Goal: Task Accomplishment & Management: Manage account settings

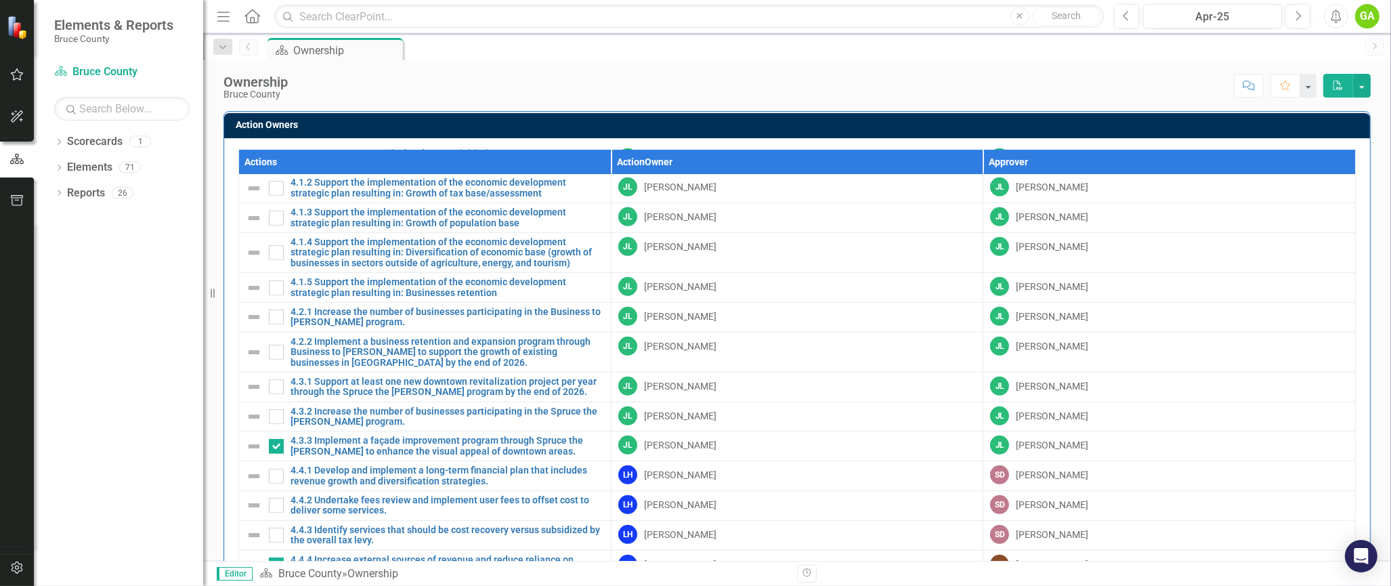
scroll to position [481, 0]
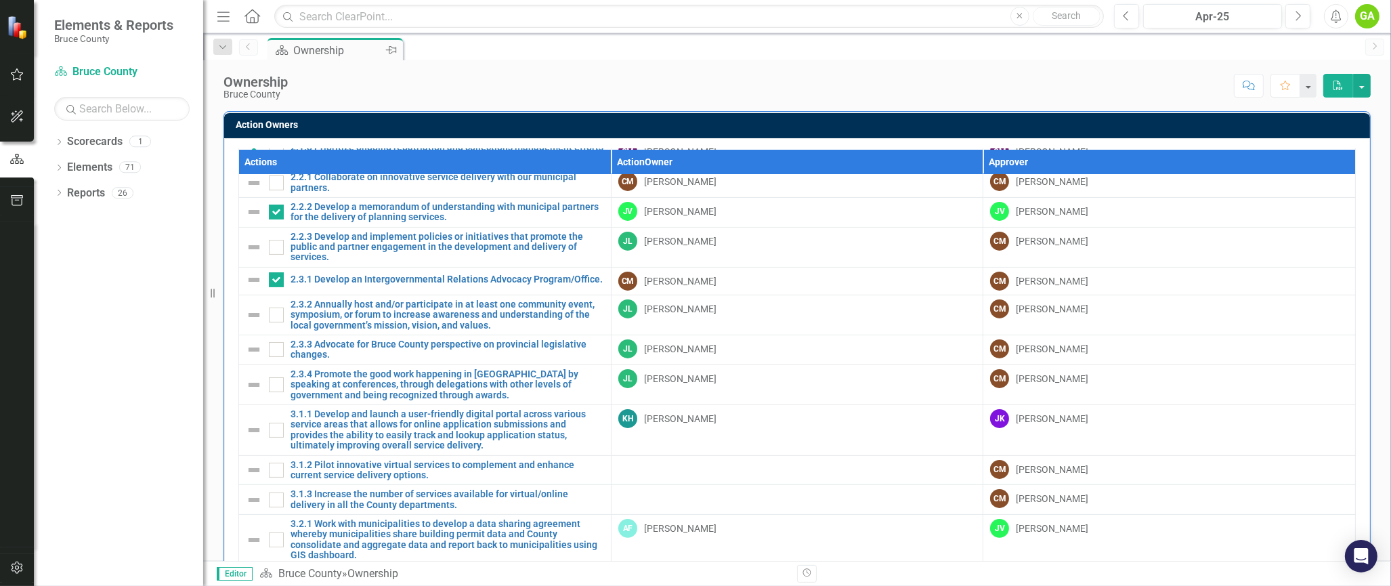
click at [328, 49] on div "Ownership" at bounding box center [337, 50] width 89 height 17
click at [251, 11] on icon "Home" at bounding box center [252, 16] width 18 height 14
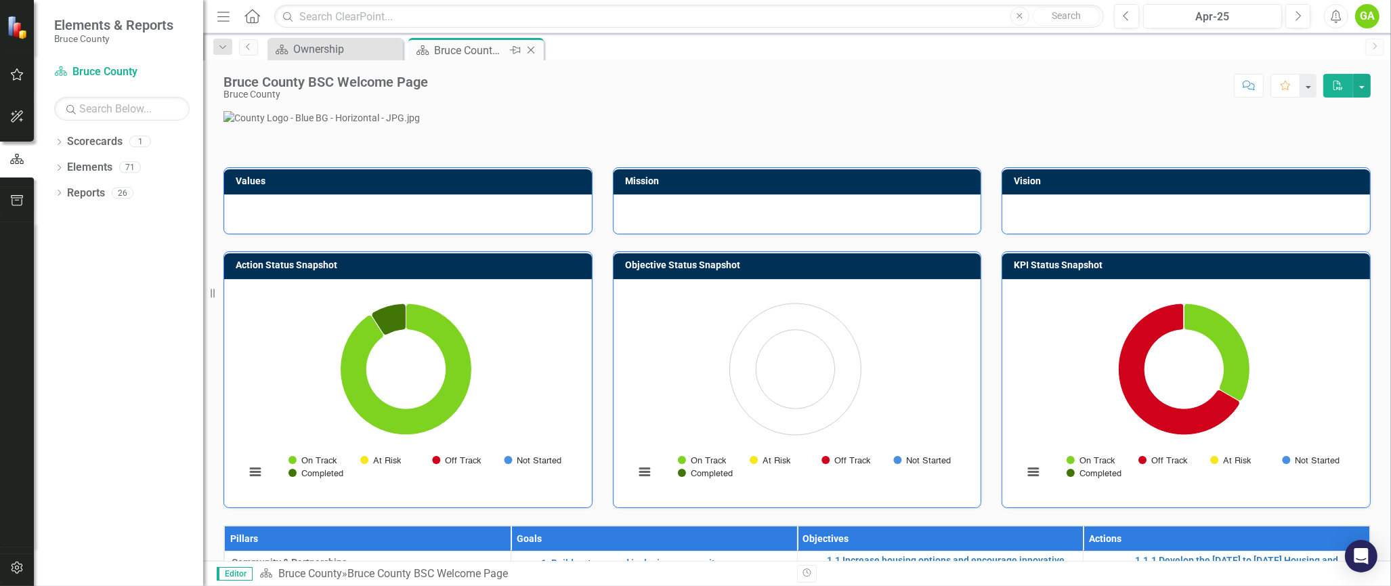
click at [497, 47] on div "Bruce County BSC Welcome Page" at bounding box center [470, 50] width 72 height 17
click at [465, 49] on div "Bruce County BSC Welcome Page" at bounding box center [470, 50] width 72 height 17
click at [473, 47] on div "Bruce County BSC Welcome Page" at bounding box center [470, 50] width 72 height 17
click at [12, 74] on icon "button" at bounding box center [17, 74] width 14 height 11
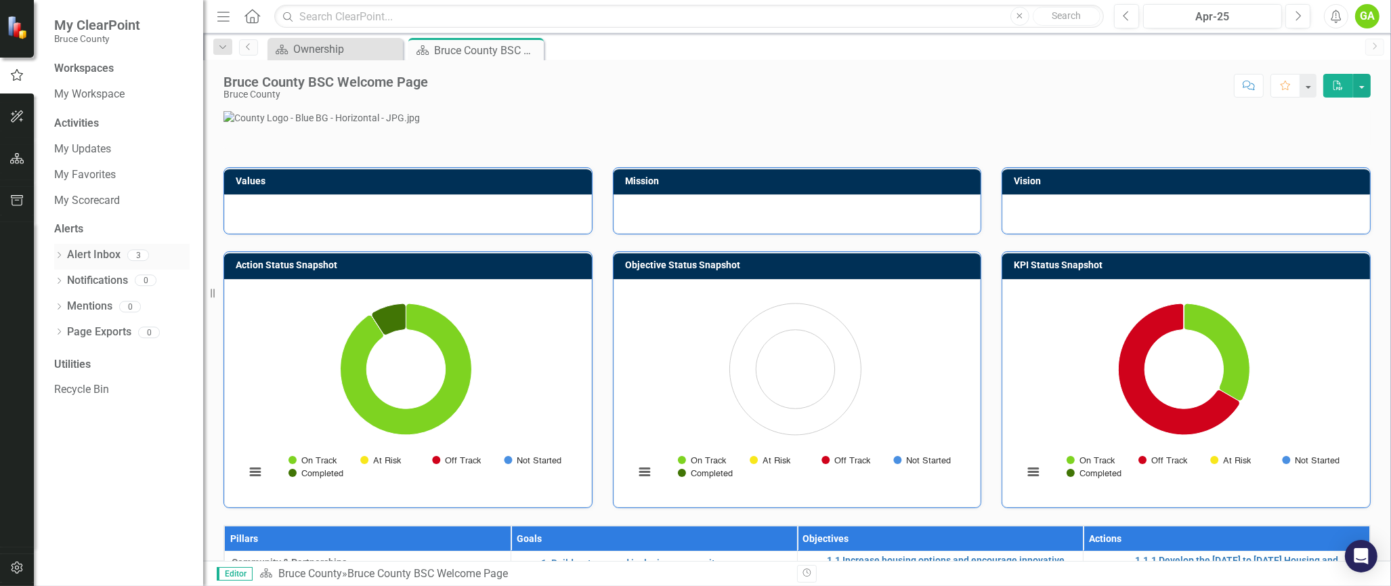
click at [93, 251] on link "Alert Inbox" at bounding box center [93, 255] width 53 height 16
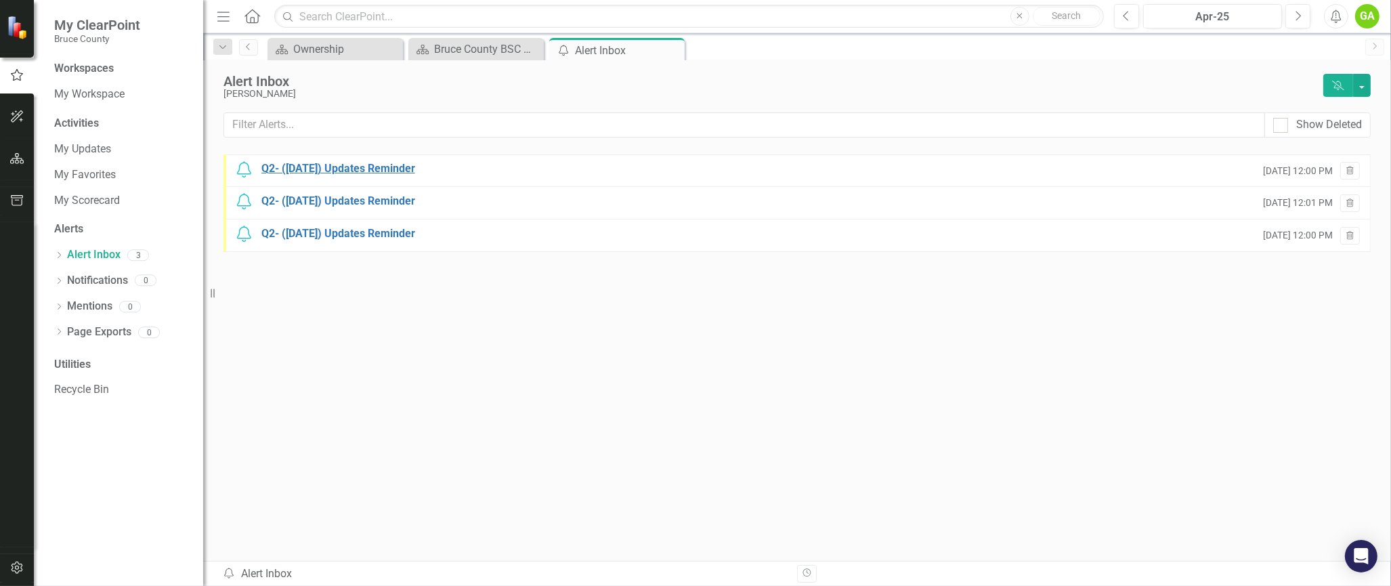
click at [306, 167] on div "Q2- ([DATE]) Updates Reminder" at bounding box center [338, 169] width 154 height 16
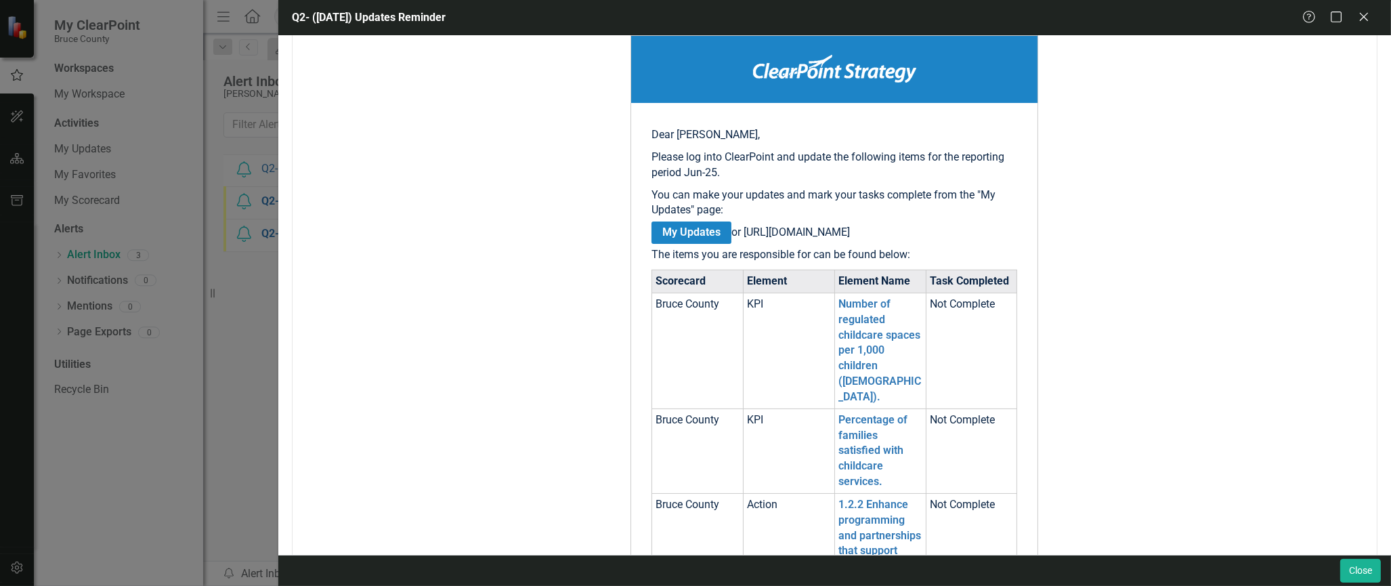
scroll to position [271, 0]
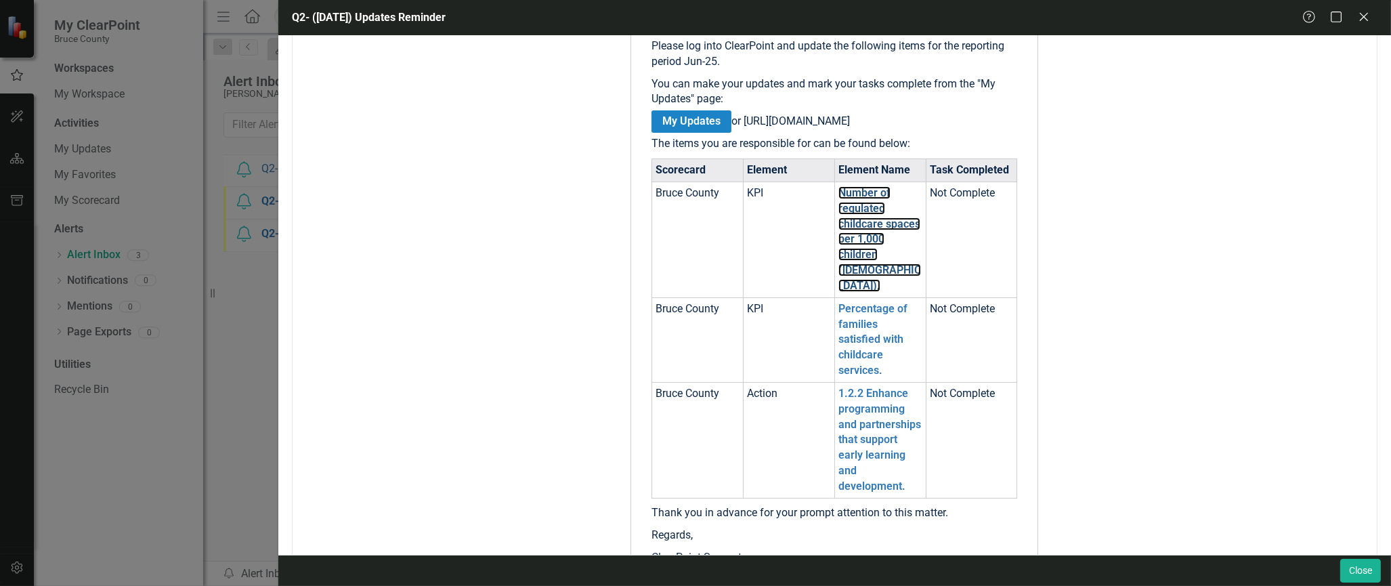
click at [853, 251] on link "Number of regulated childcare spaces per 1,000 children ([DEMOGRAPHIC_DATA])." at bounding box center [879, 239] width 83 height 106
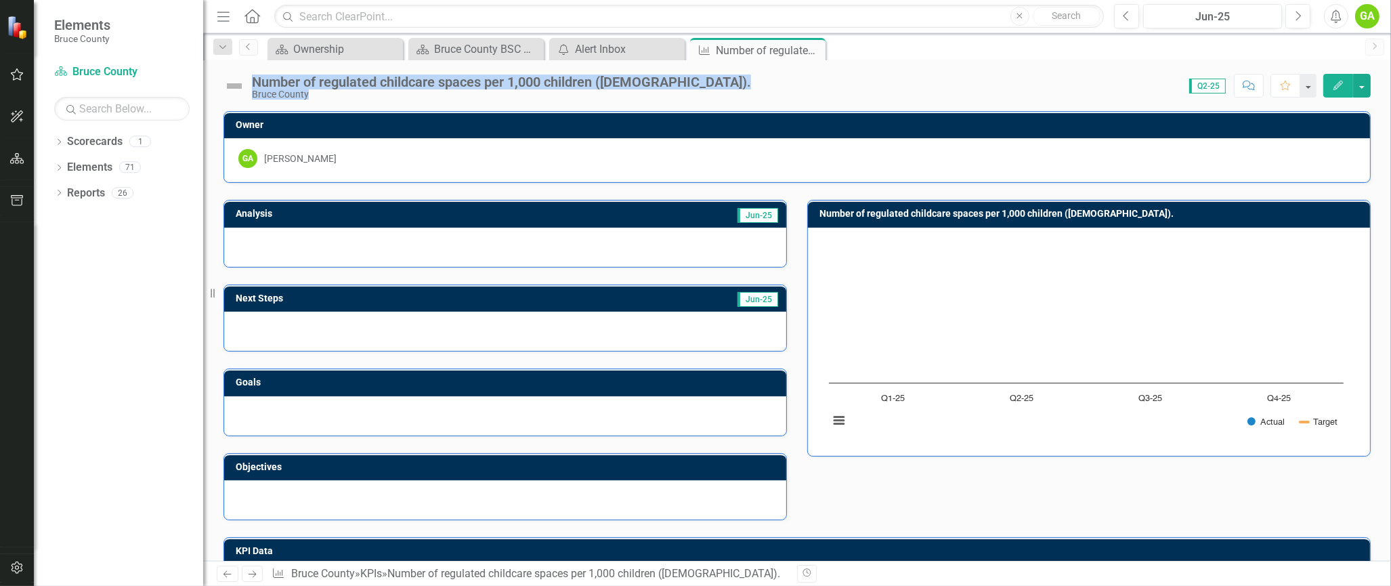
drag, startPoint x: 716, startPoint y: 85, endPoint x: 263, endPoint y: 78, distance: 453.1
click at [260, 78] on div "Number of regulated childcare spaces per 1,000 children (0–12 years old). Bruce…" at bounding box center [797, 80] width 1188 height 41
copy div "umber of regulated childcare spaces per 1,000 children (0–12 years old). Bruce …"
click at [504, 235] on div at bounding box center [505, 247] width 562 height 39
click at [691, 232] on div at bounding box center [505, 247] width 562 height 39
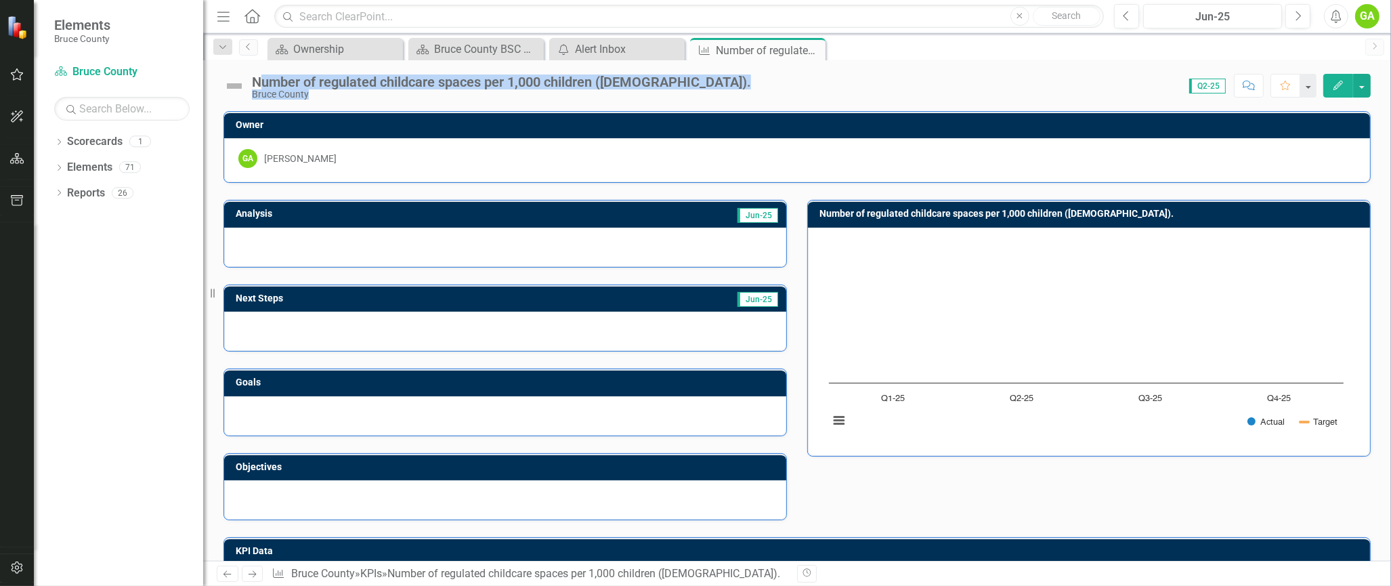
click at [1333, 74] on button "Edit" at bounding box center [1338, 86] width 30 height 24
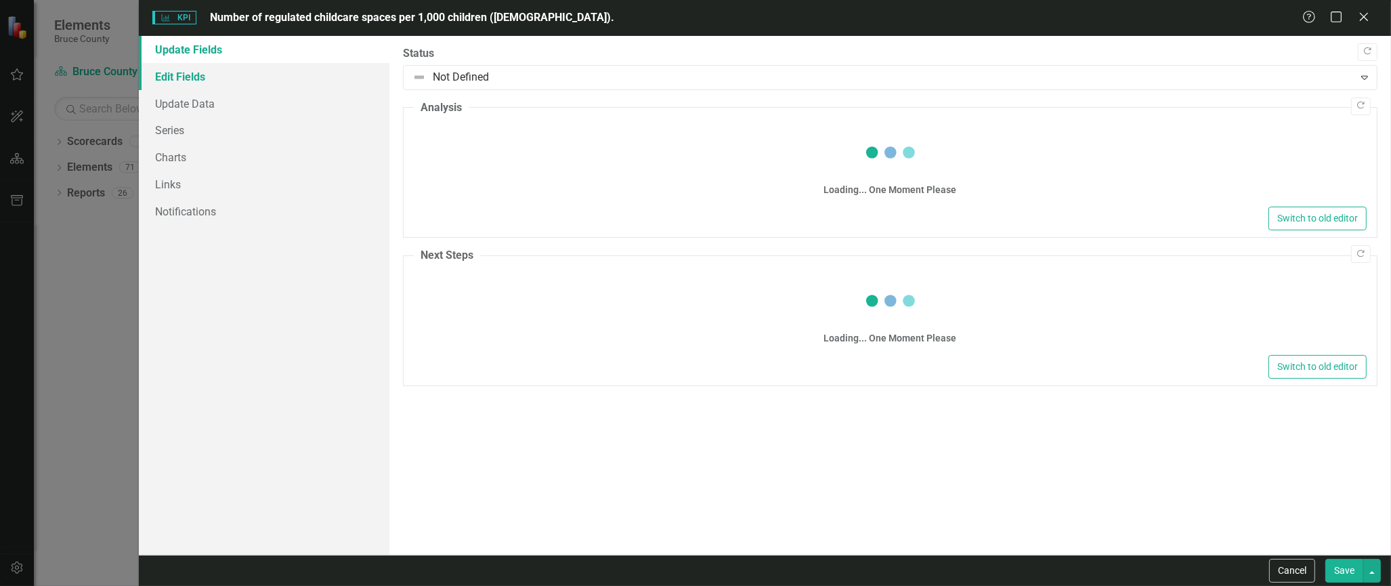
click at [232, 77] on link "Edit Fields" at bounding box center [264, 76] width 251 height 27
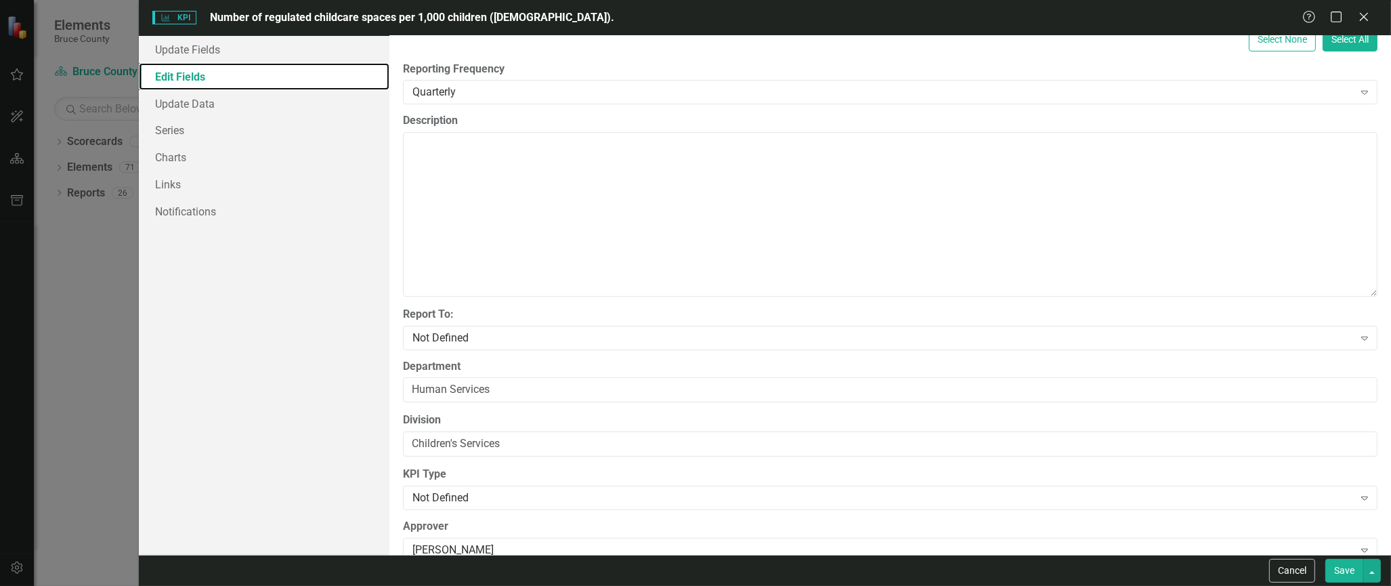
scroll to position [328, 0]
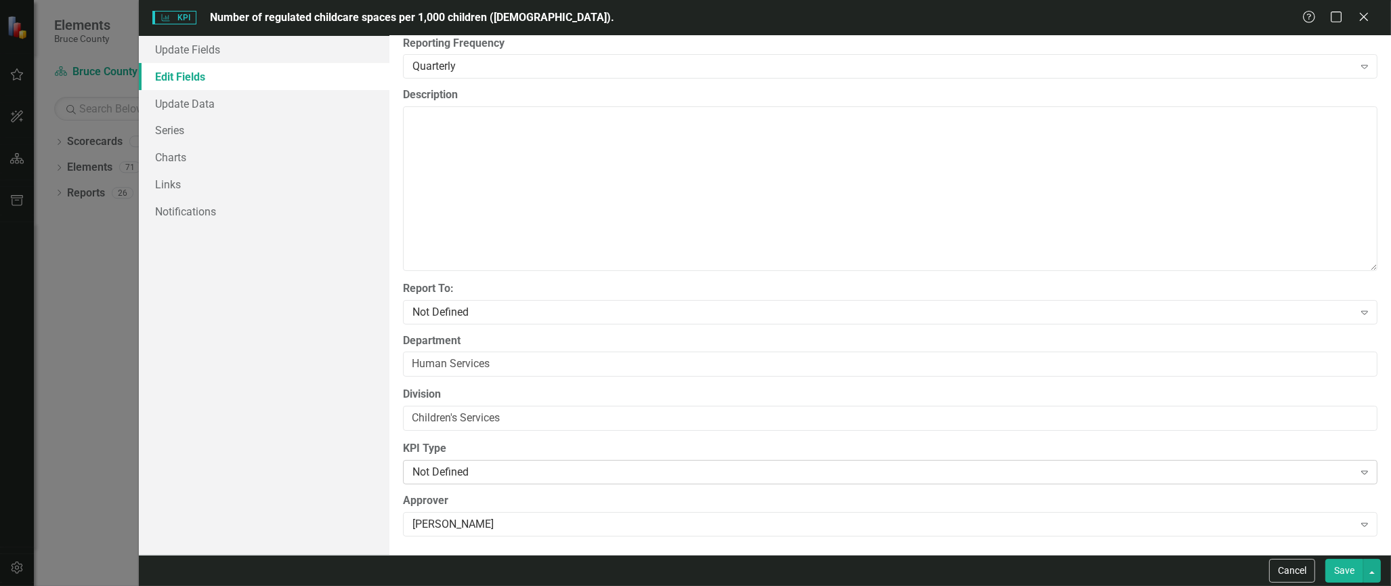
click at [496, 462] on div "Not Defined Expand" at bounding box center [890, 472] width 974 height 24
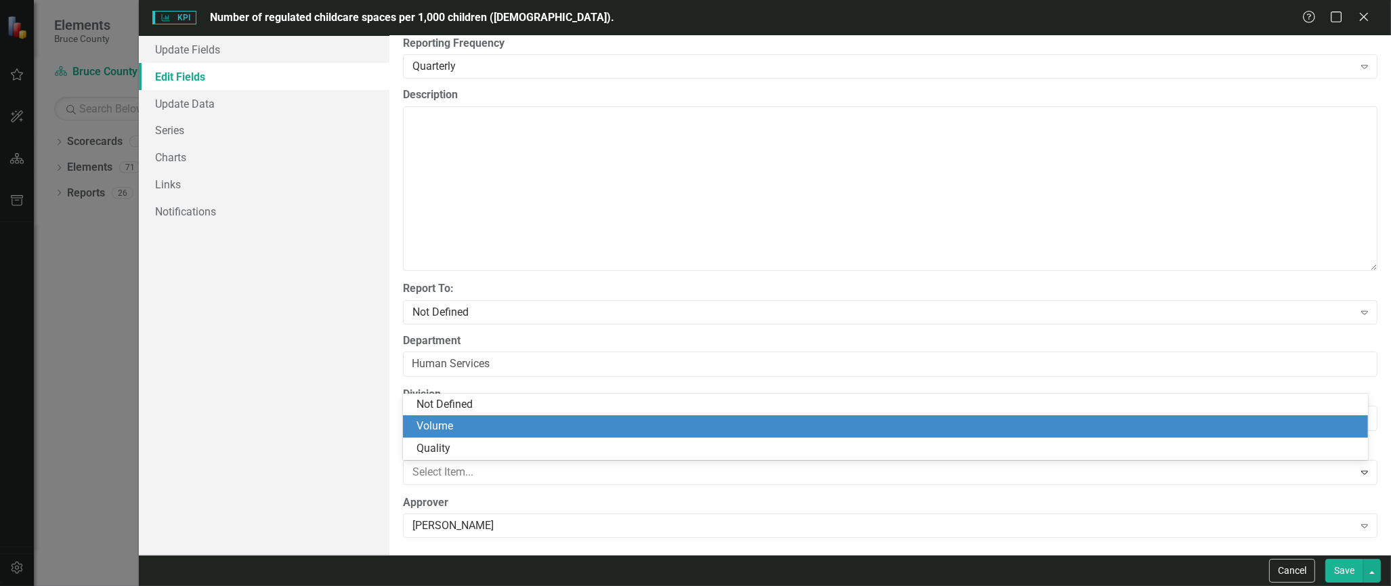
click at [467, 433] on div "Volume" at bounding box center [887, 426] width 943 height 16
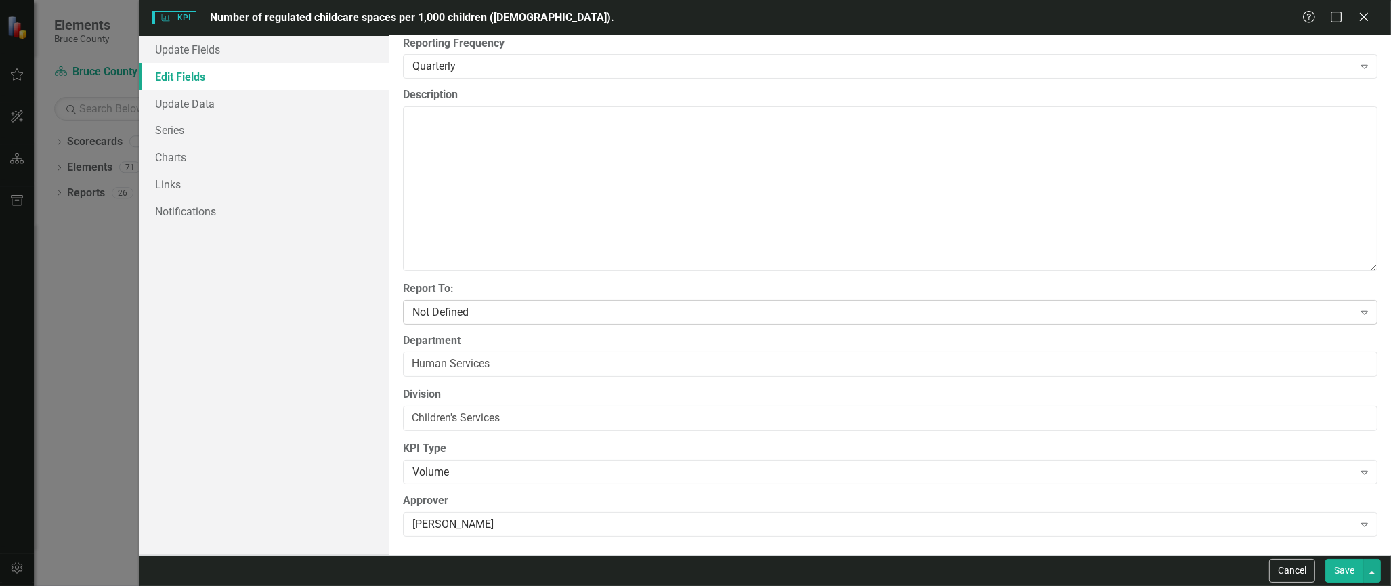
click at [483, 305] on div "Not Defined" at bounding box center [882, 312] width 941 height 16
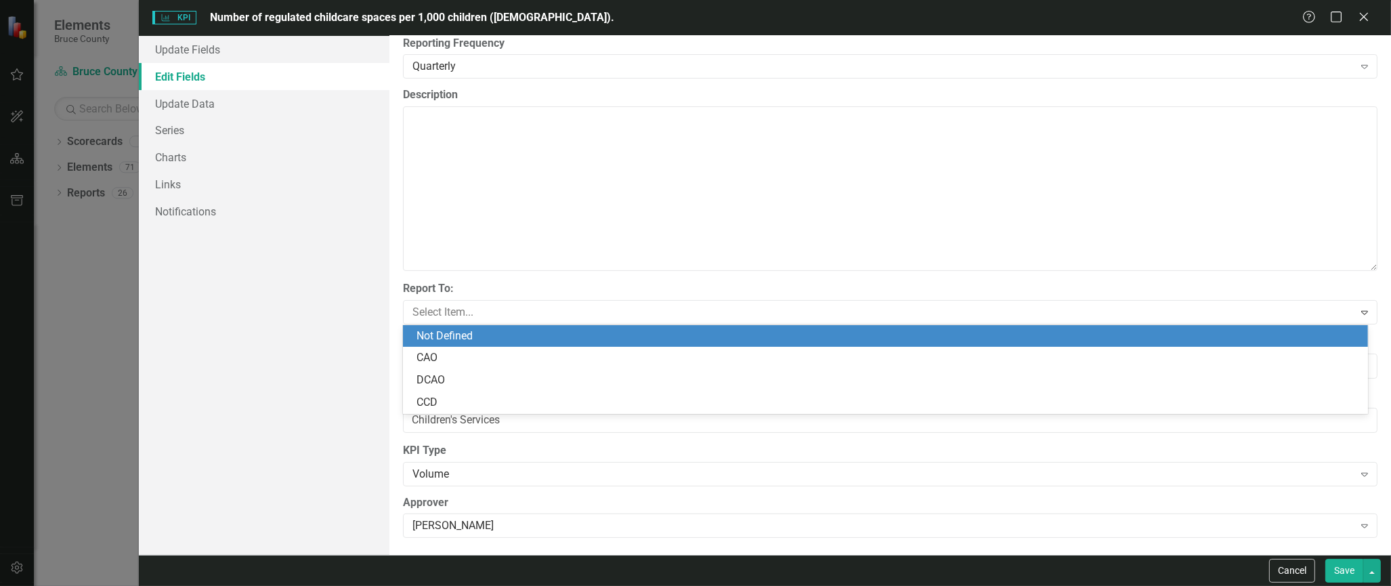
scroll to position [330, 0]
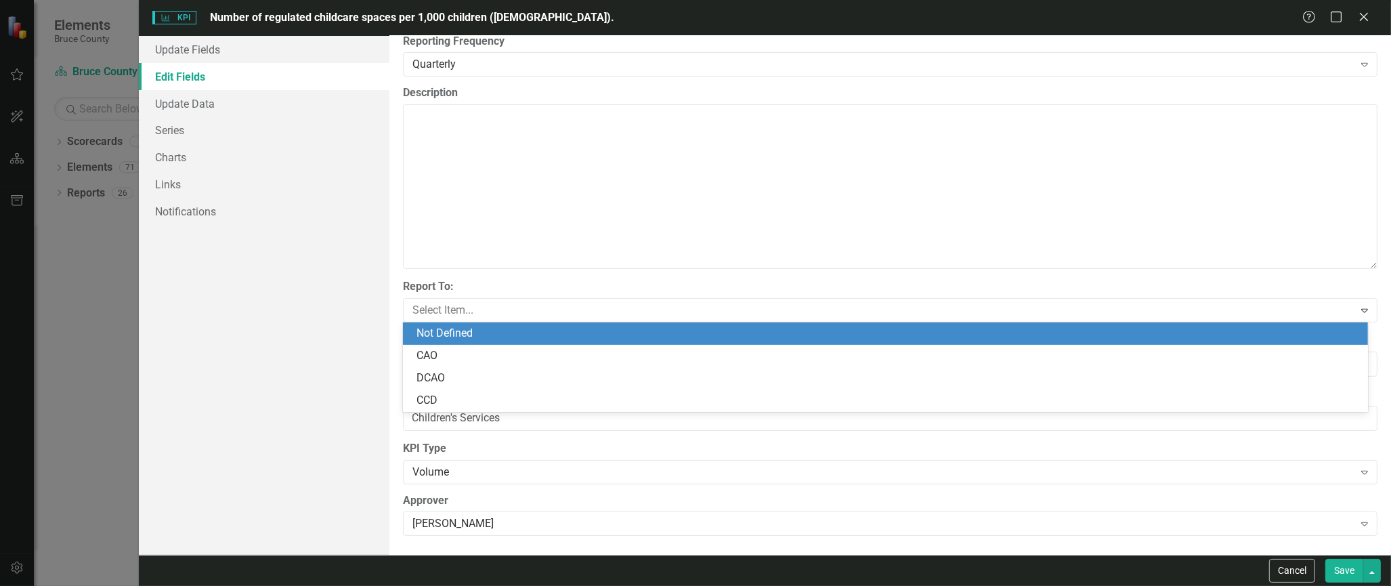
click at [488, 335] on div "Not Defined" at bounding box center [887, 334] width 943 height 16
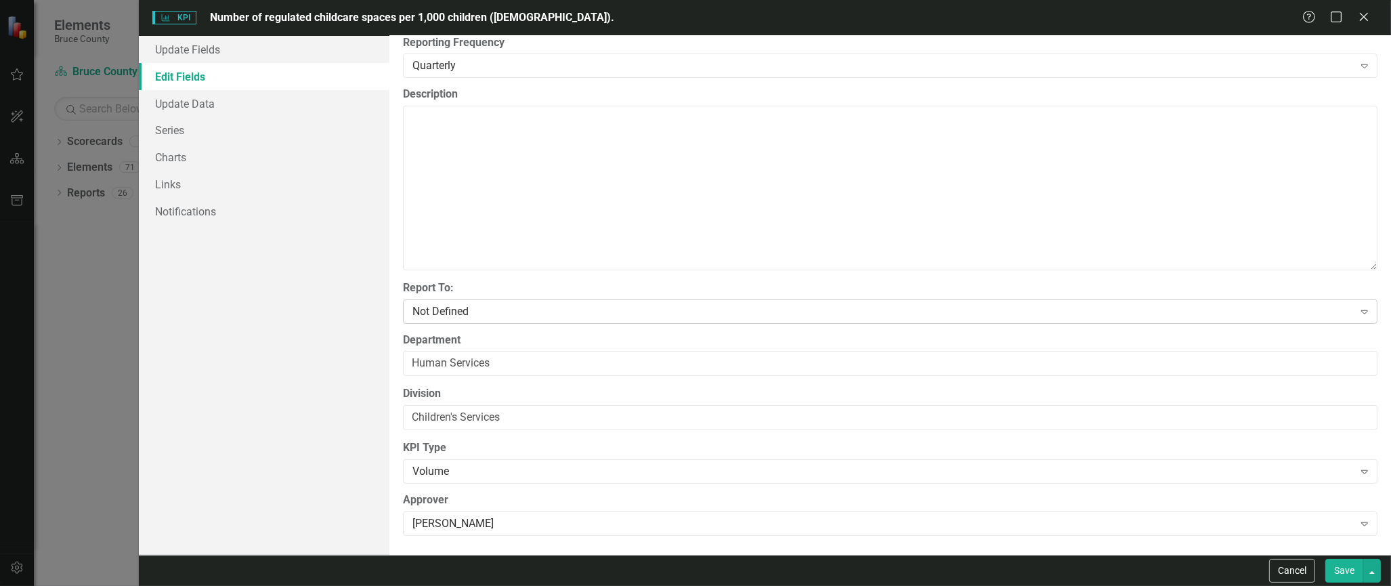
click at [498, 313] on div "Not Defined" at bounding box center [882, 311] width 941 height 16
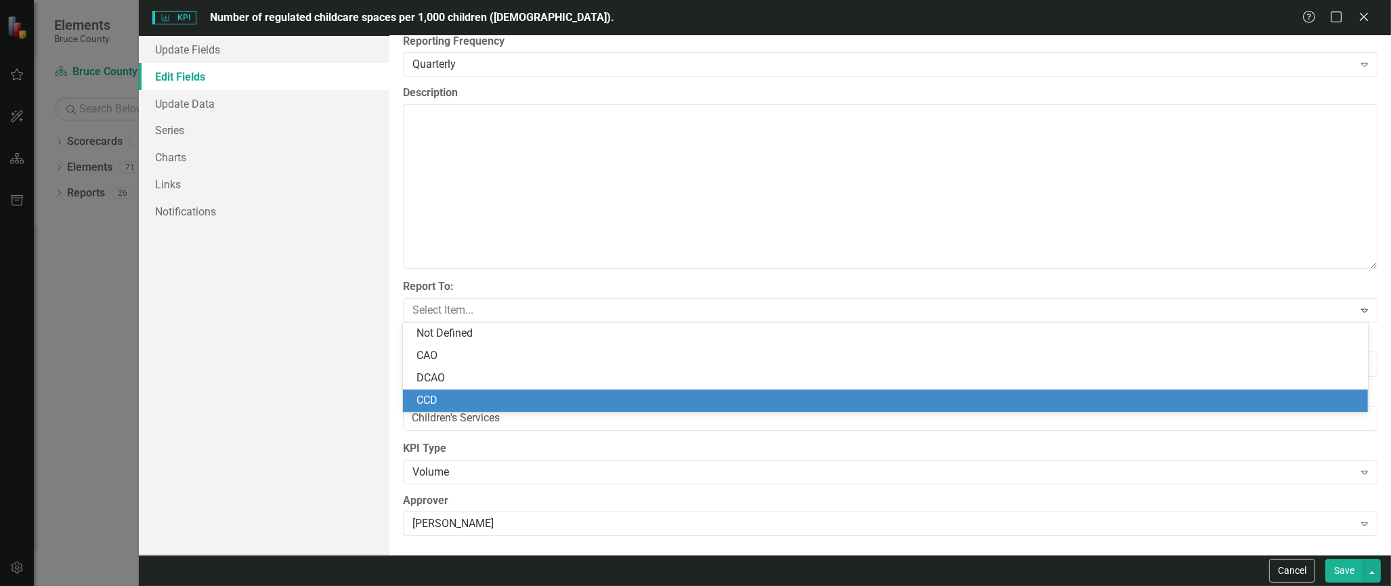
click at [463, 394] on div "CCD" at bounding box center [887, 401] width 943 height 16
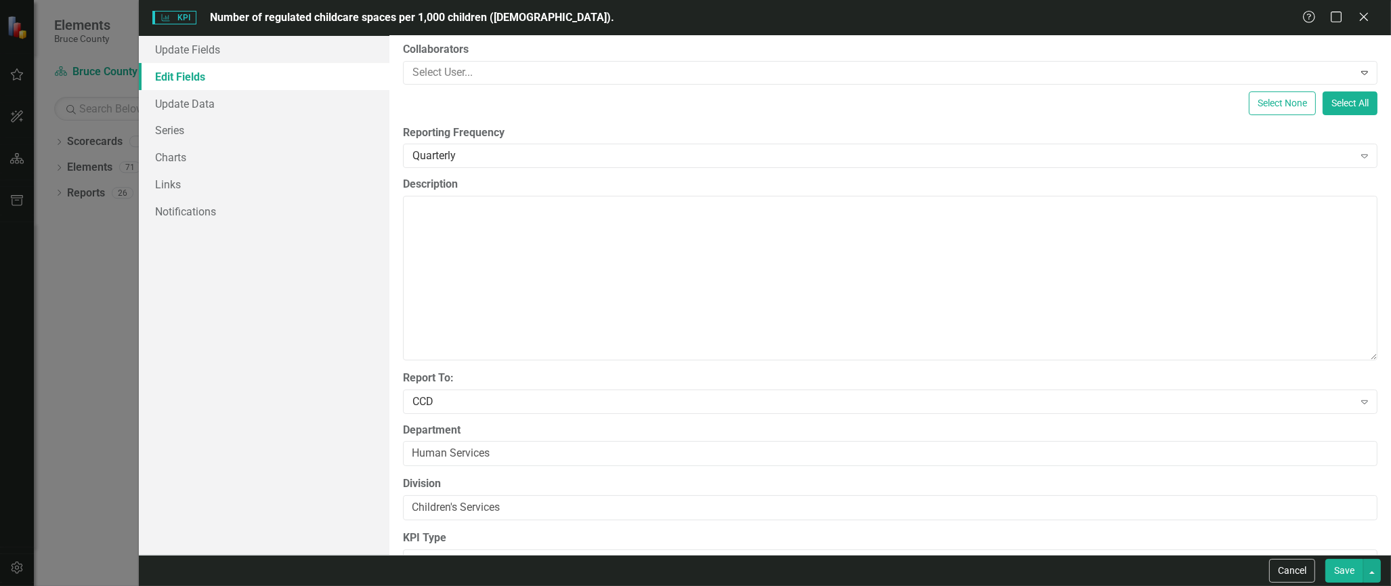
scroll to position [328, 0]
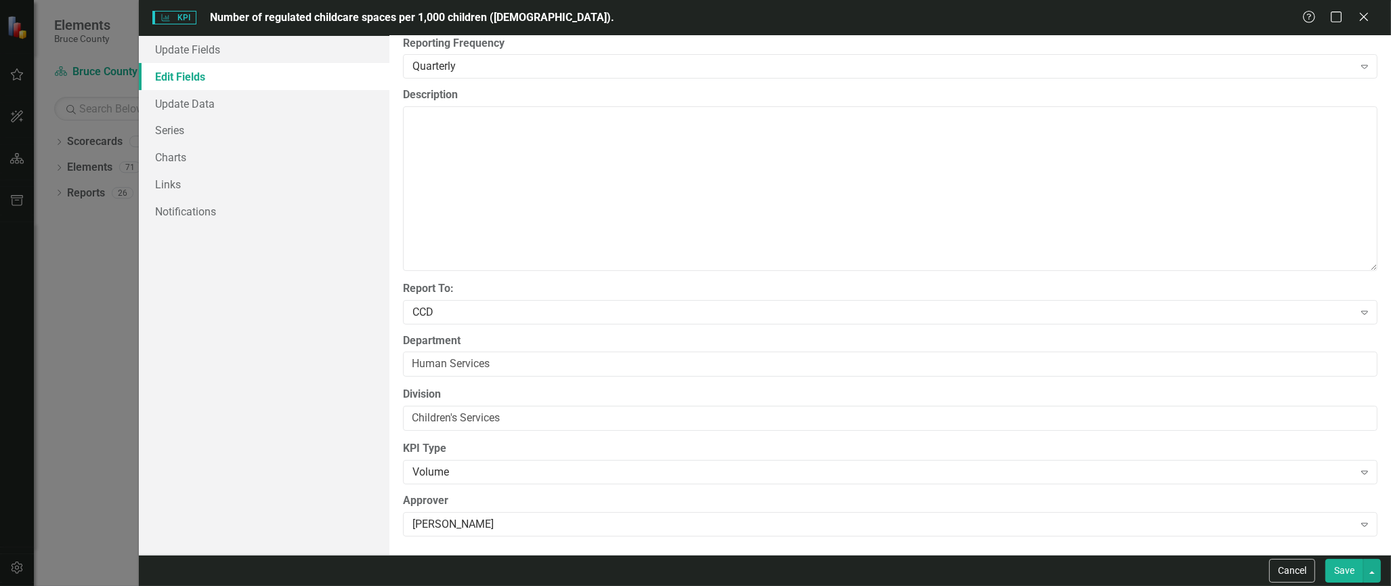
click at [1343, 565] on button "Save" at bounding box center [1344, 571] width 38 height 24
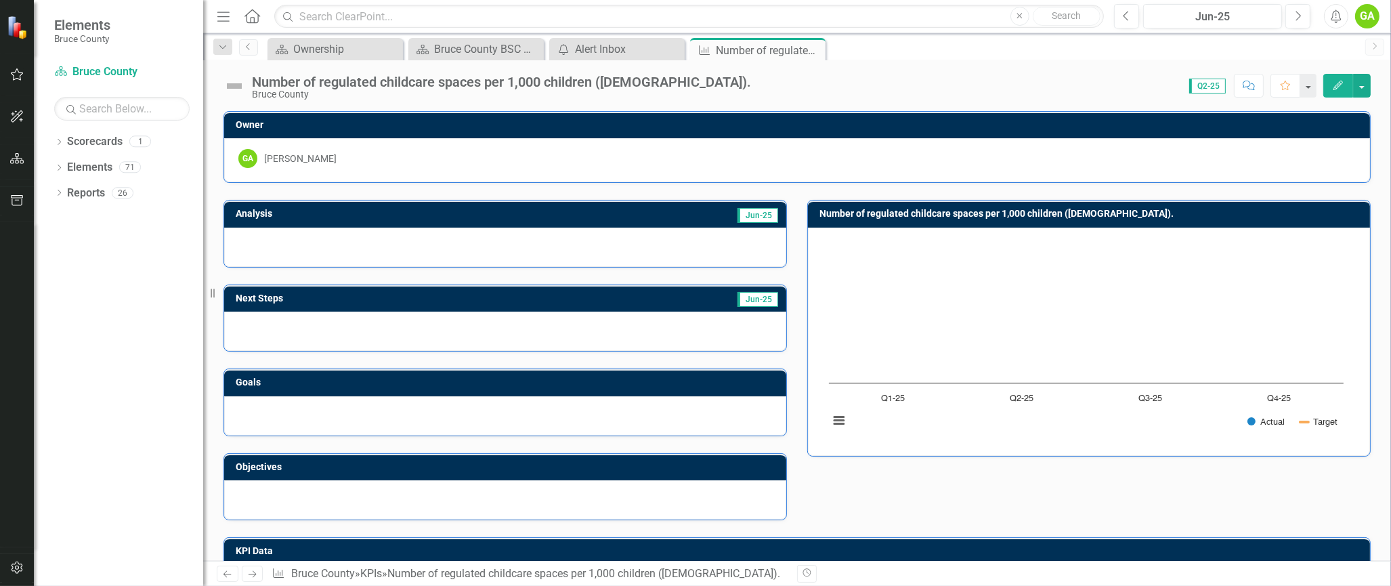
click at [1338, 85] on icon "Edit" at bounding box center [1338, 85] width 12 height 9
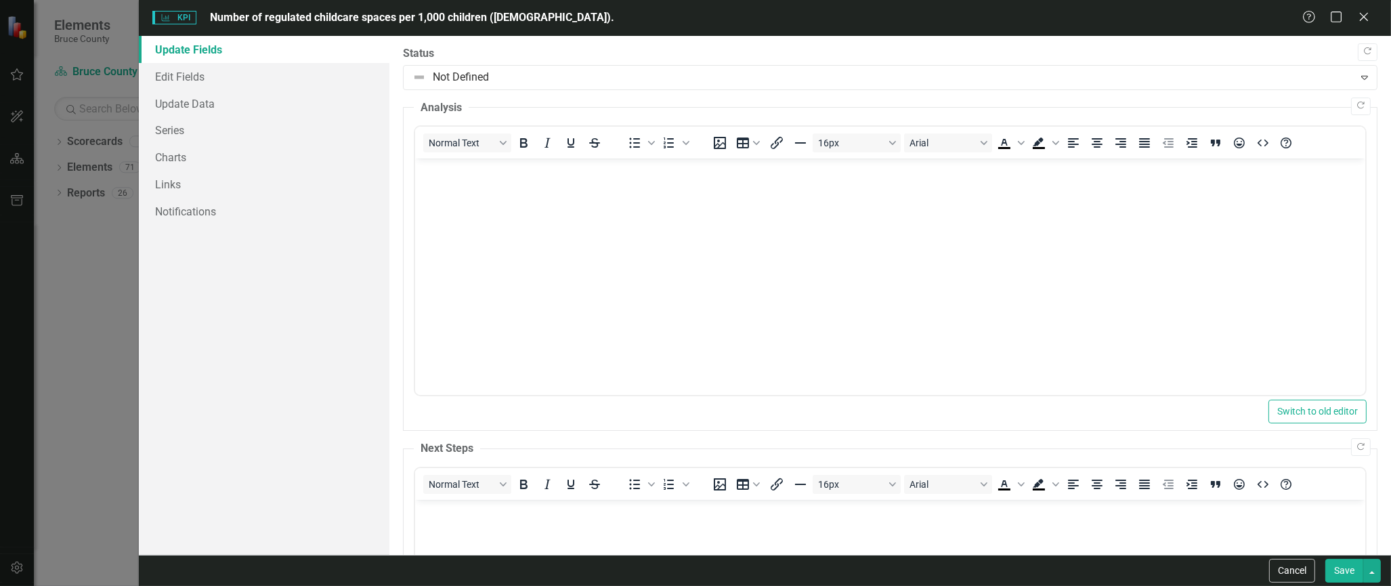
scroll to position [0, 0]
click at [267, 70] on link "Edit Fields" at bounding box center [264, 76] width 251 height 27
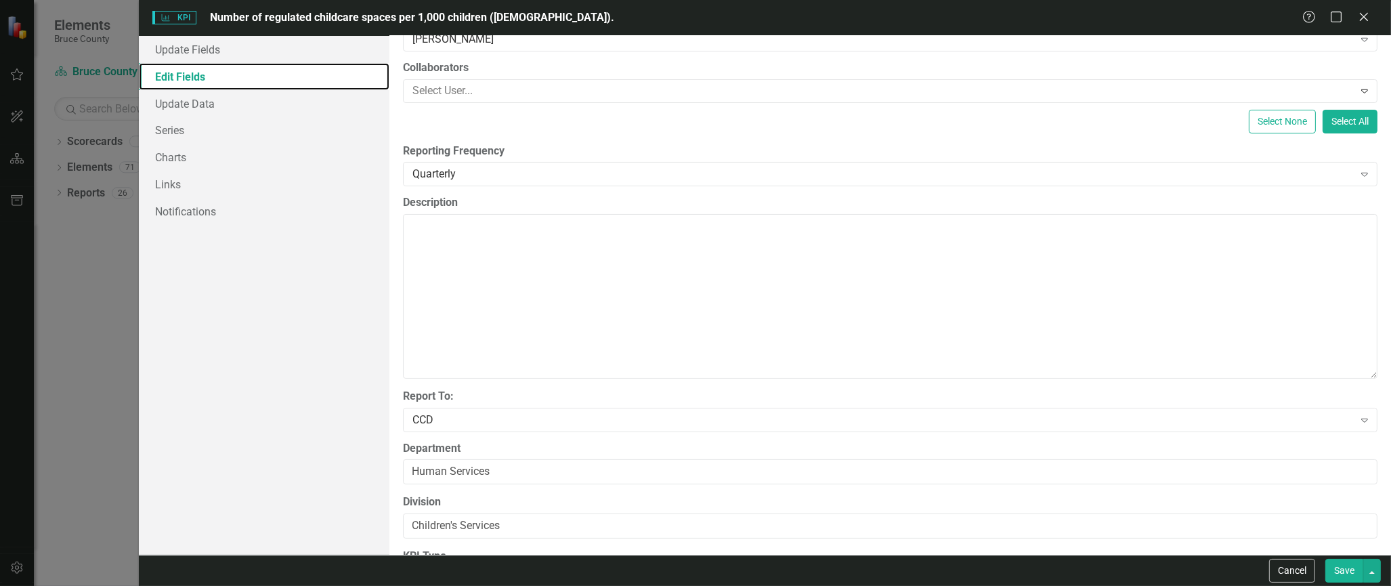
scroll to position [271, 0]
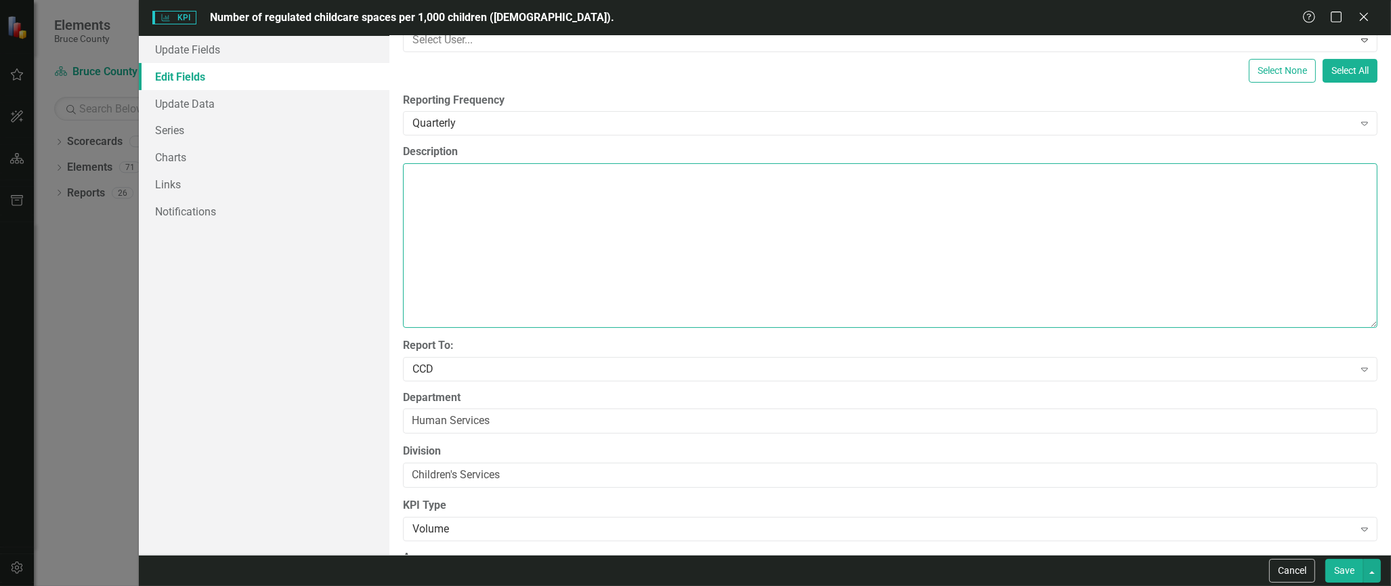
click at [482, 205] on textarea "Description" at bounding box center [890, 245] width 974 height 164
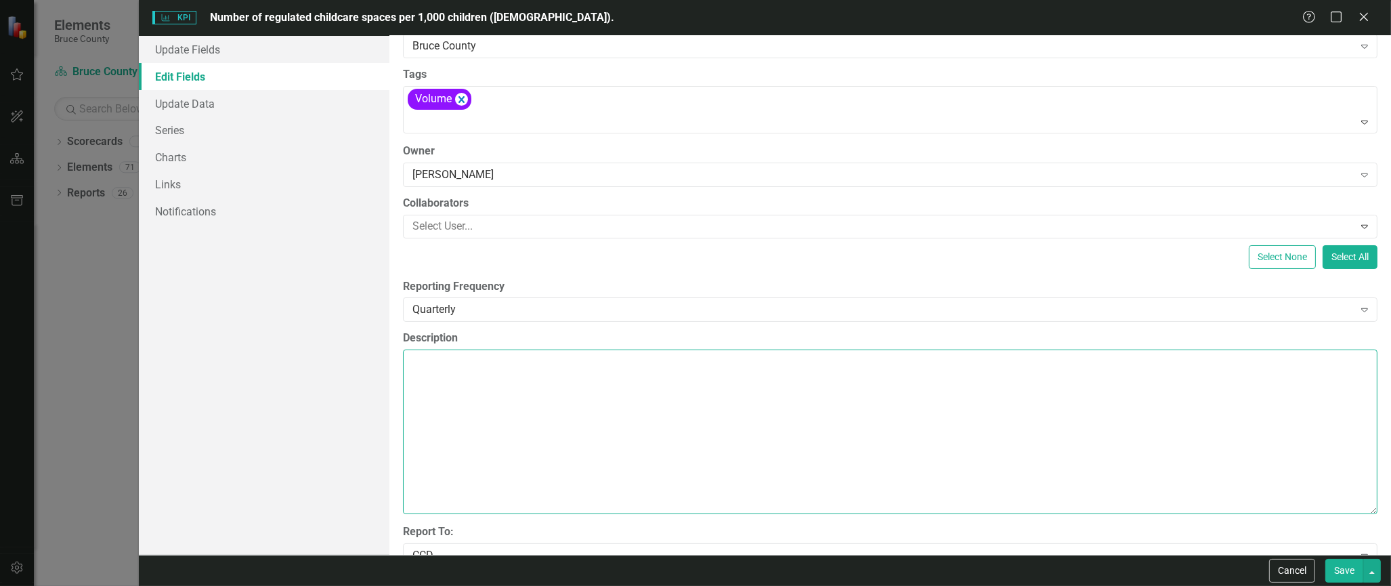
scroll to position [0, 0]
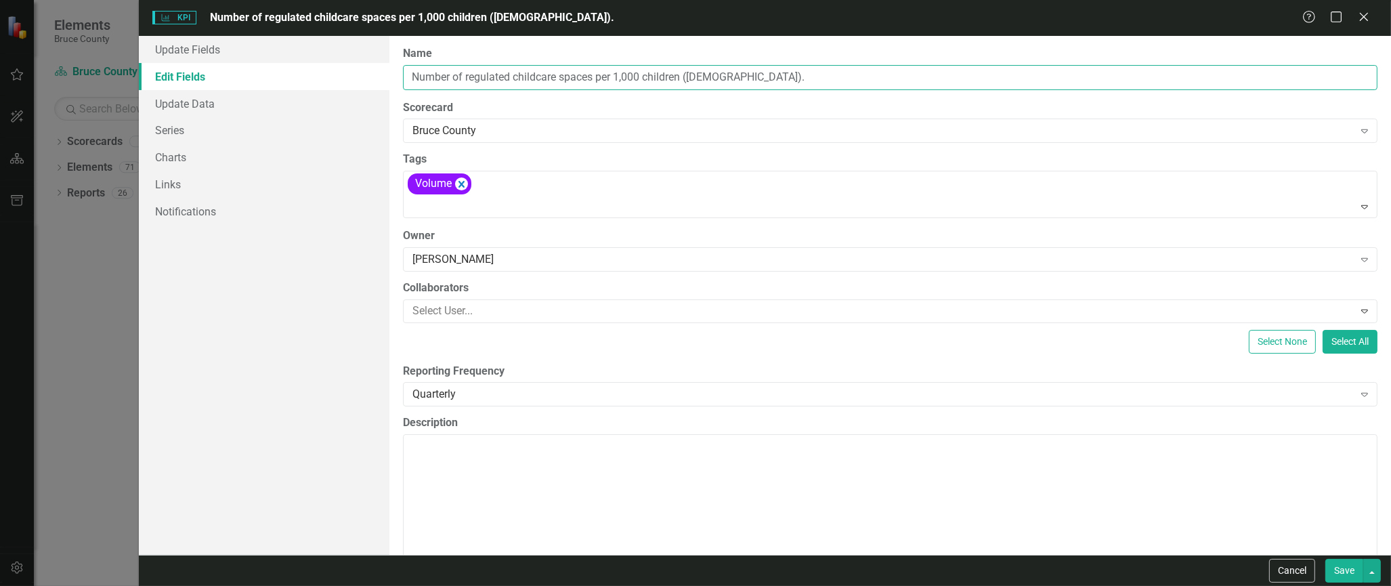
drag, startPoint x: 786, startPoint y: 70, endPoint x: 418, endPoint y: 75, distance: 367.7
click at [400, 61] on div "ClearPoint Can Do More! How ClearPoint Can Help Close Enterprise plans can auto…" at bounding box center [890, 295] width 1002 height 519
click at [425, 450] on textarea "Description" at bounding box center [890, 516] width 974 height 164
paste textarea "Number of regulated childcare spaces per 1,000 children ([DEMOGRAPHIC_DATA])."
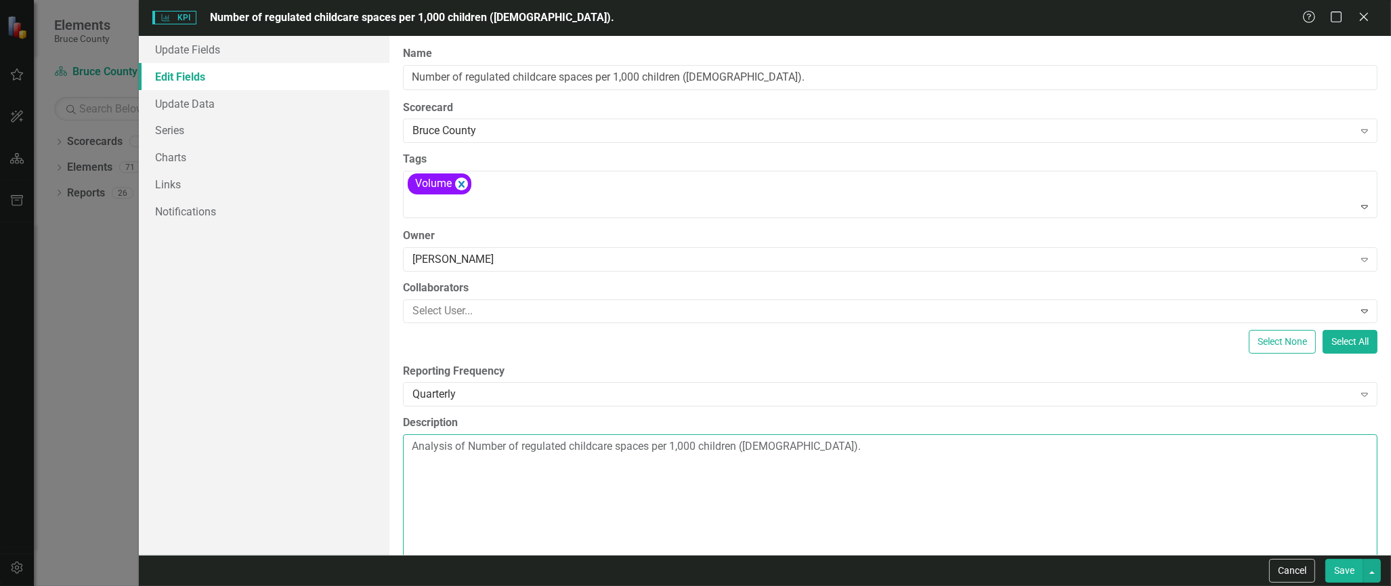
click at [475, 453] on textarea "Analysis of Number of regulated childcare spaces per 1,000 children (0–12 years…" at bounding box center [890, 516] width 974 height 164
drag, startPoint x: 517, startPoint y: 443, endPoint x: 470, endPoint y: 443, distance: 47.4
click at [470, 443] on textarea "Analysis of Number of regulated childcare spaces per 1,000 children (0–12 years…" at bounding box center [890, 516] width 974 height 164
click at [803, 458] on textarea "Analysis of regulated childcare spaces per 1,000 children (0–12 years old)." at bounding box center [890, 516] width 974 height 164
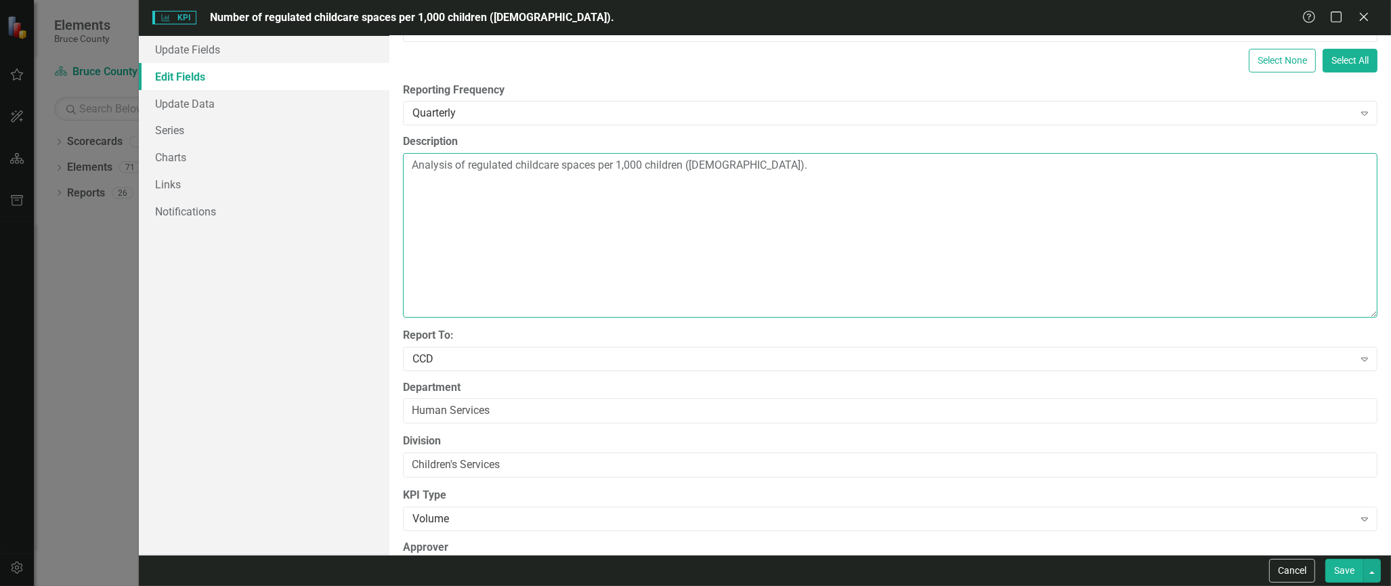
scroll to position [328, 0]
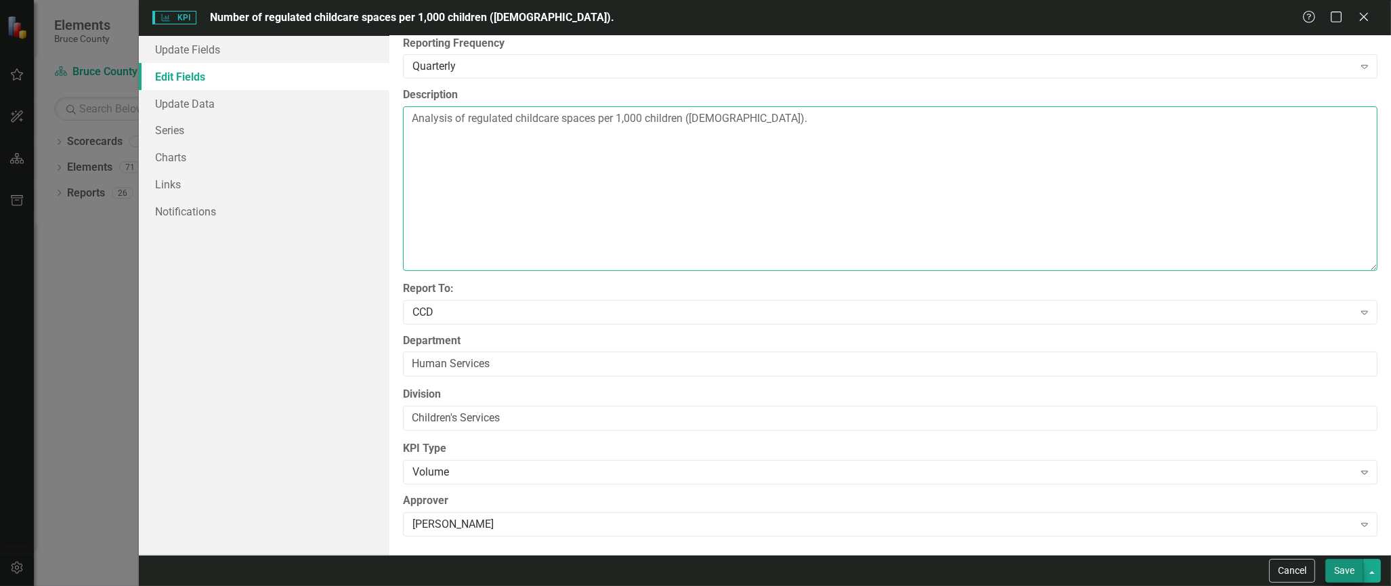
type textarea "Analysis of regulated childcare spaces per 1,000 children (0–12 years old)."
click at [1336, 569] on button "Save" at bounding box center [1344, 571] width 38 height 24
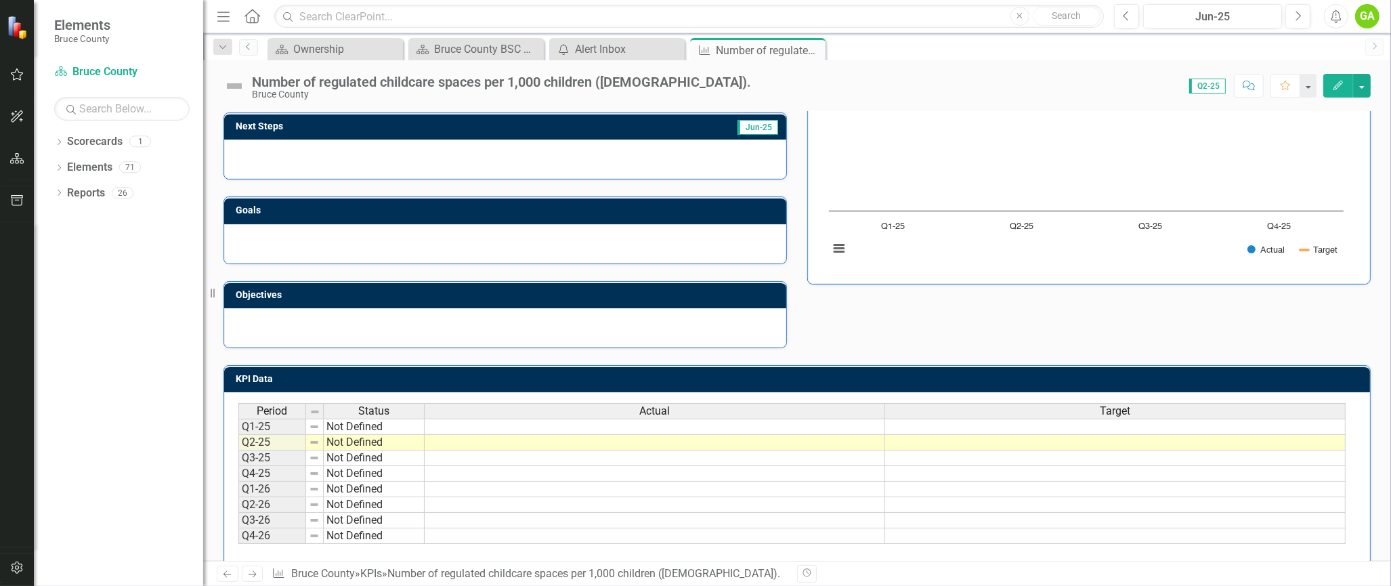
scroll to position [196, 0]
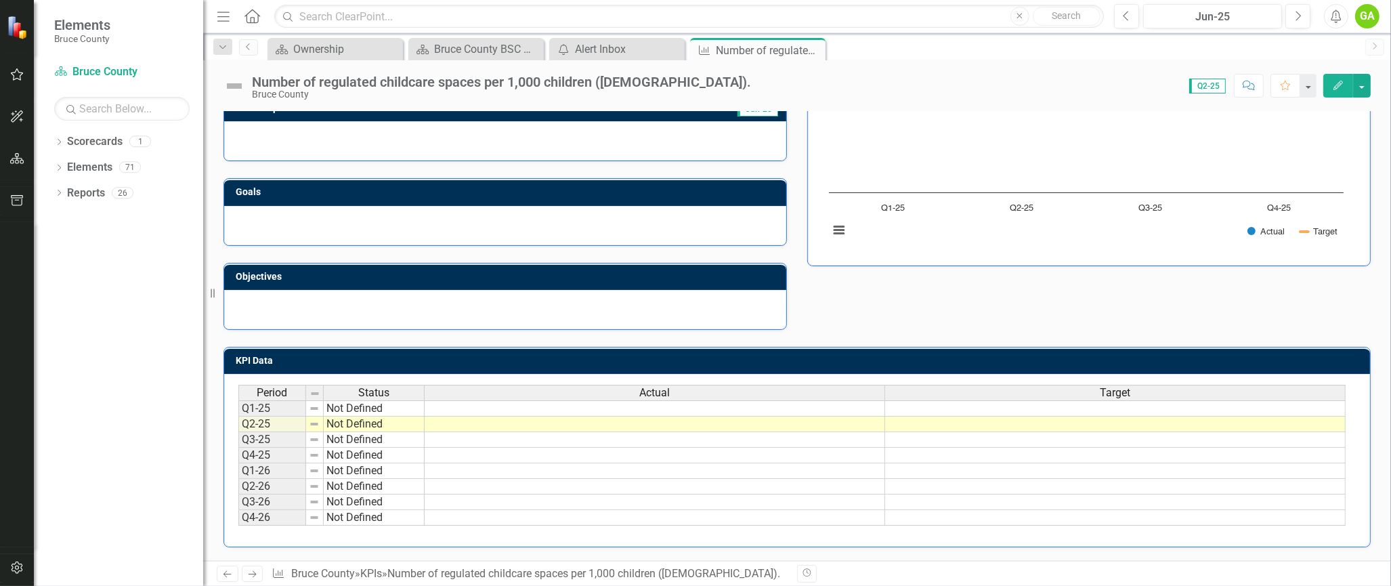
click at [295, 416] on td "Q2-25" at bounding box center [272, 424] width 68 height 16
click at [341, 416] on td "Not Defined" at bounding box center [374, 424] width 101 height 16
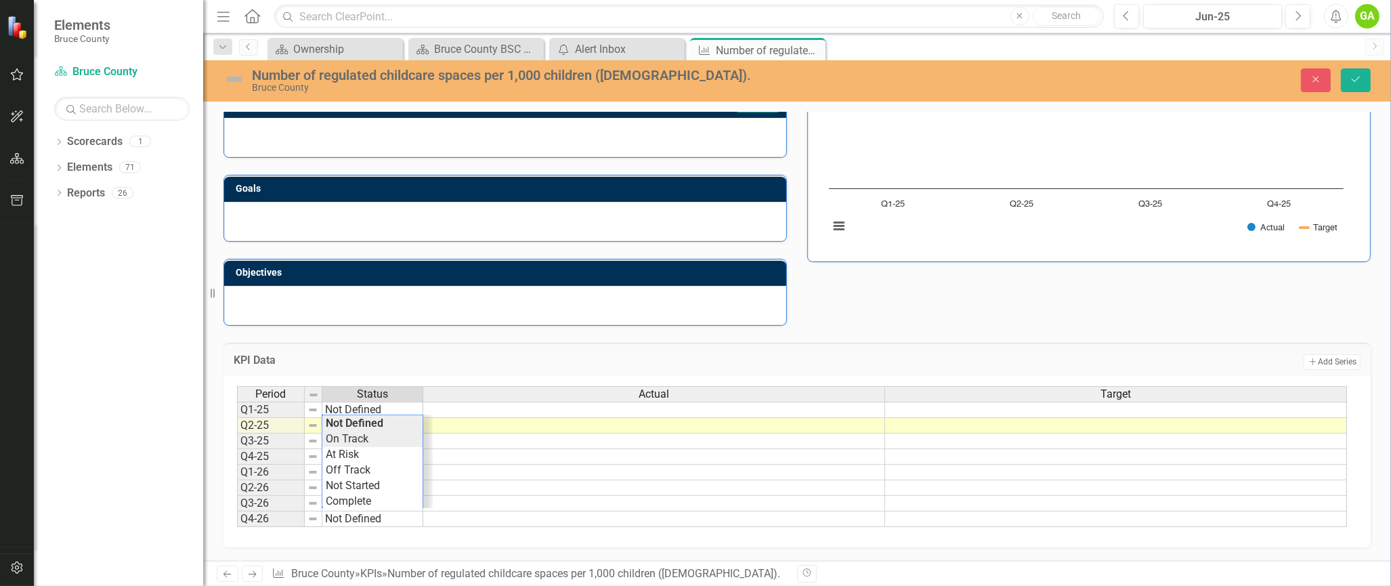
type textarea "On Track"
click at [373, 434] on div "Period Status Actual Target Q1-25 Not Defined Q2-25 On Track Q3-25 Not Defined …" at bounding box center [792, 457] width 1111 height 142
click at [509, 418] on td at bounding box center [654, 426] width 462 height 16
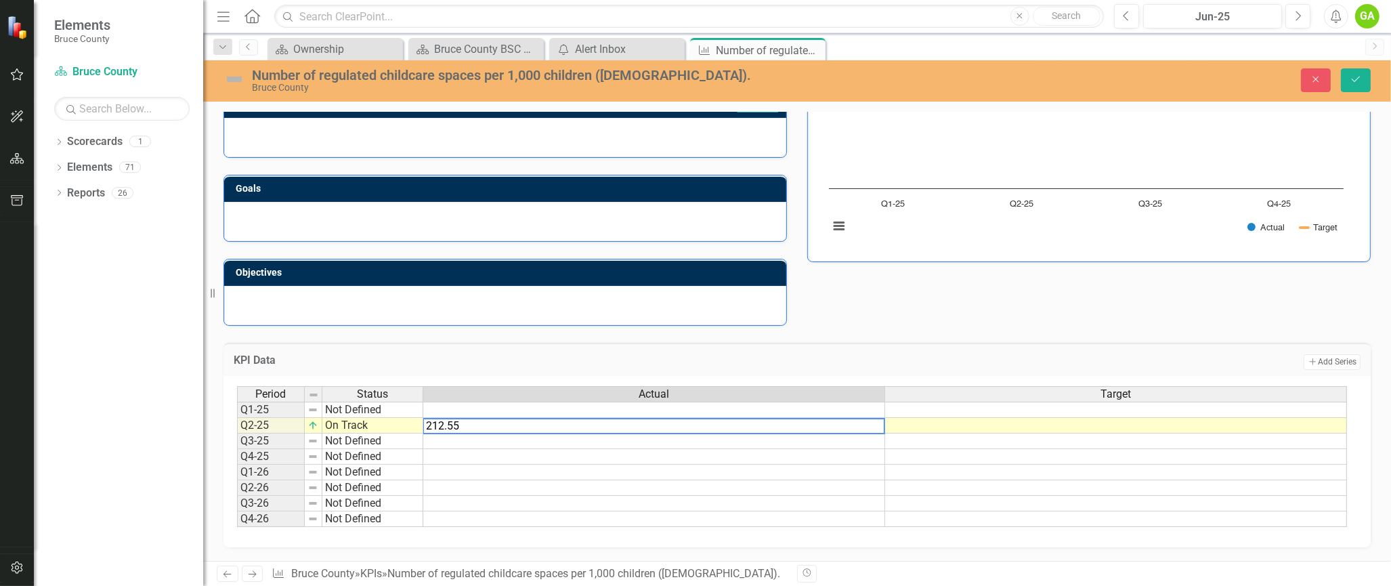
type textarea "212.55"
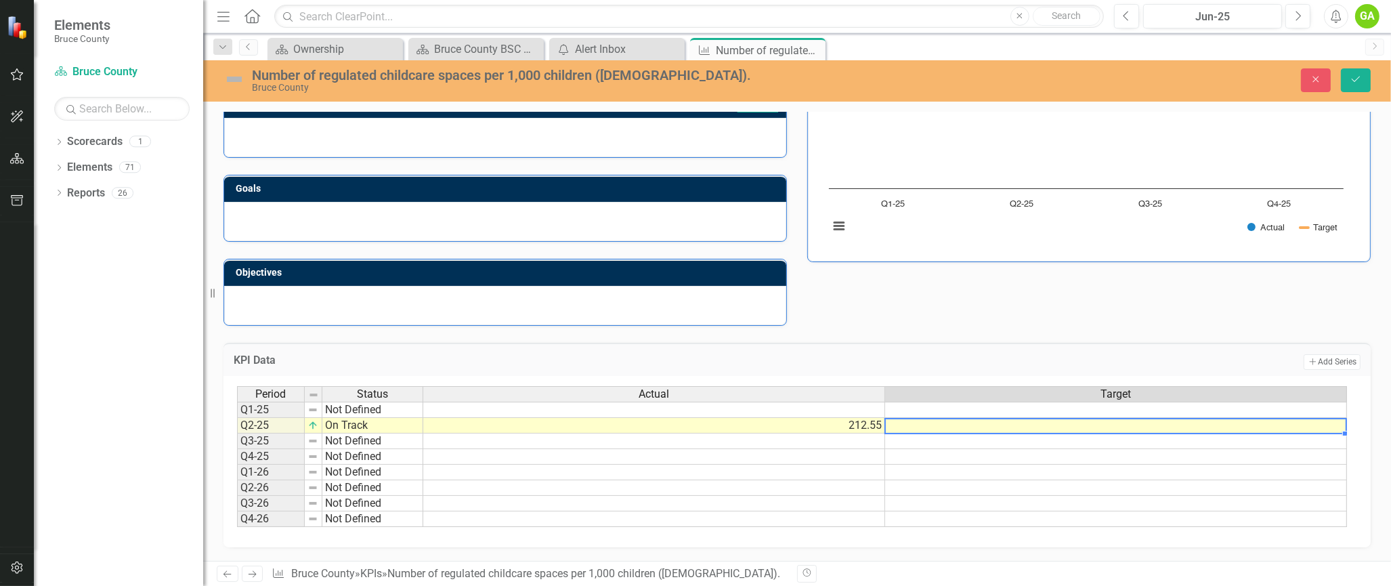
click at [933, 424] on td at bounding box center [1116, 426] width 462 height 16
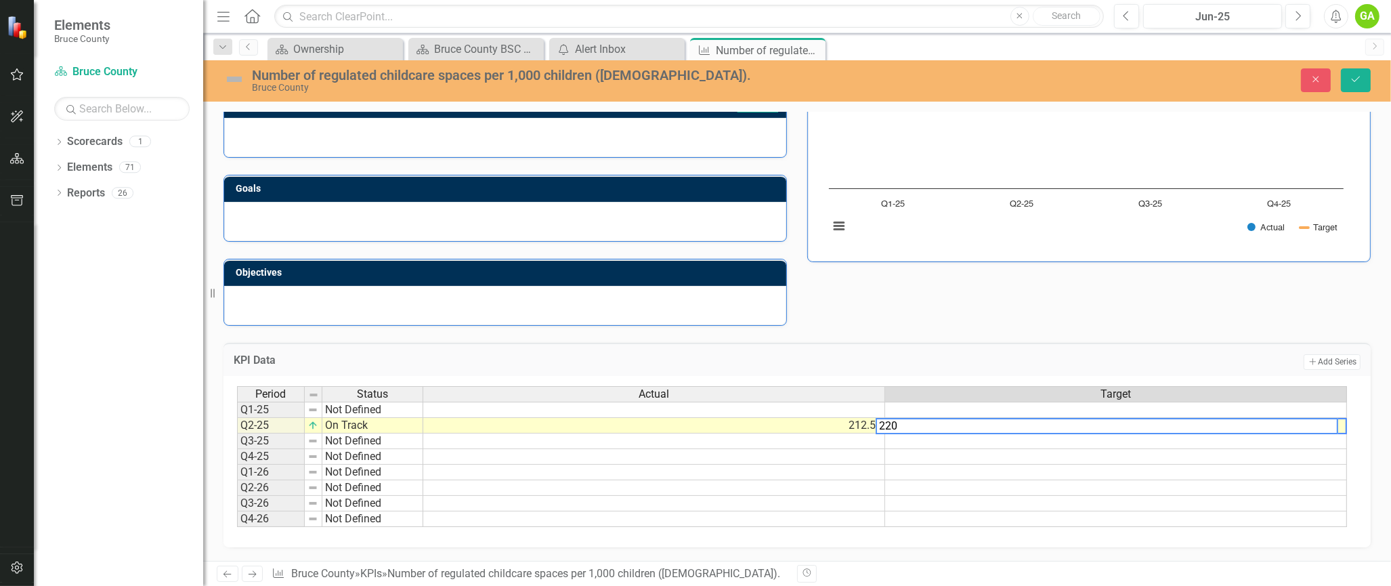
type textarea "220"
click at [1010, 482] on td at bounding box center [1116, 488] width 462 height 16
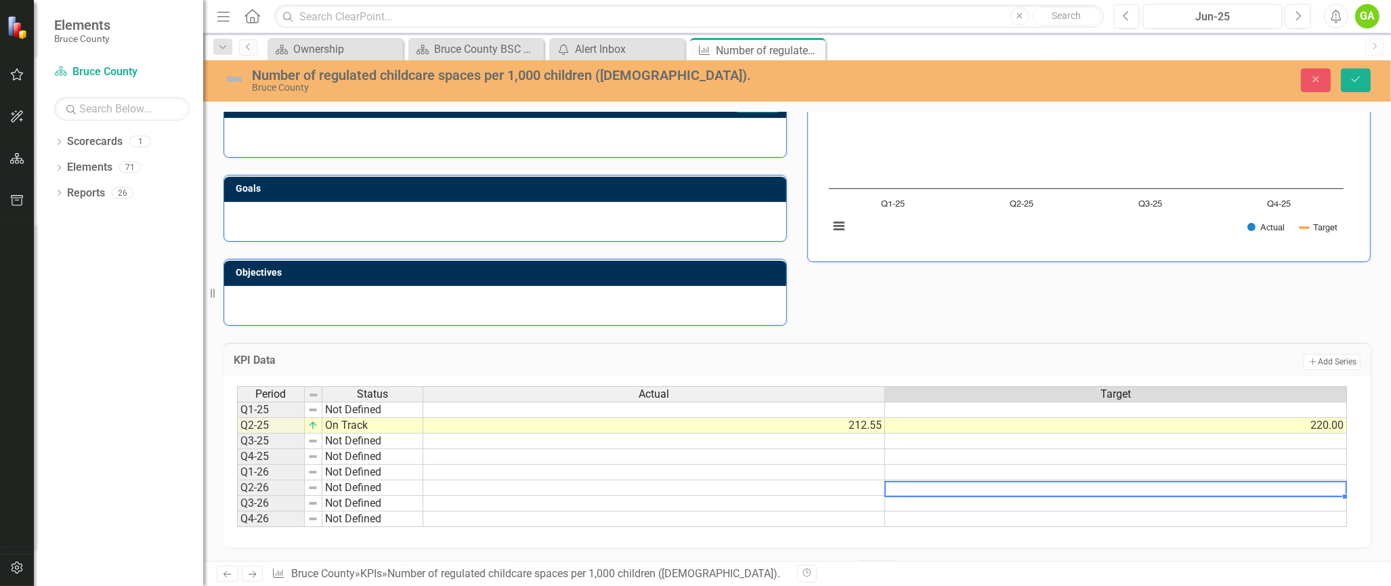
click at [645, 418] on td "212.55" at bounding box center [654, 426] width 462 height 16
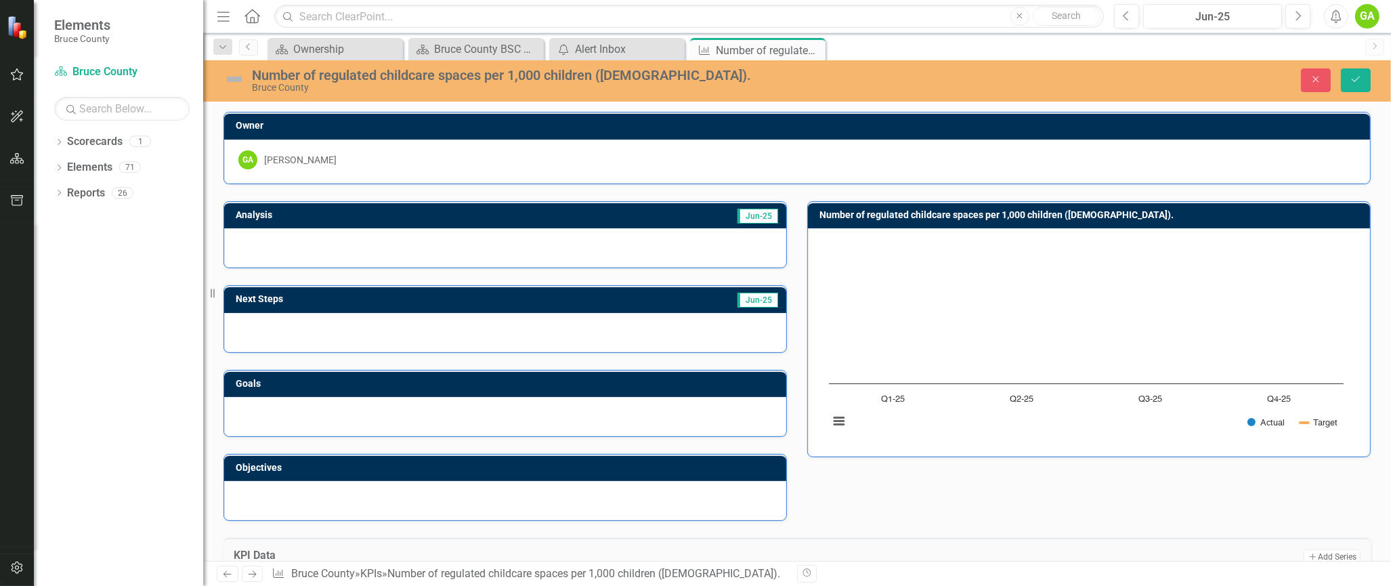
click at [661, 249] on div at bounding box center [505, 247] width 562 height 39
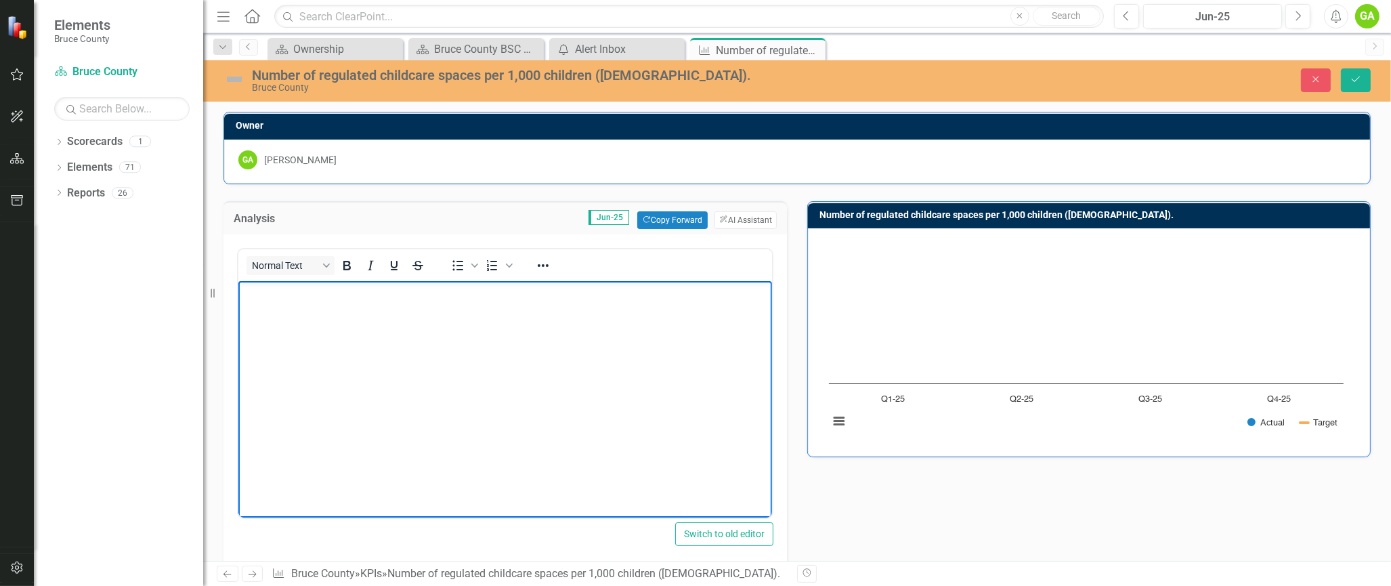
click at [457, 307] on body "Rich Text Area. Press ALT-0 for help." at bounding box center [505, 381] width 534 height 203
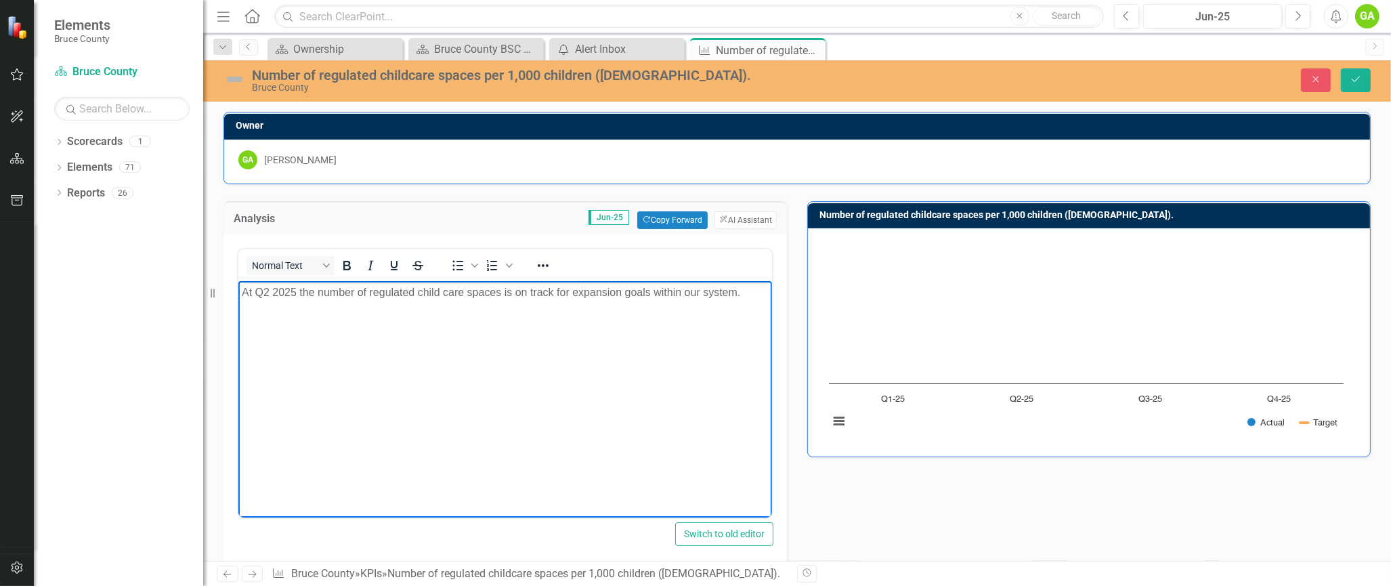
click at [903, 497] on div "Analysis Jun-25 Copy Forward Copy Forward ClearPoint AI AI Assistant Normal Tex…" at bounding box center [796, 503] width 1167 height 638
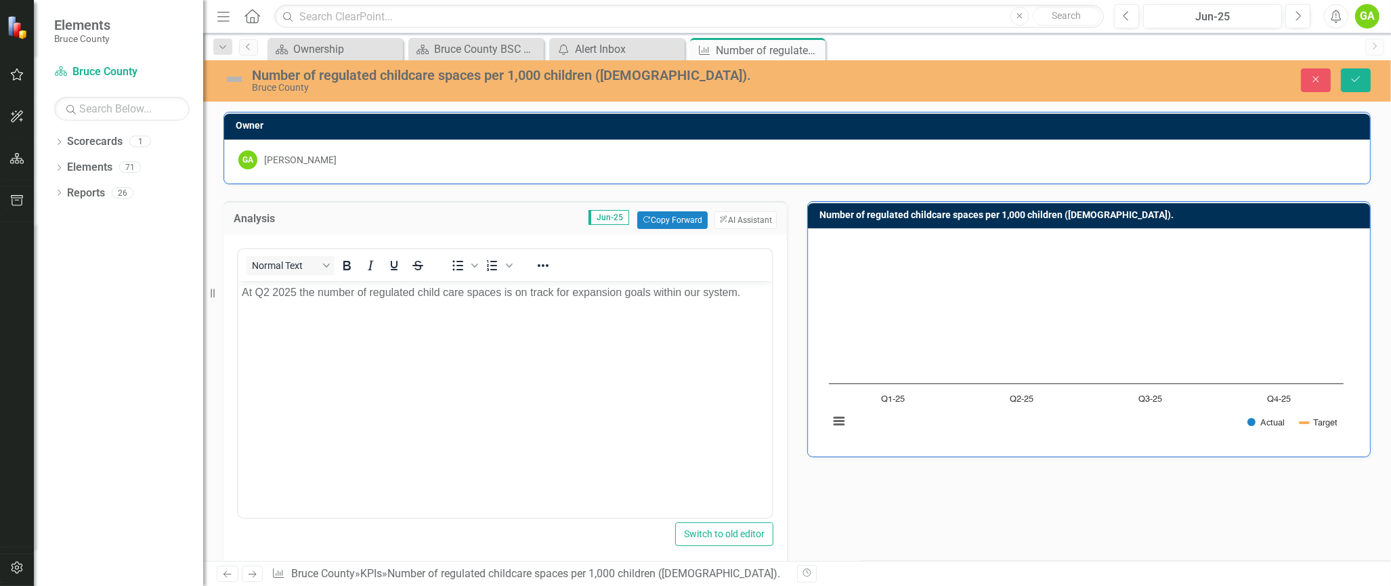
scroll to position [135, 0]
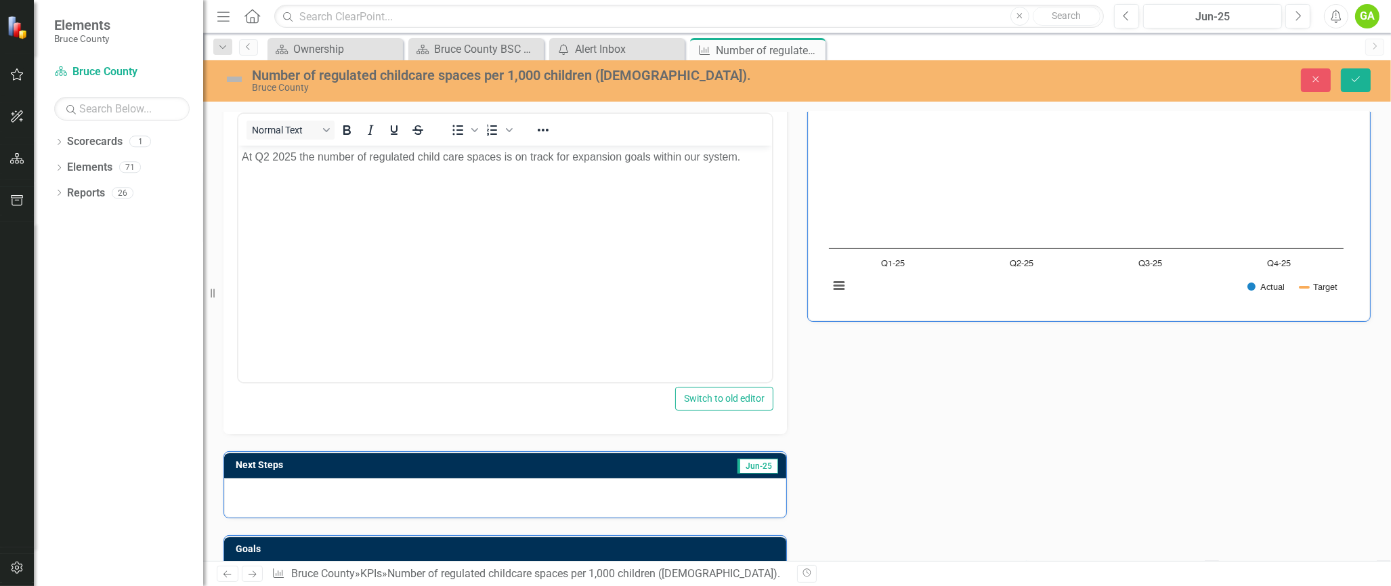
click at [660, 493] on div at bounding box center [505, 497] width 562 height 39
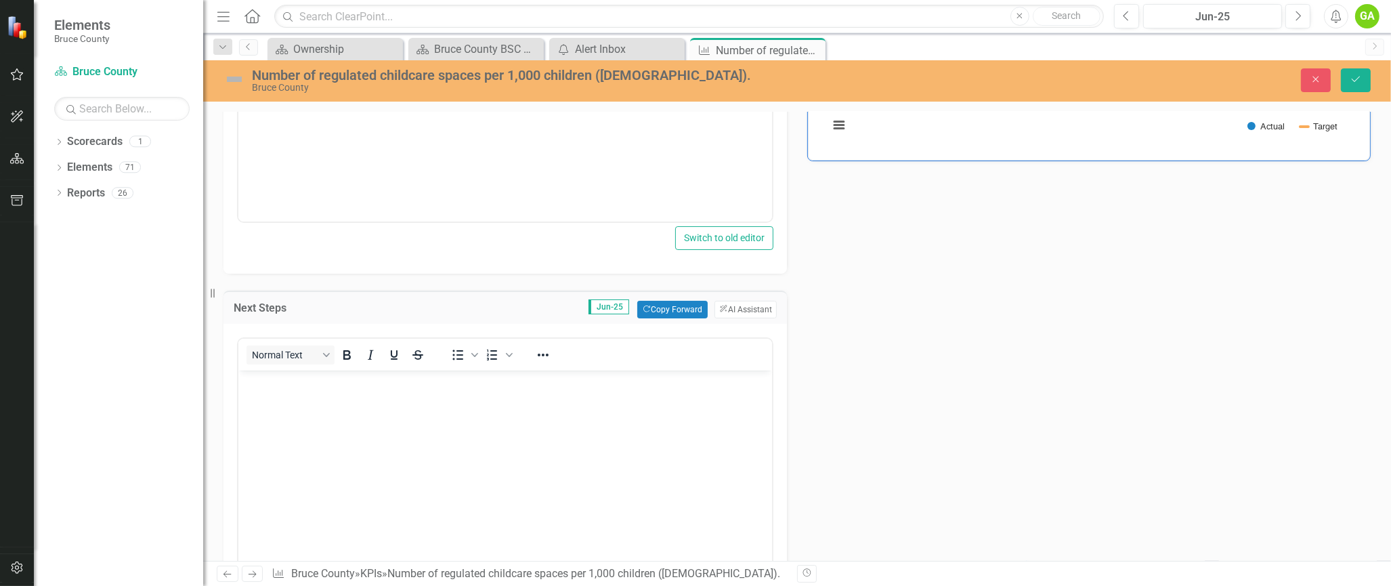
scroll to position [406, 0]
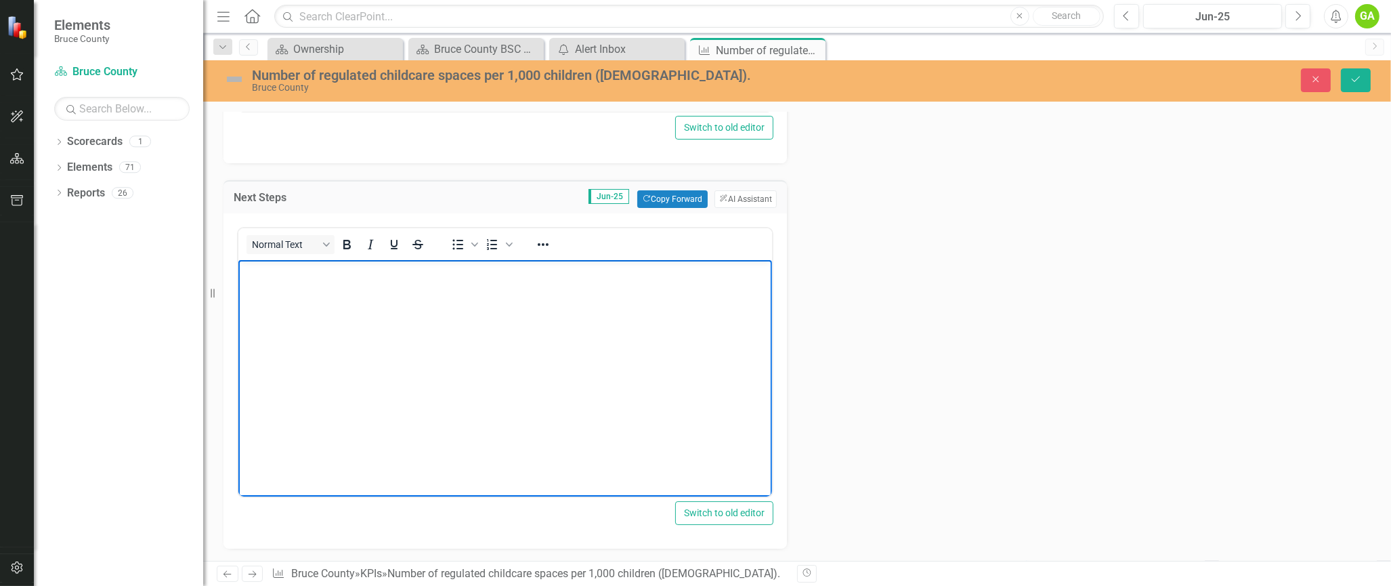
click at [433, 300] on body "Rich Text Area. Press ALT-0 for help." at bounding box center [505, 360] width 534 height 203
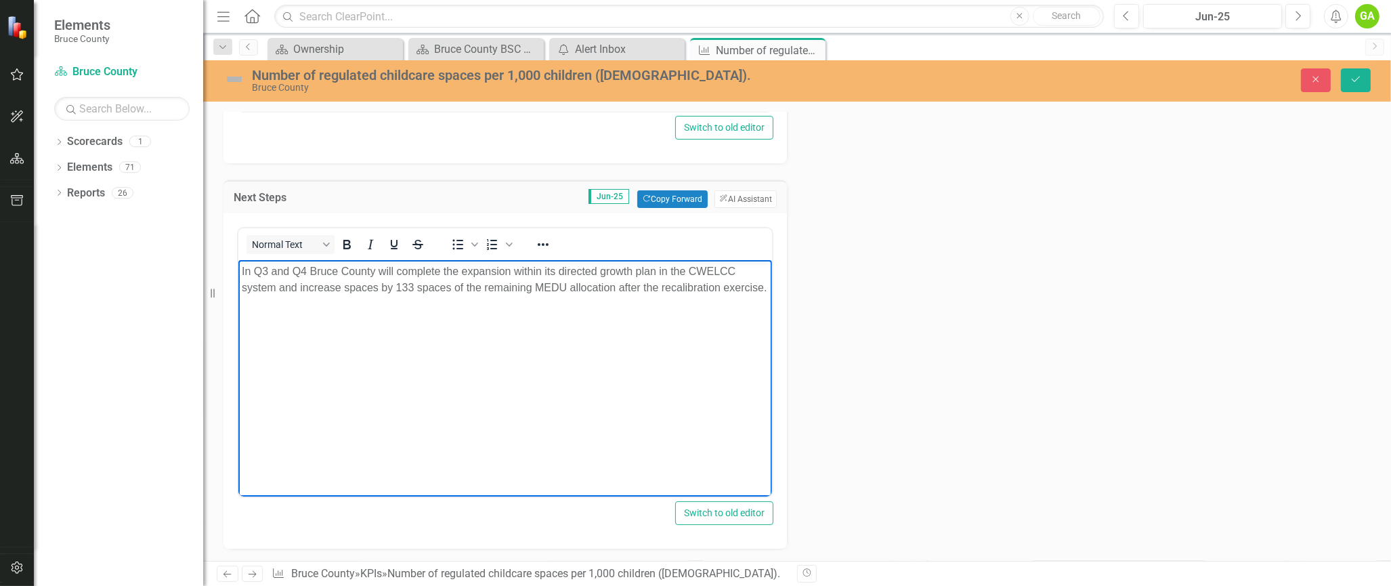
click at [396, 280] on p "In Q3 and Q4 Bruce County will complete the expansion within its directed growt…" at bounding box center [504, 279] width 527 height 33
click at [488, 289] on p "In Q3 and Q4 Bruce County will complete the expansion within its directed growt…" at bounding box center [504, 287] width 527 height 49
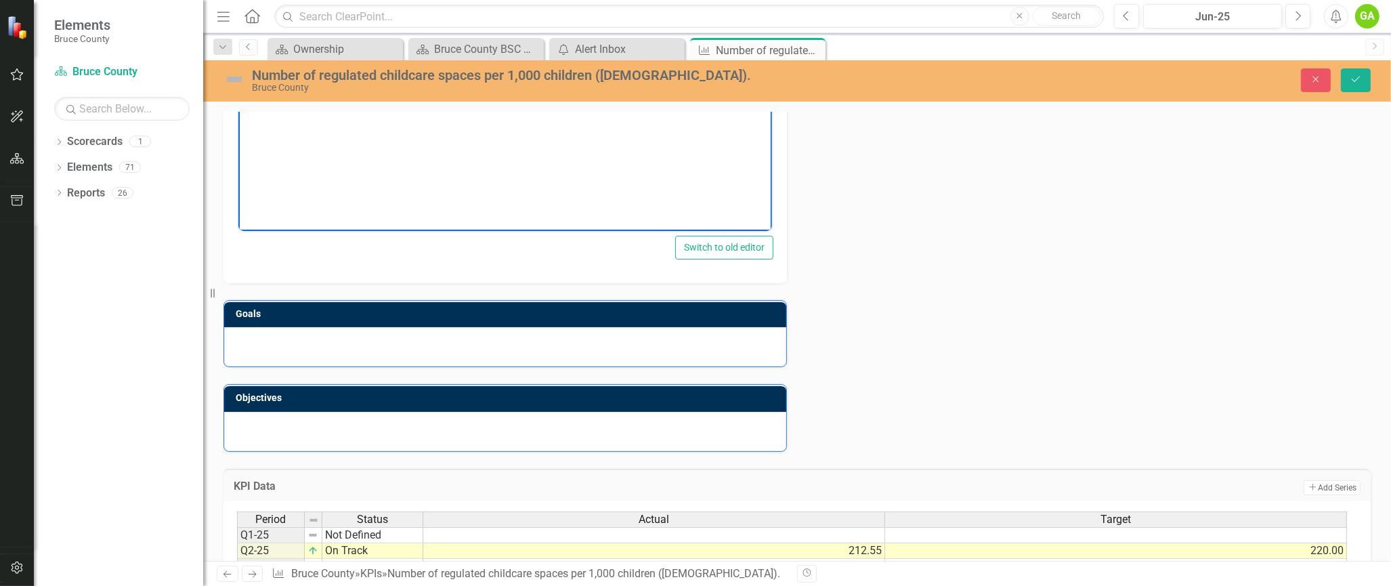
scroll to position [677, 0]
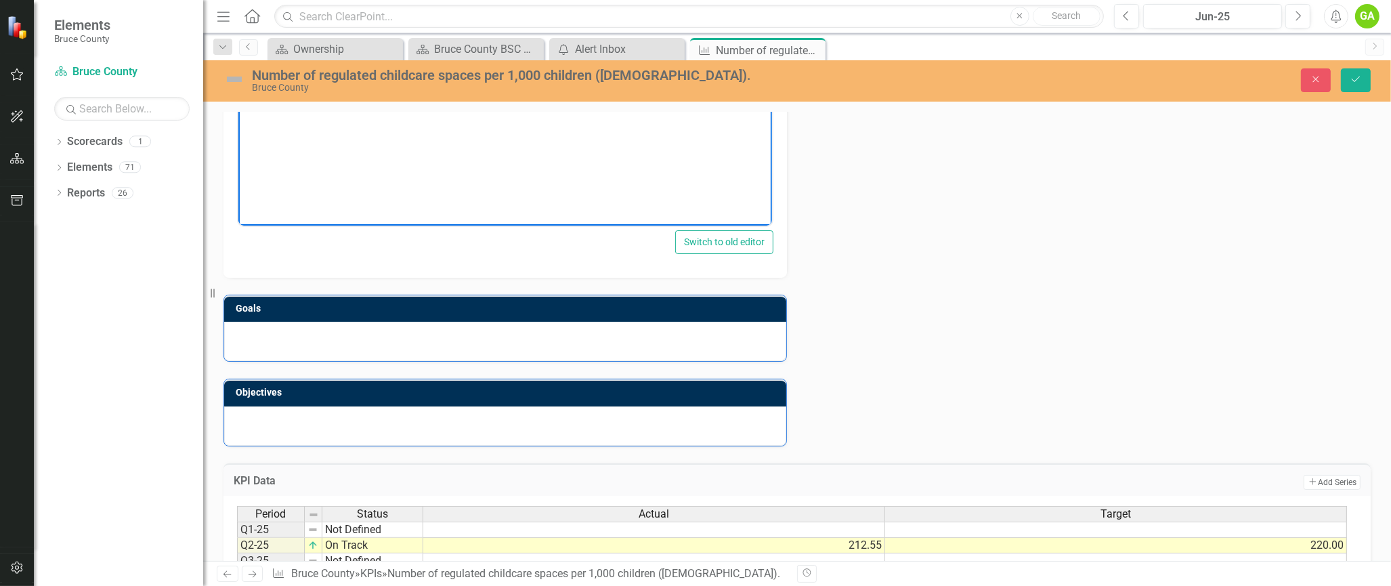
click at [552, 336] on div at bounding box center [505, 341] width 562 height 39
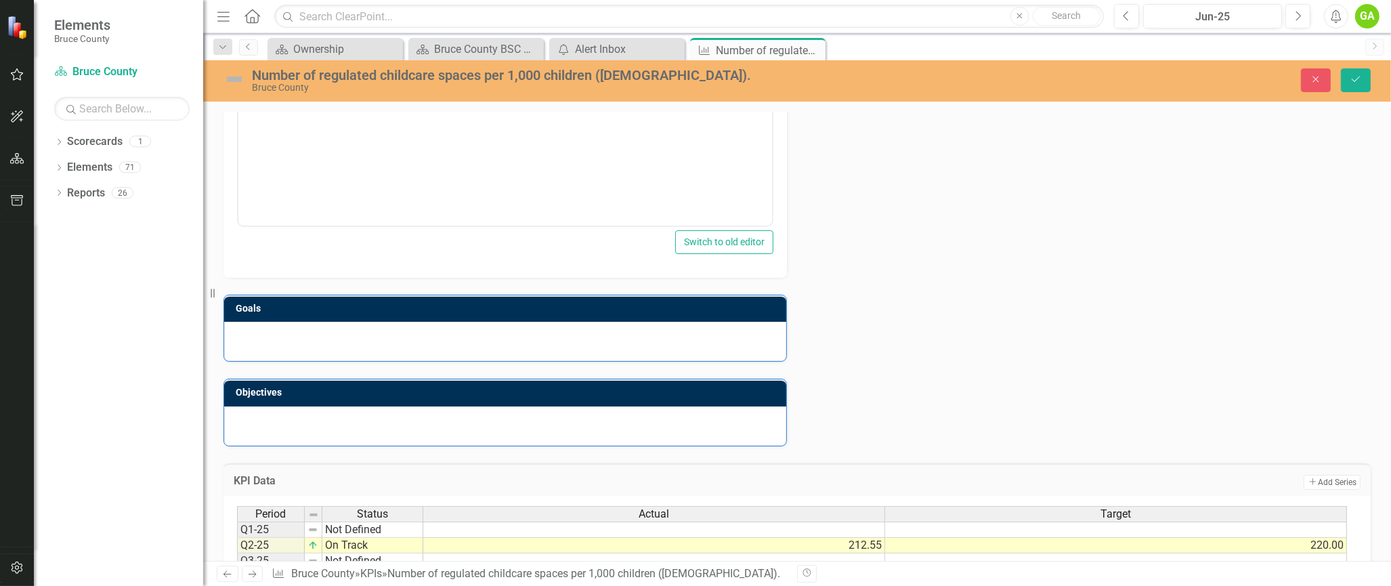
click at [551, 334] on div at bounding box center [505, 341] width 562 height 39
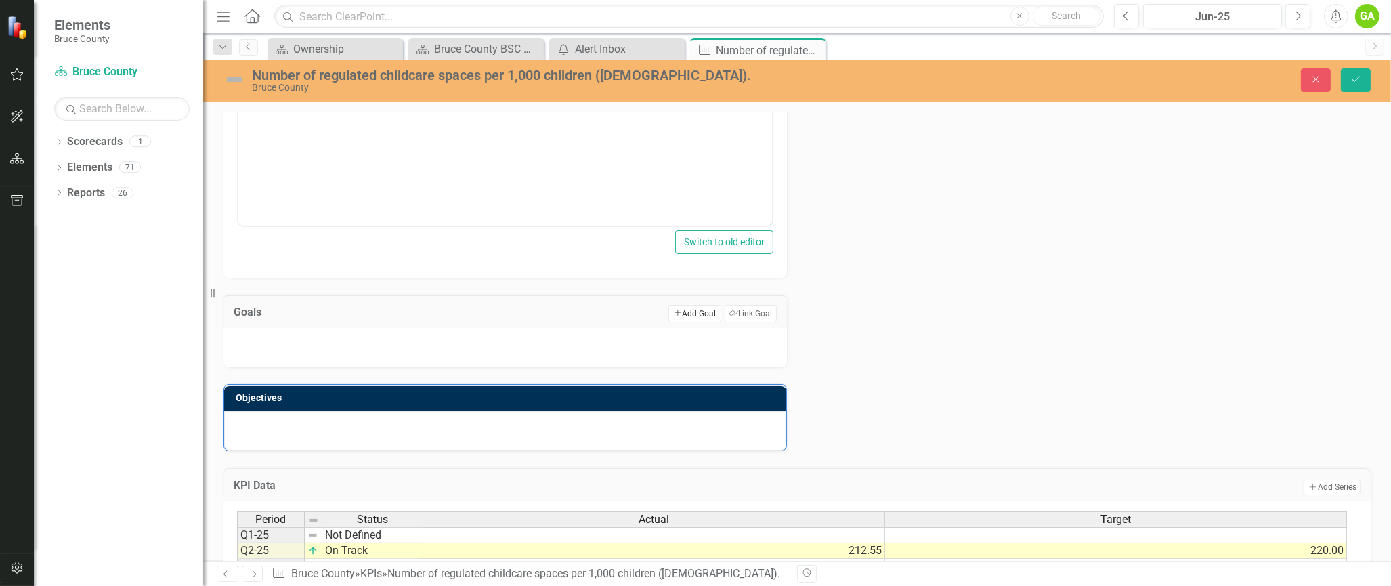
click at [693, 307] on button "Add Add Goal" at bounding box center [694, 314] width 52 height 18
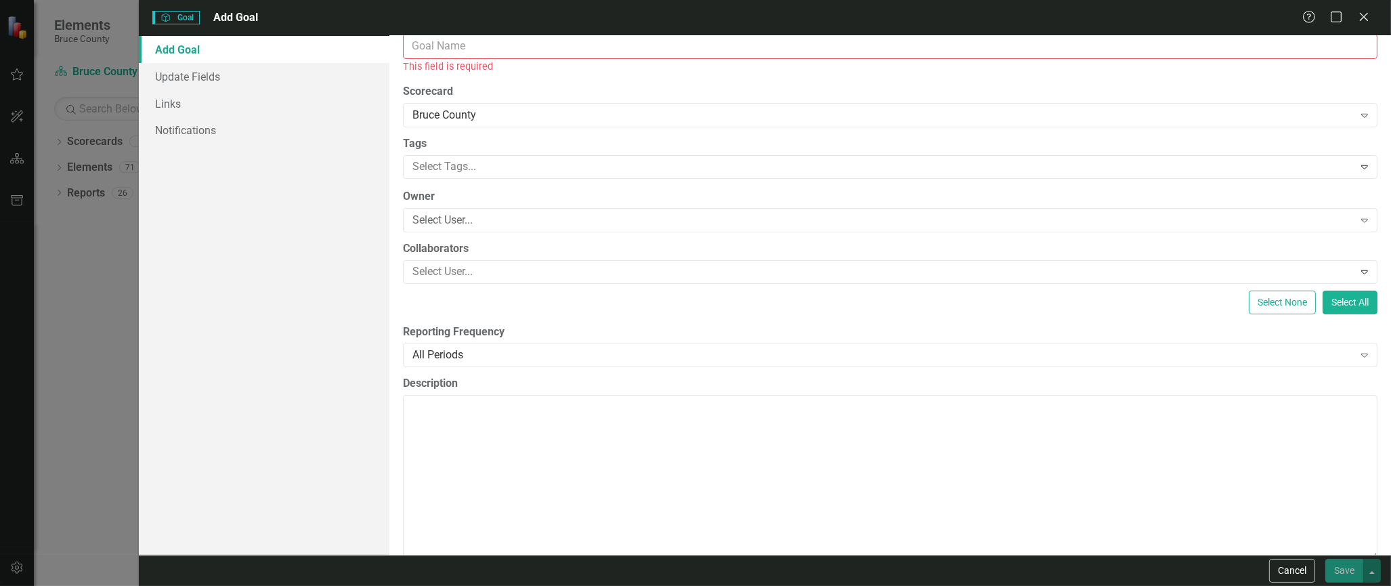
scroll to position [0, 0]
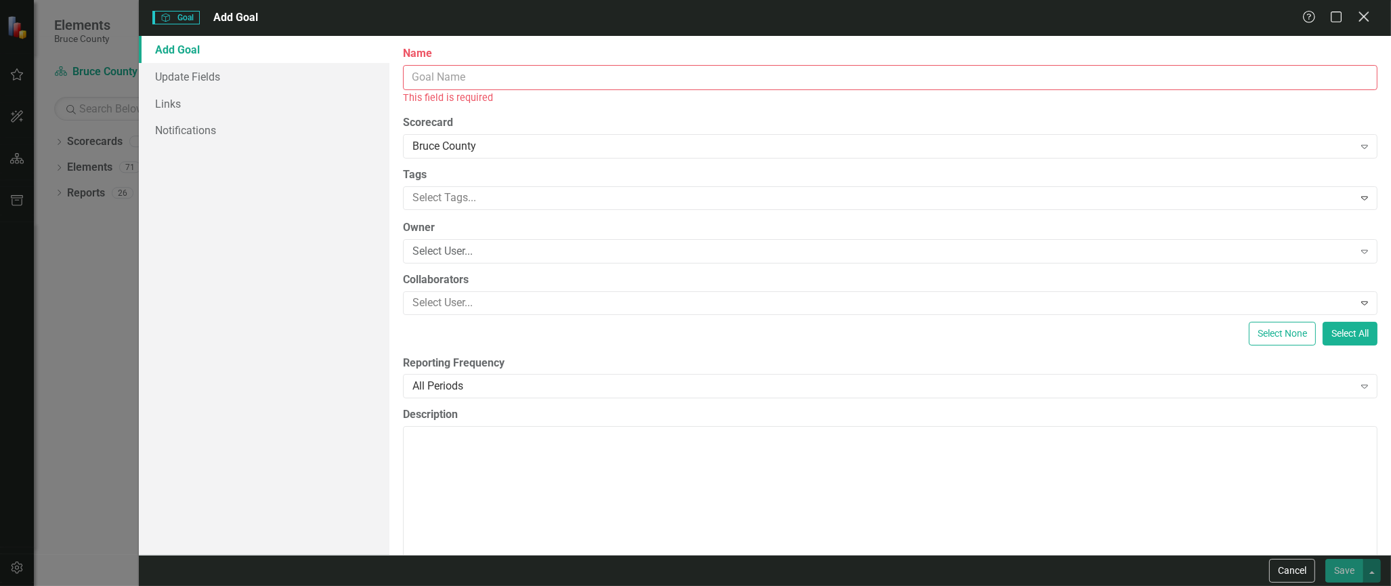
click at [1364, 14] on icon "Close" at bounding box center [1363, 16] width 17 height 13
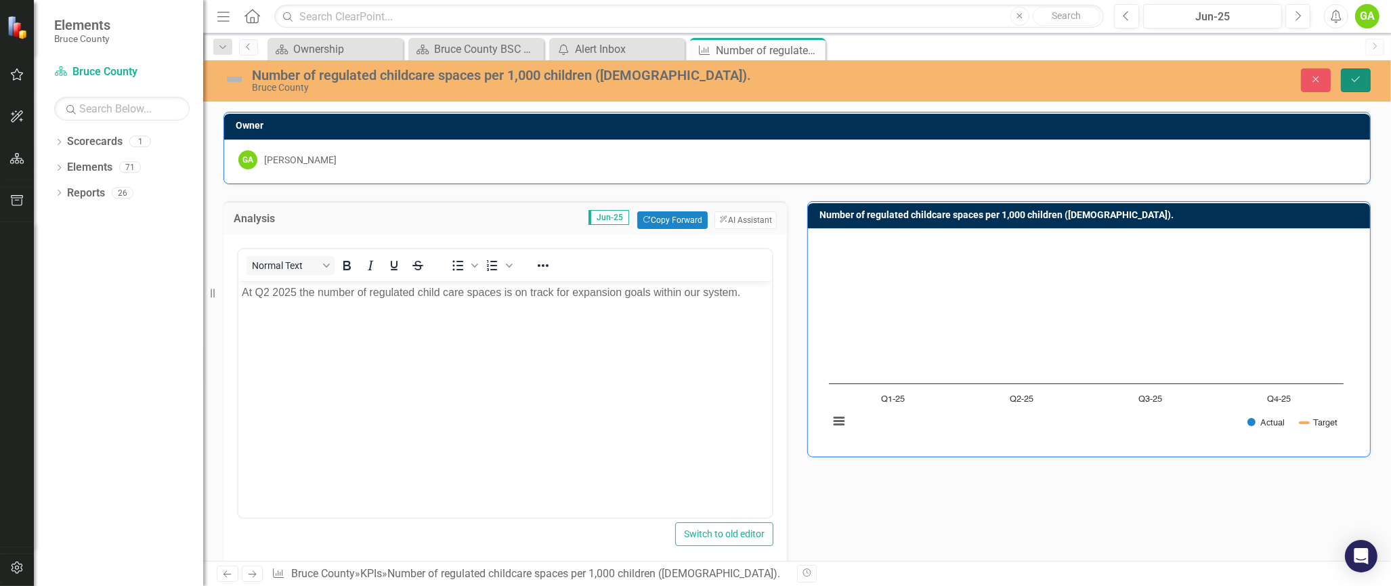
click at [1358, 71] on button "Save" at bounding box center [1356, 80] width 30 height 24
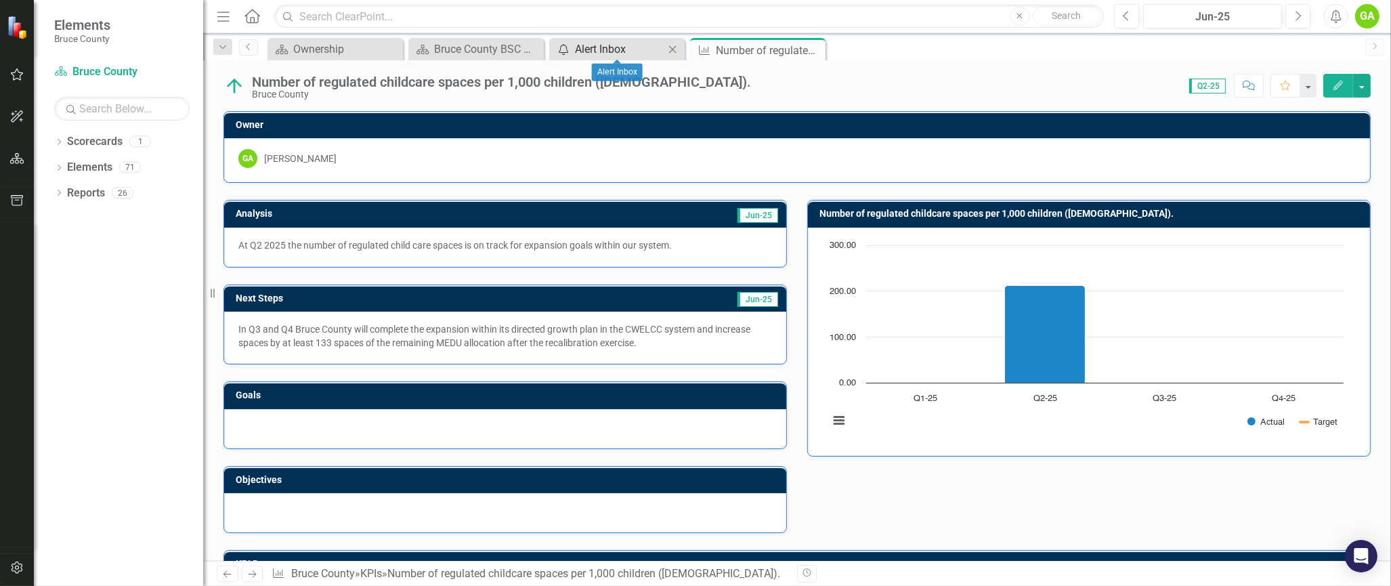
click at [601, 44] on div "Alert Inbox" at bounding box center [619, 49] width 89 height 17
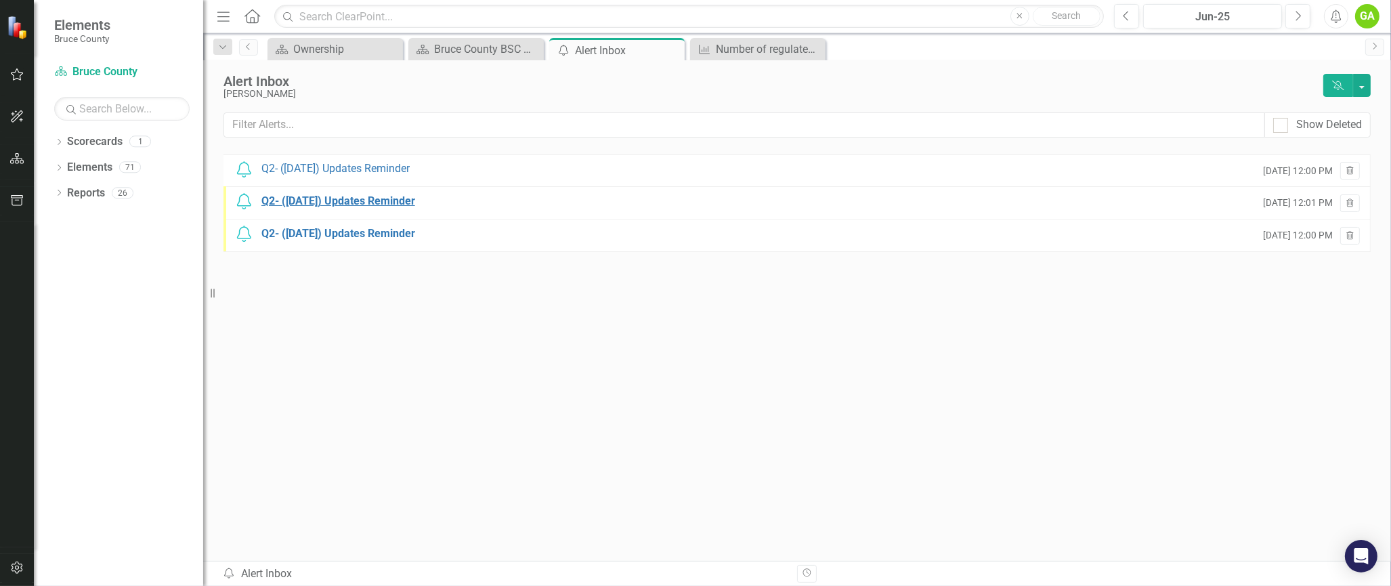
click at [364, 195] on div "Q2- ([DATE]) Updates Reminder" at bounding box center [338, 202] width 154 height 16
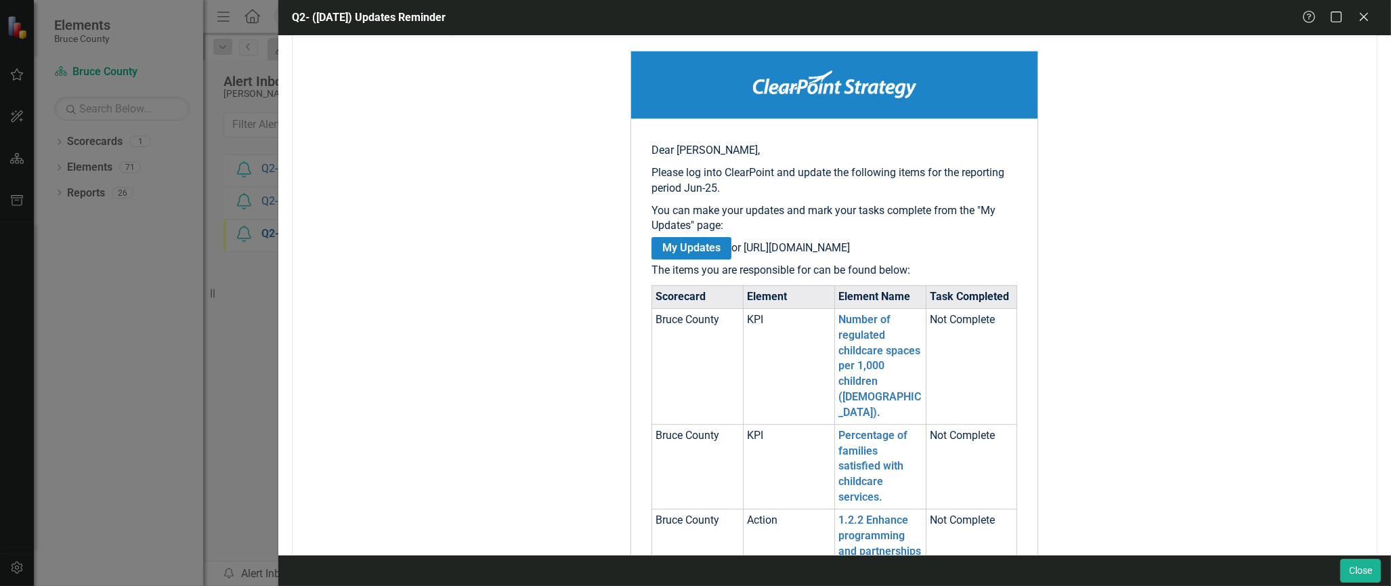
scroll to position [271, 0]
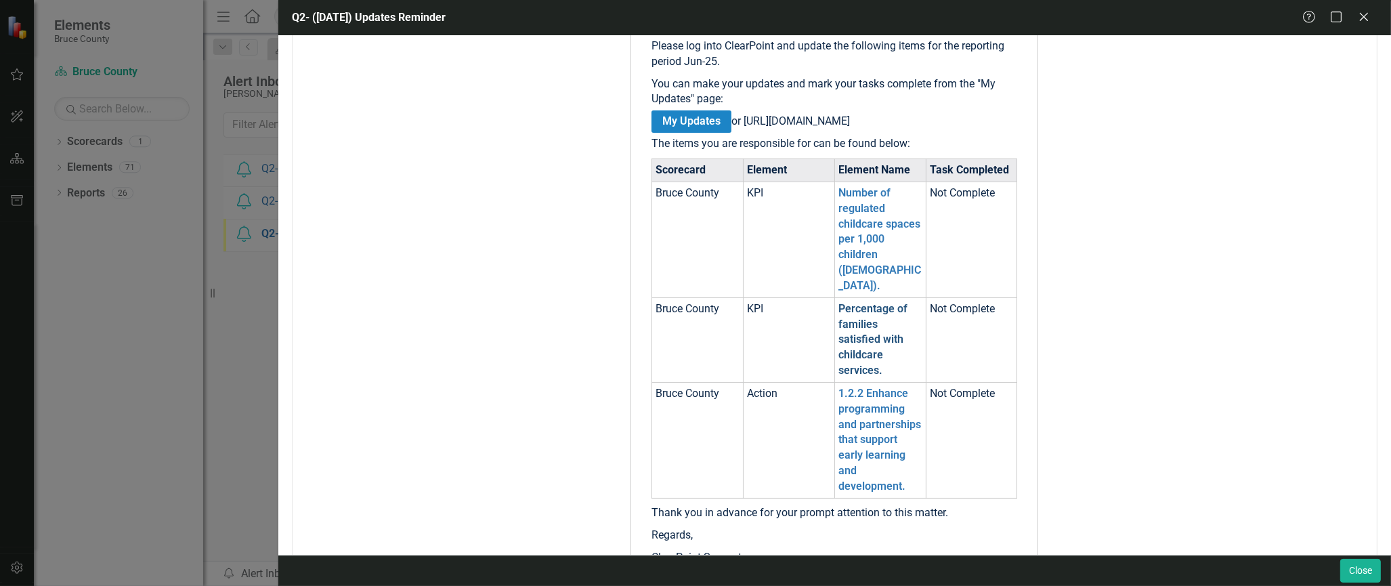
click at [892, 322] on link "Percentage of families satisfied with childcare services." at bounding box center [872, 339] width 69 height 74
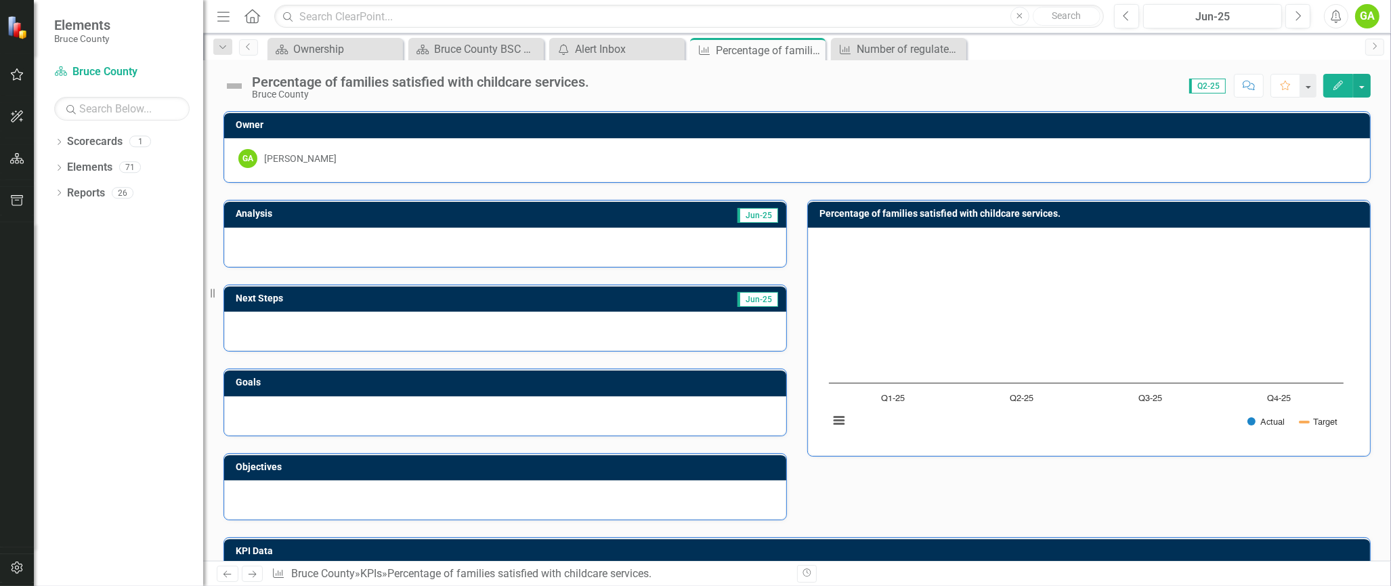
click at [418, 233] on div at bounding box center [505, 247] width 562 height 39
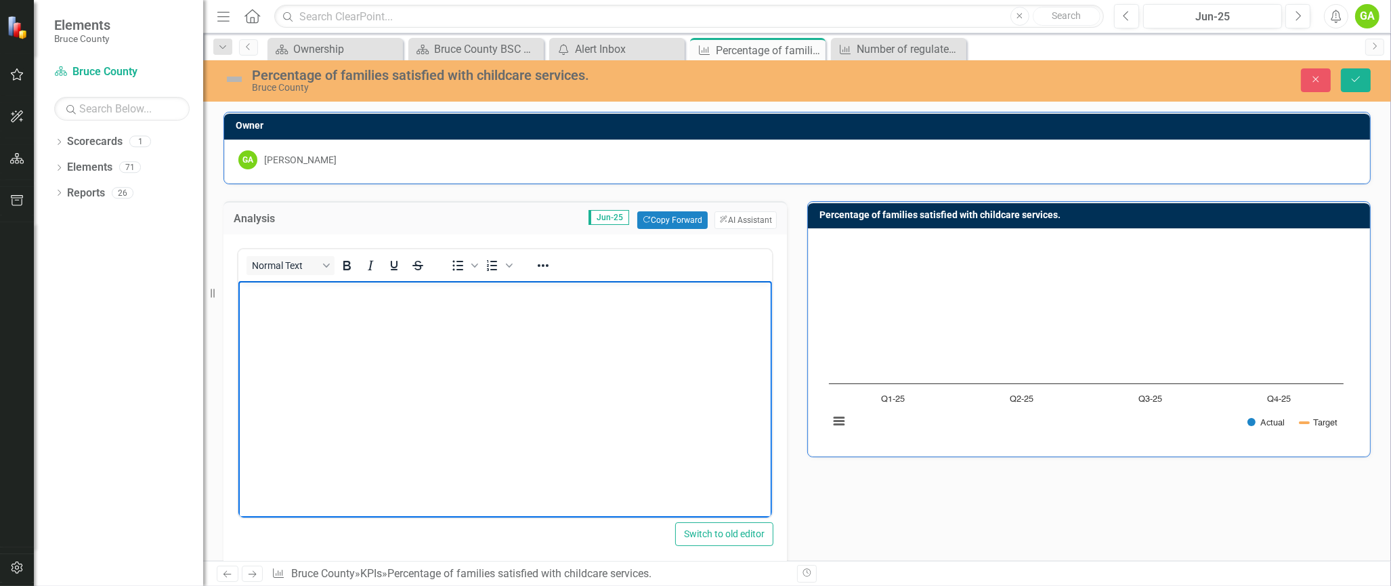
click at [346, 320] on body "Rich Text Area. Press ALT-0 for help." at bounding box center [505, 381] width 534 height 203
click at [516, 295] on p "This KPI needs to be replaced with the updated KPIs." at bounding box center [504, 292] width 527 height 16
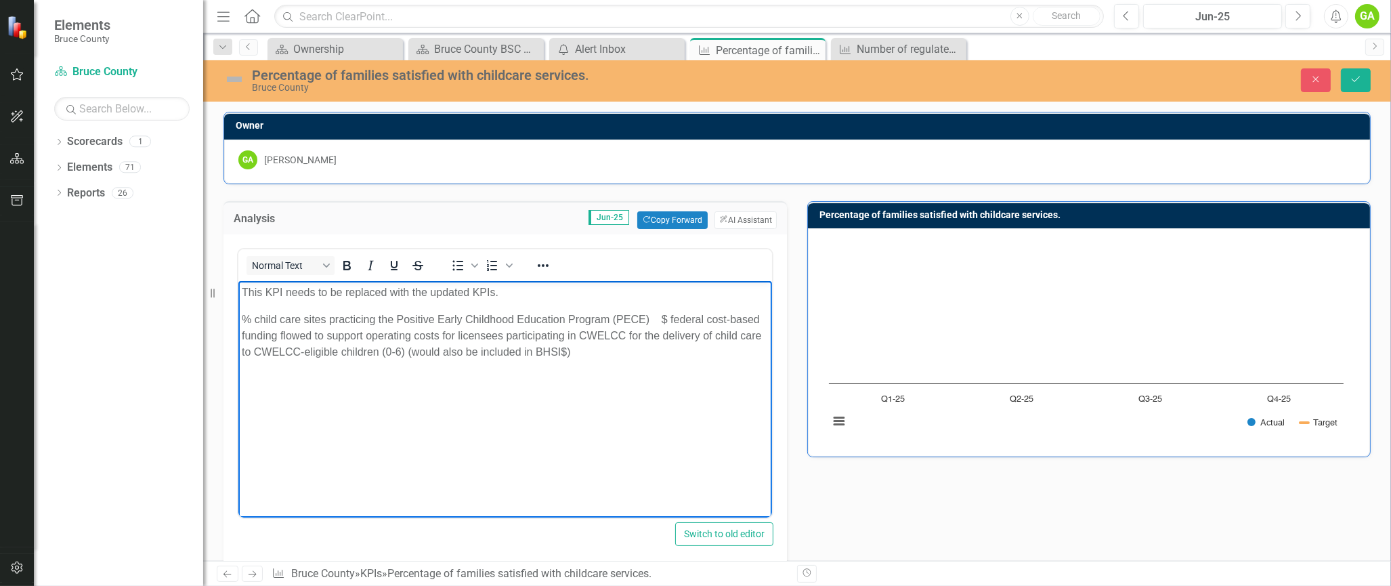
click at [660, 322] on p "% child care sites practicing the Positive Early Childhood Education Program (P…" at bounding box center [504, 335] width 527 height 49
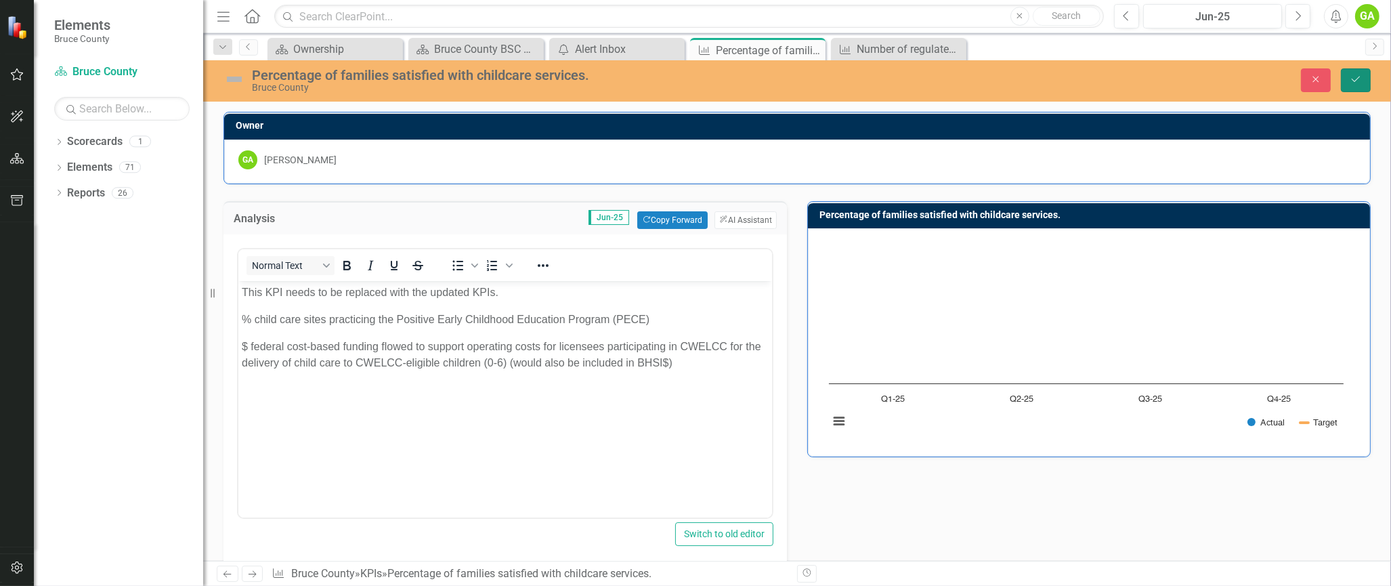
click at [1356, 75] on icon "Save" at bounding box center [1356, 78] width 12 height 9
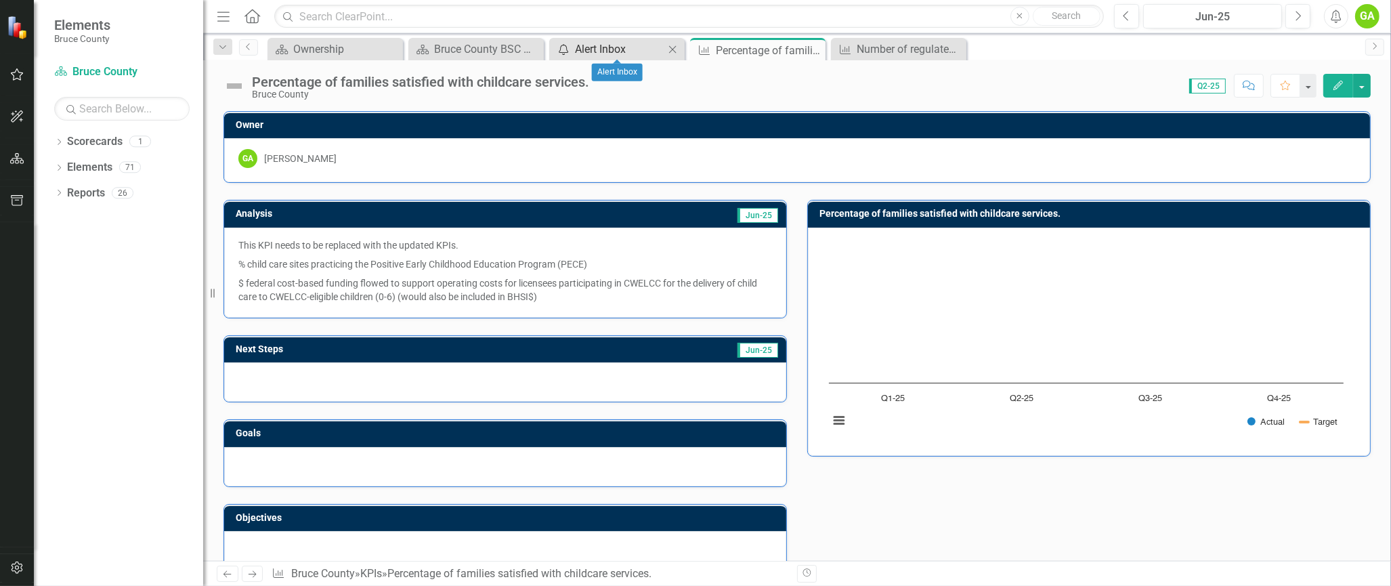
click at [633, 45] on div "Alert Inbox" at bounding box center [619, 49] width 89 height 17
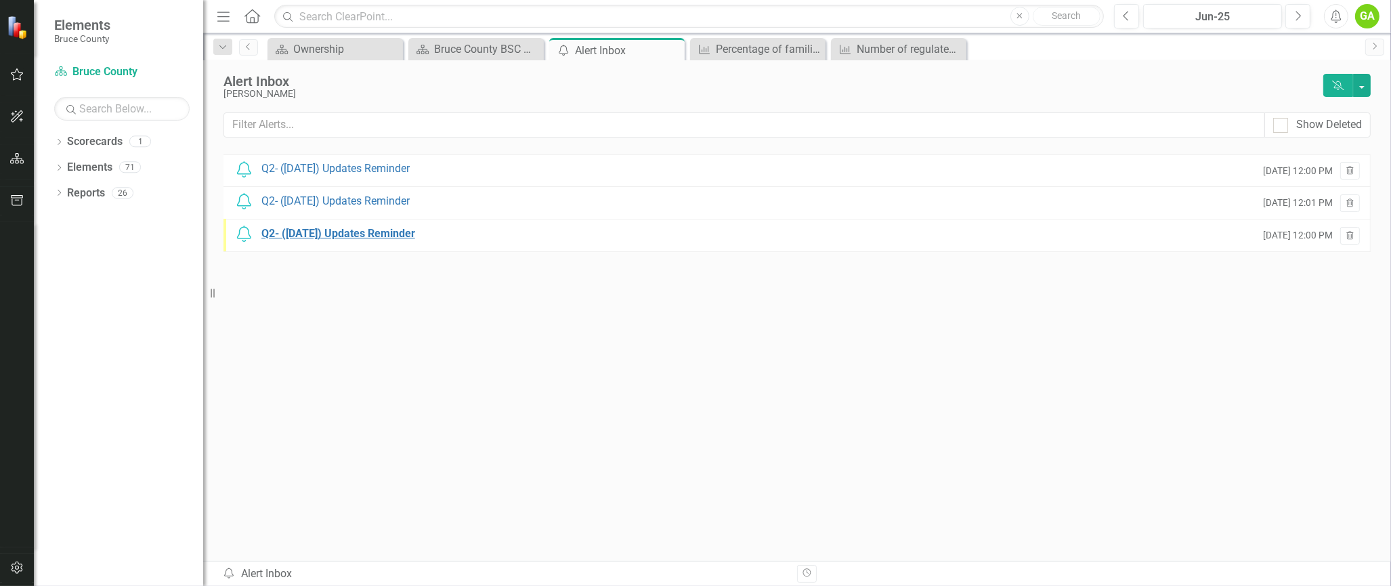
click at [337, 239] on div "Q2- ([DATE]) Updates Reminder" at bounding box center [338, 234] width 154 height 16
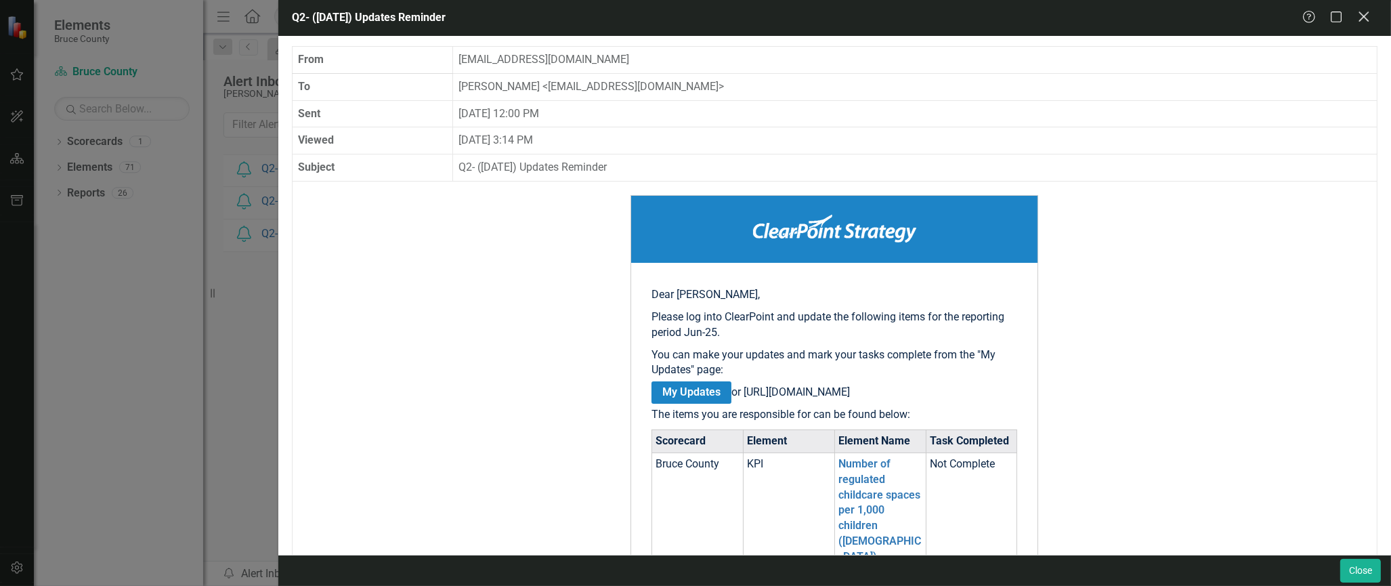
click at [1368, 13] on icon "Close" at bounding box center [1363, 16] width 17 height 13
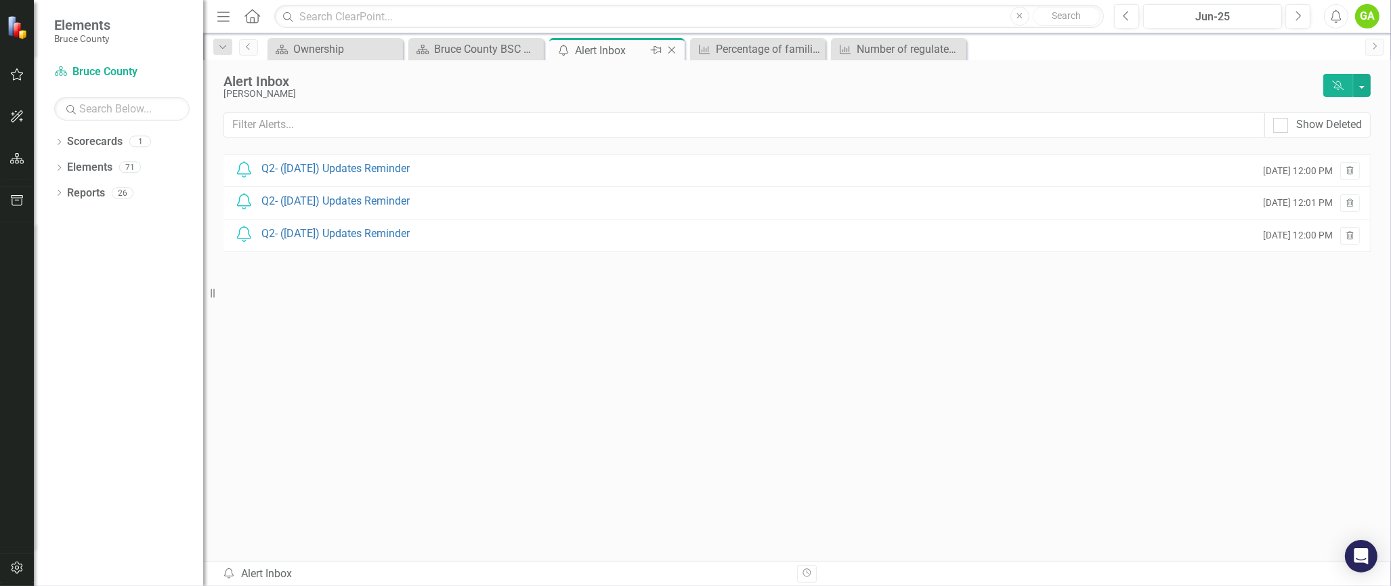
click at [674, 45] on icon "Close" at bounding box center [672, 50] width 14 height 11
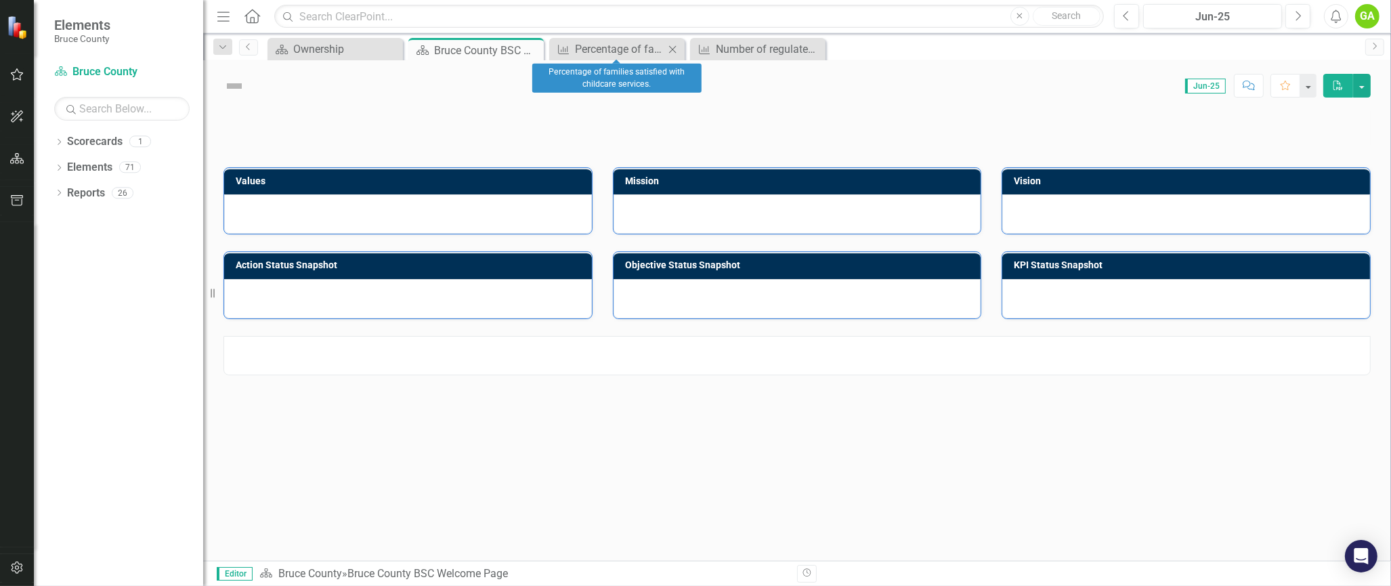
click at [674, 45] on icon "Close" at bounding box center [673, 49] width 14 height 11
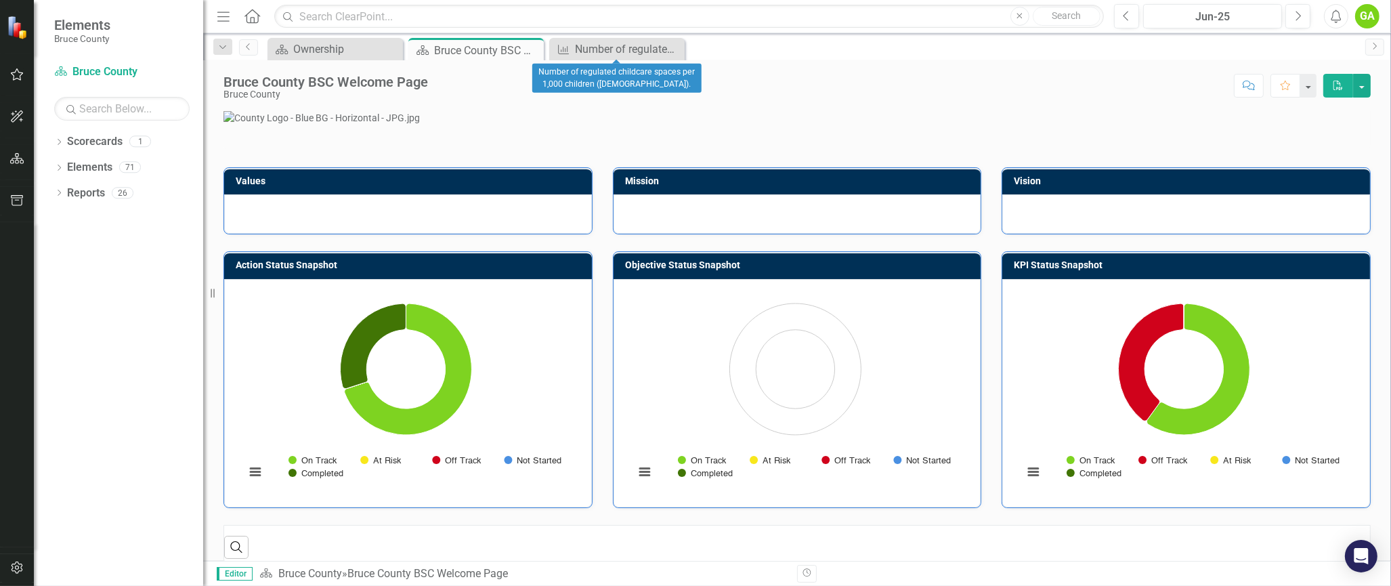
click at [0, 0] on icon "Close" at bounding box center [0, 0] width 0 height 0
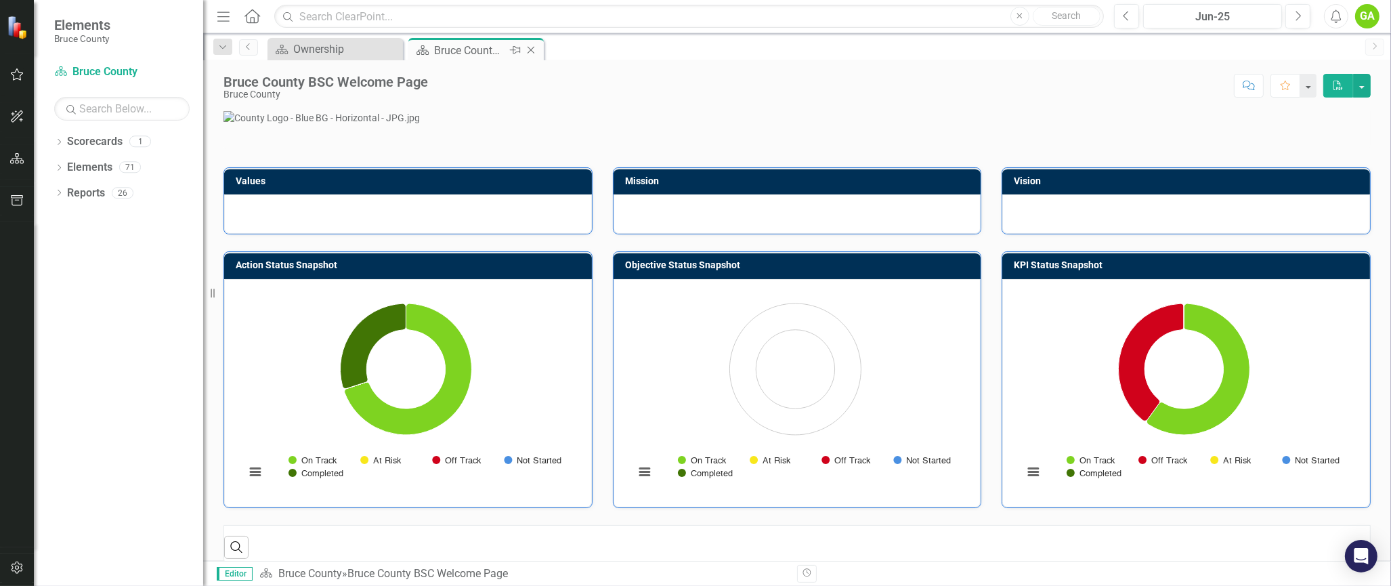
click at [532, 47] on icon "Close" at bounding box center [531, 50] width 14 height 11
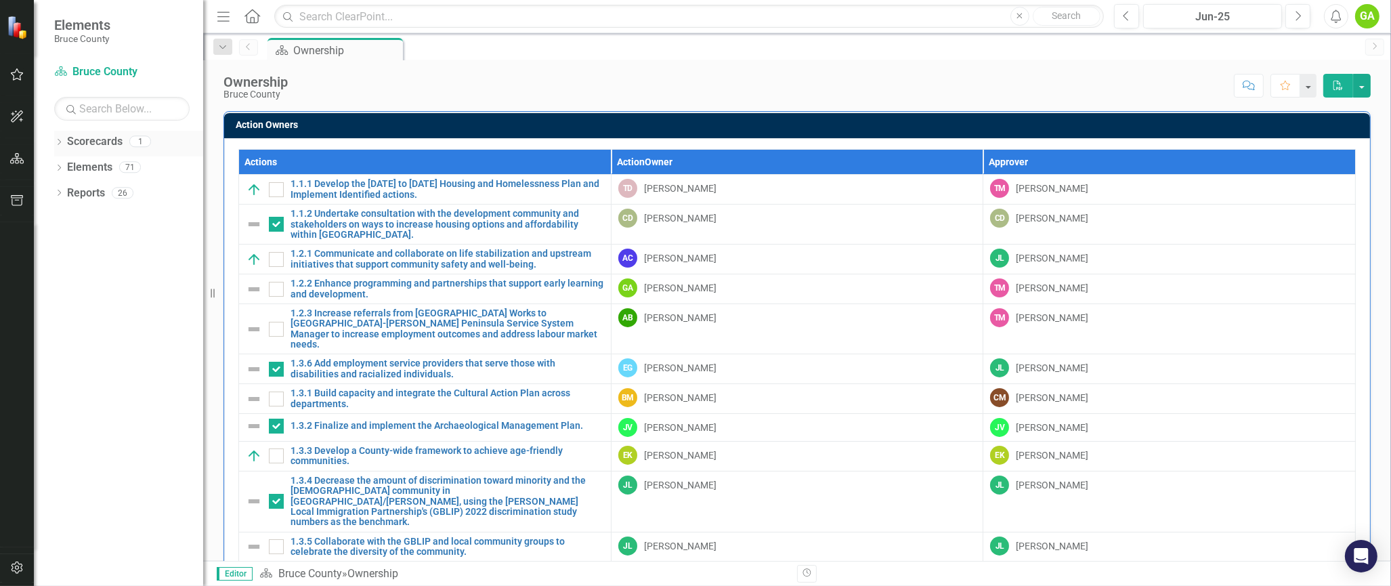
click at [66, 137] on div "Dropdown Scorecards 1" at bounding box center [128, 144] width 149 height 26
click at [59, 138] on div "Dropdown" at bounding box center [58, 143] width 9 height 12
click at [85, 192] on link "Elements" at bounding box center [89, 194] width 45 height 16
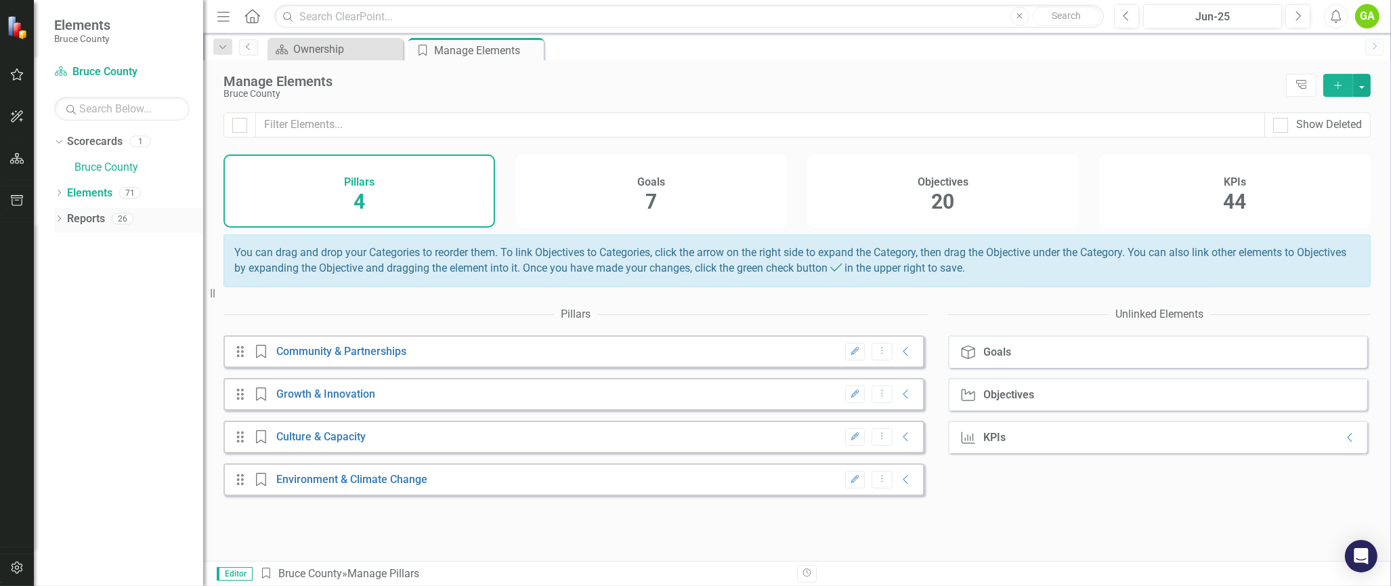
click at [65, 221] on div "Dropdown Reports 26" at bounding box center [128, 221] width 149 height 26
click at [1028, 443] on div "KPI KPIs Collapse" at bounding box center [1157, 437] width 419 height 33
click at [989, 444] on div "KPIs" at bounding box center [995, 437] width 22 height 12
click at [87, 188] on link "Elements" at bounding box center [89, 194] width 45 height 16
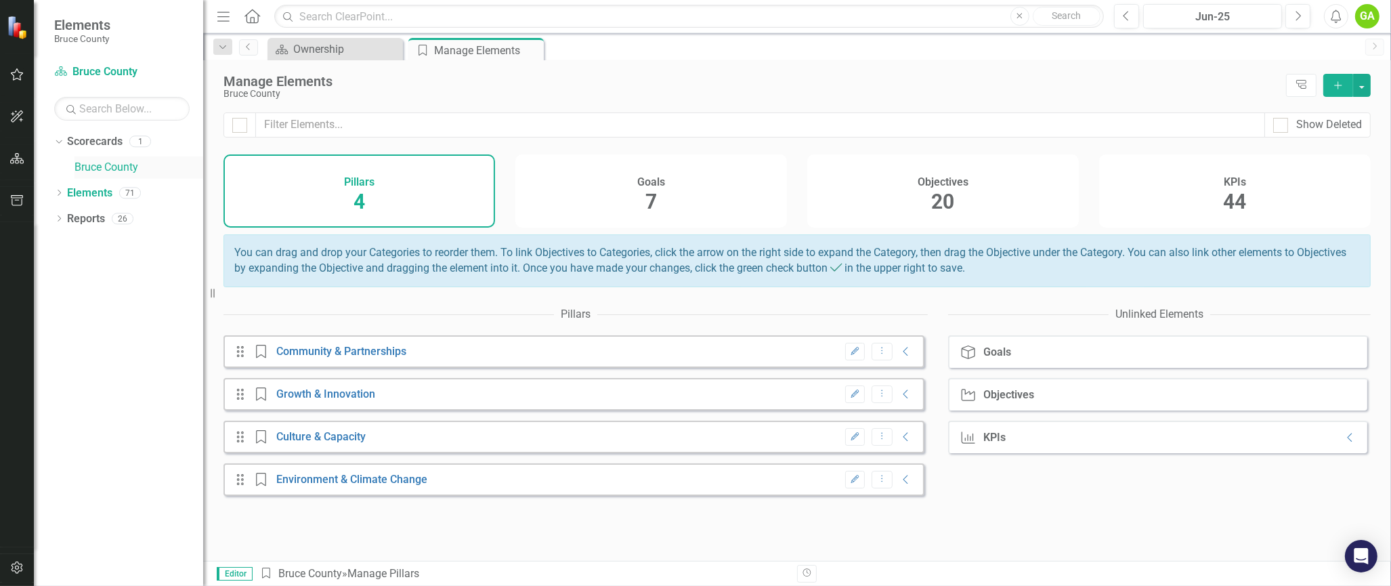
click at [121, 166] on link "Bruce County" at bounding box center [138, 168] width 129 height 16
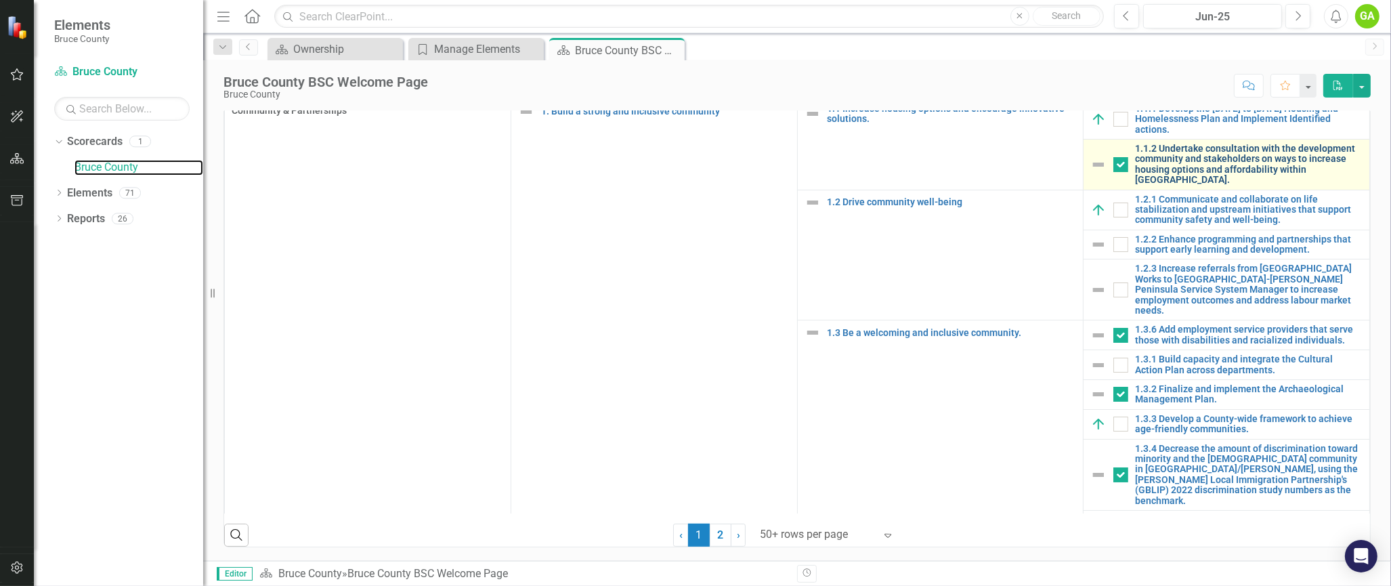
scroll to position [677, 0]
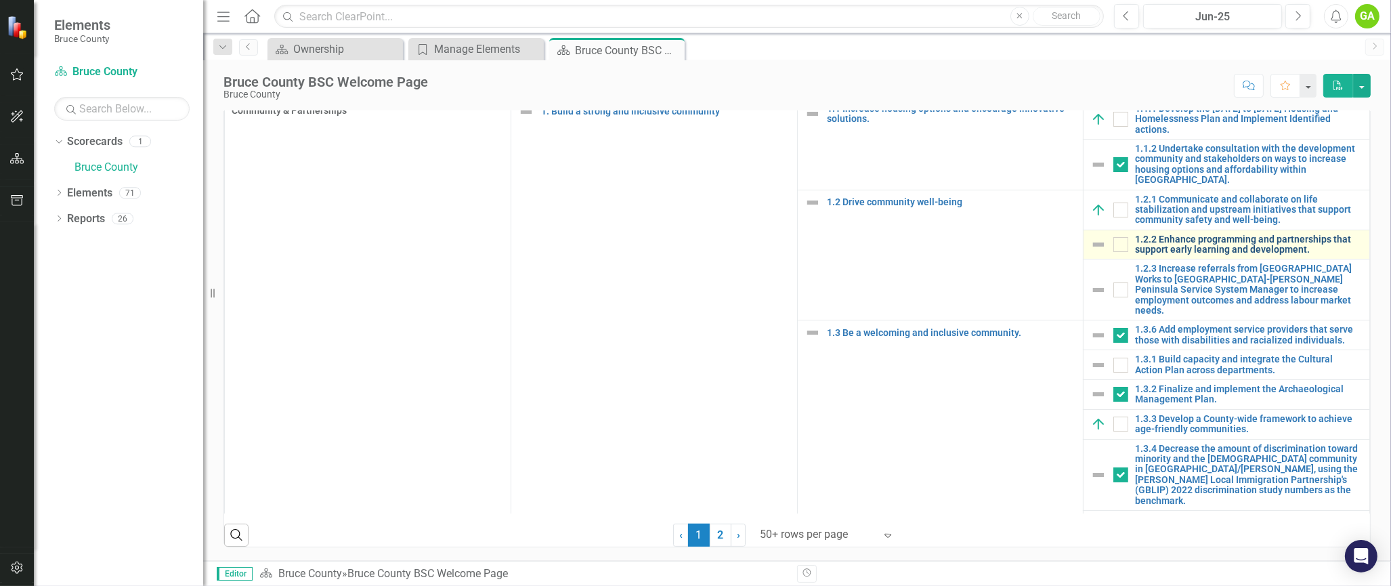
click at [1266, 255] on link "1.2.2 Enhance programming and partnerships that support early learning and deve…" at bounding box center [1249, 244] width 228 height 21
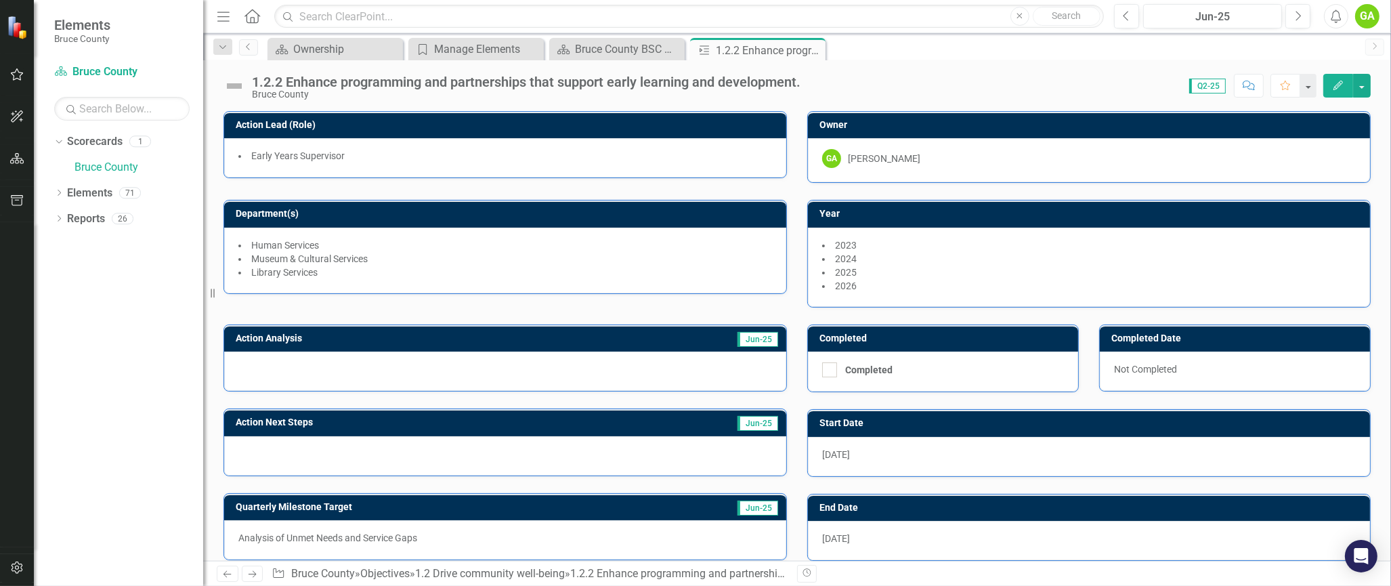
click at [1337, 88] on icon "button" at bounding box center [1337, 85] width 9 height 9
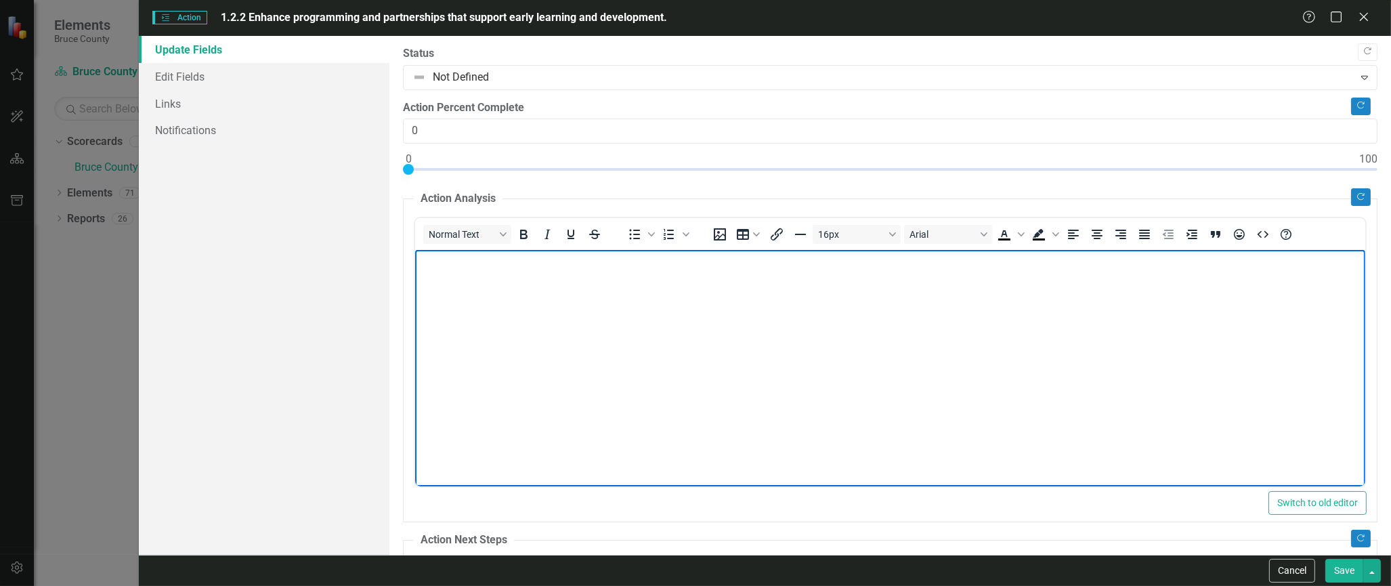
click at [519, 281] on body "Rich Text Area. Press ALT-0 for help." at bounding box center [890, 351] width 950 height 203
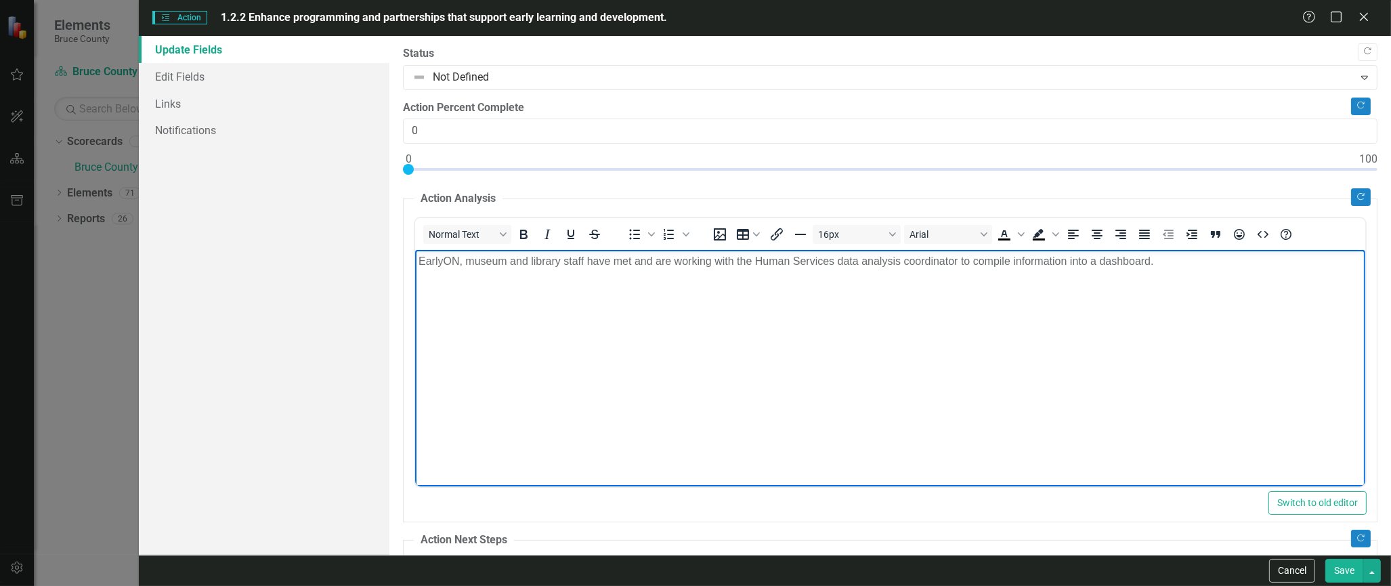
click at [1006, 267] on p "EarlyON, museum and library staff have met and are working with the Human Servi…" at bounding box center [889, 261] width 943 height 16
drag, startPoint x: 507, startPoint y: 261, endPoint x: 534, endPoint y: 255, distance: 27.1
click at [508, 261] on p "EarlyON, museum and library staff have met and are working with the Human Servi…" at bounding box center [889, 261] width 943 height 16
click at [1343, 571] on button "Save" at bounding box center [1344, 571] width 38 height 24
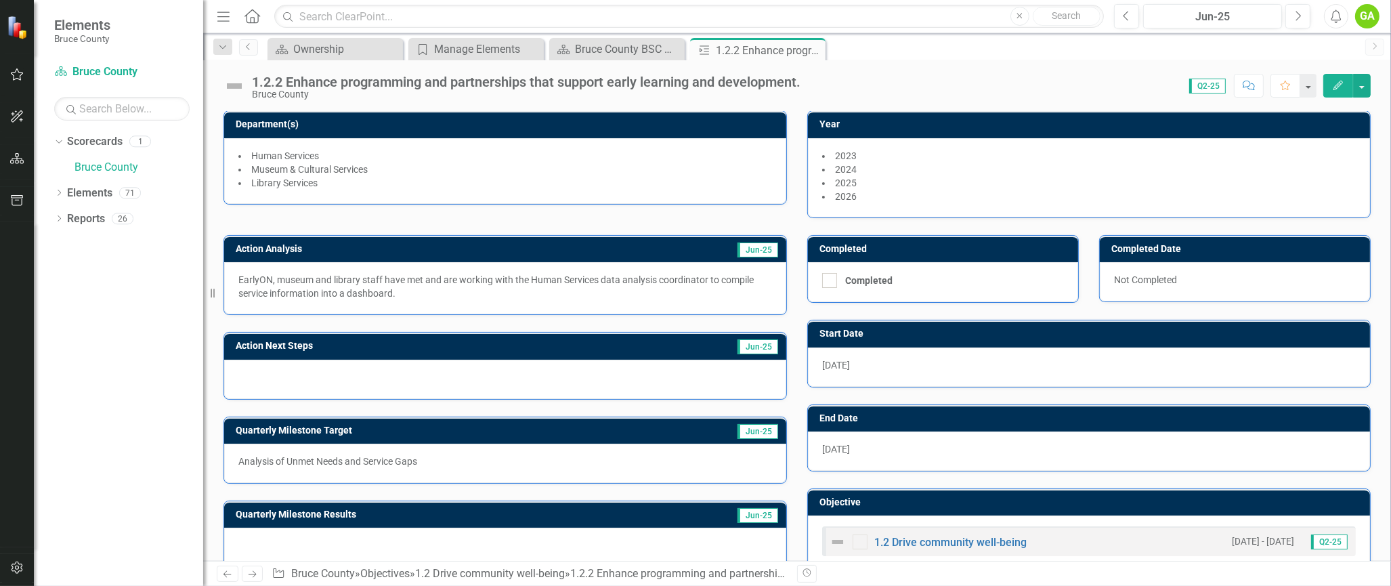
scroll to position [117, 0]
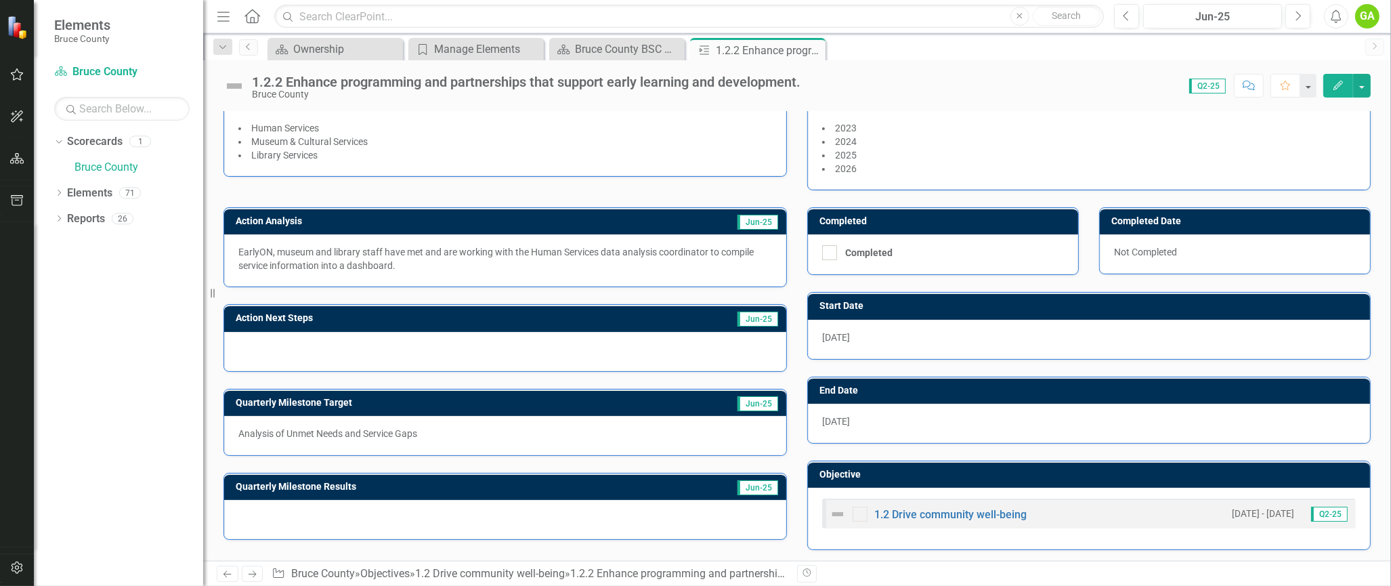
click at [530, 341] on div at bounding box center [505, 351] width 562 height 39
click at [460, 343] on div at bounding box center [505, 351] width 562 height 39
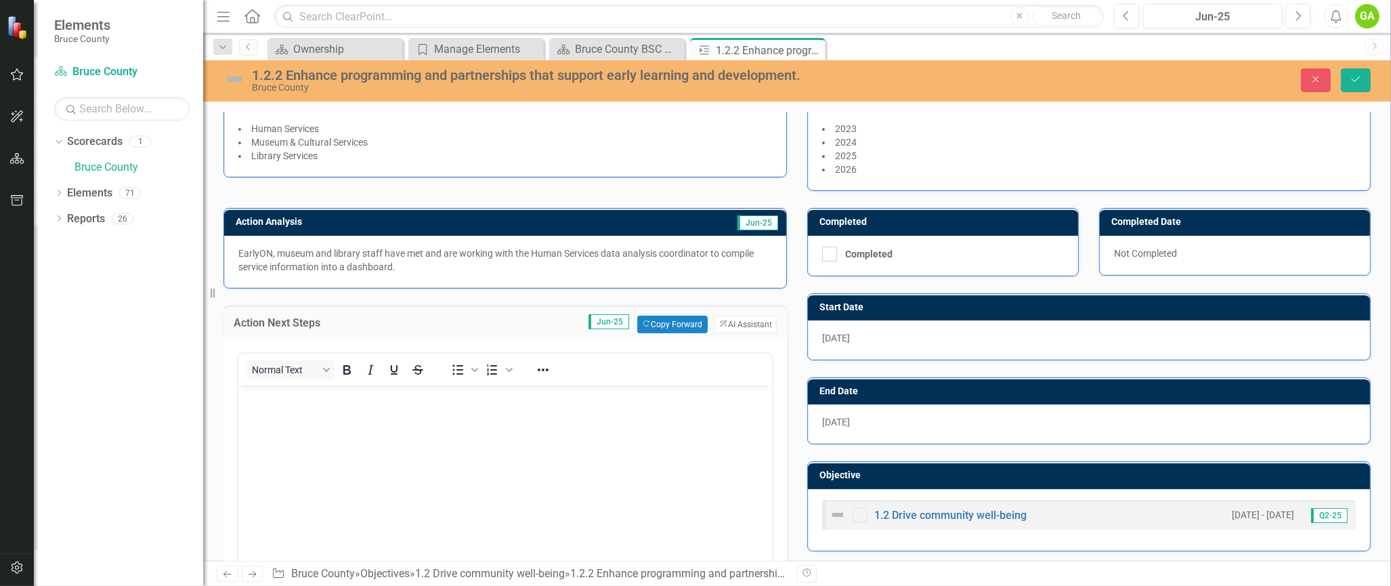
scroll to position [0, 0]
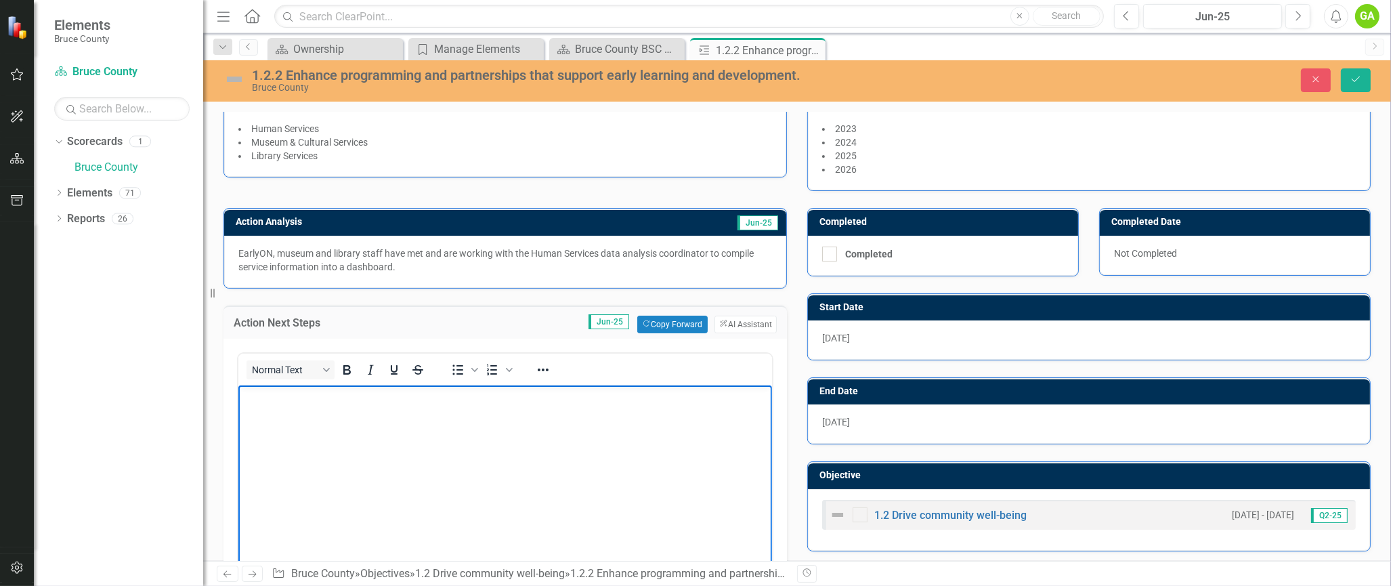
click at [366, 429] on body "Rich Text Area. Press ALT-0 for help." at bounding box center [505, 486] width 534 height 203
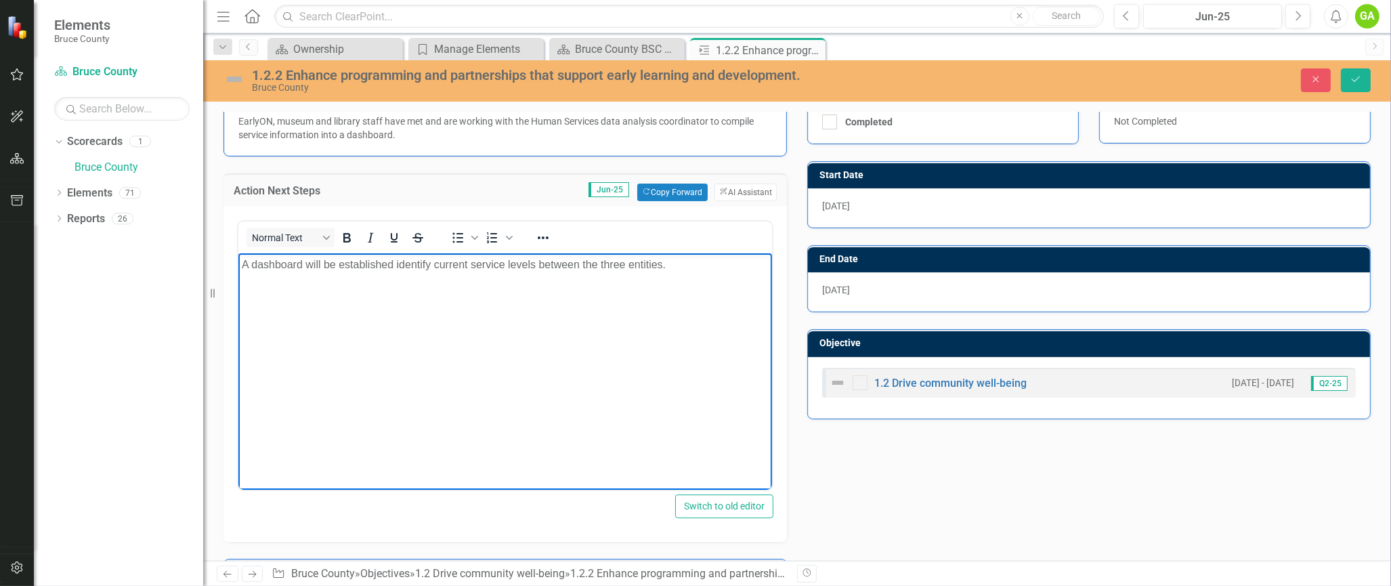
scroll to position [408, 0]
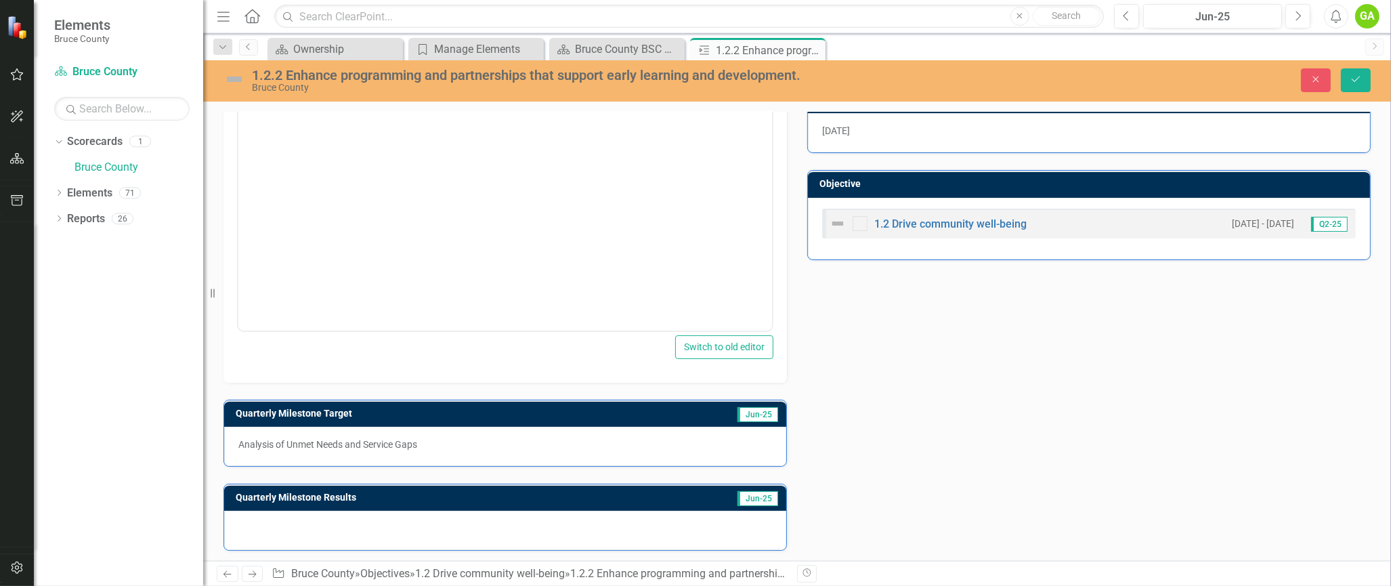
click at [395, 532] on div at bounding box center [505, 530] width 562 height 39
click at [400, 525] on div at bounding box center [505, 530] width 562 height 39
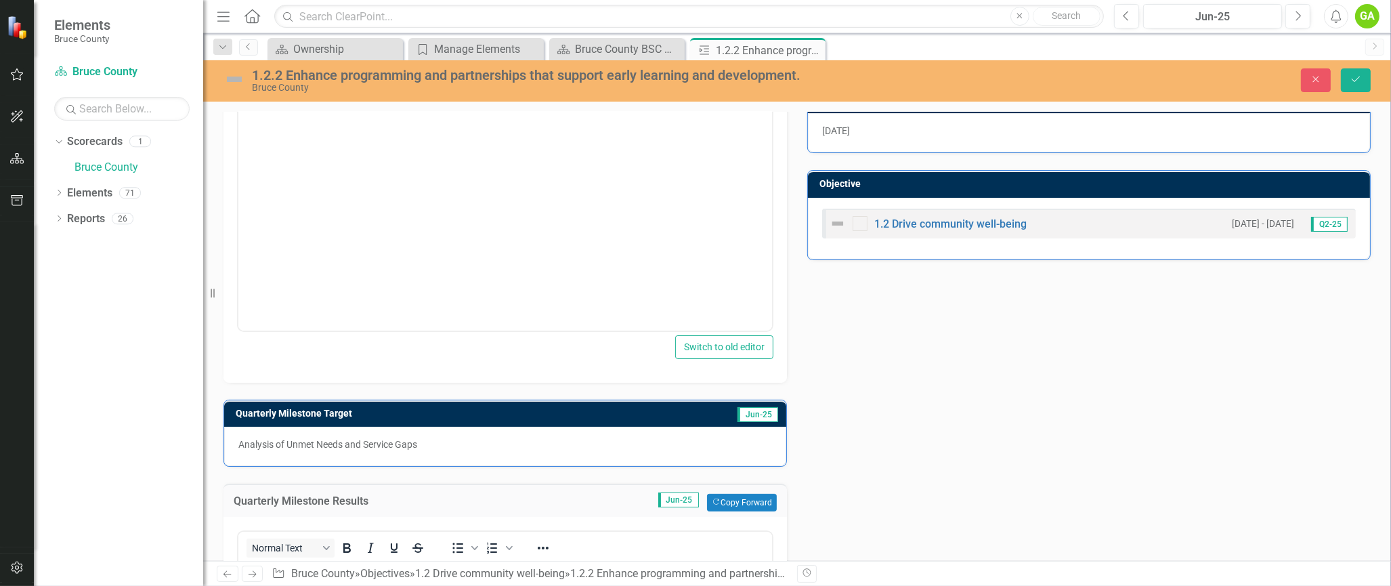
scroll to position [679, 0]
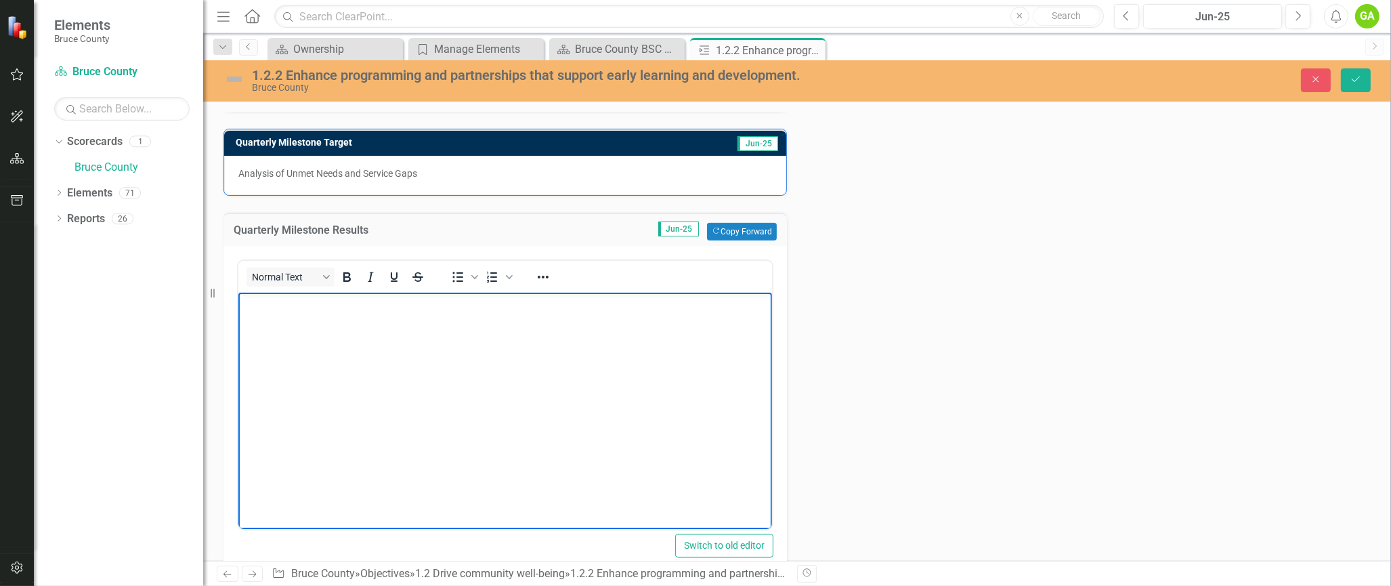
click at [441, 338] on body "Rich Text Area. Press ALT-0 for help." at bounding box center [505, 394] width 534 height 203
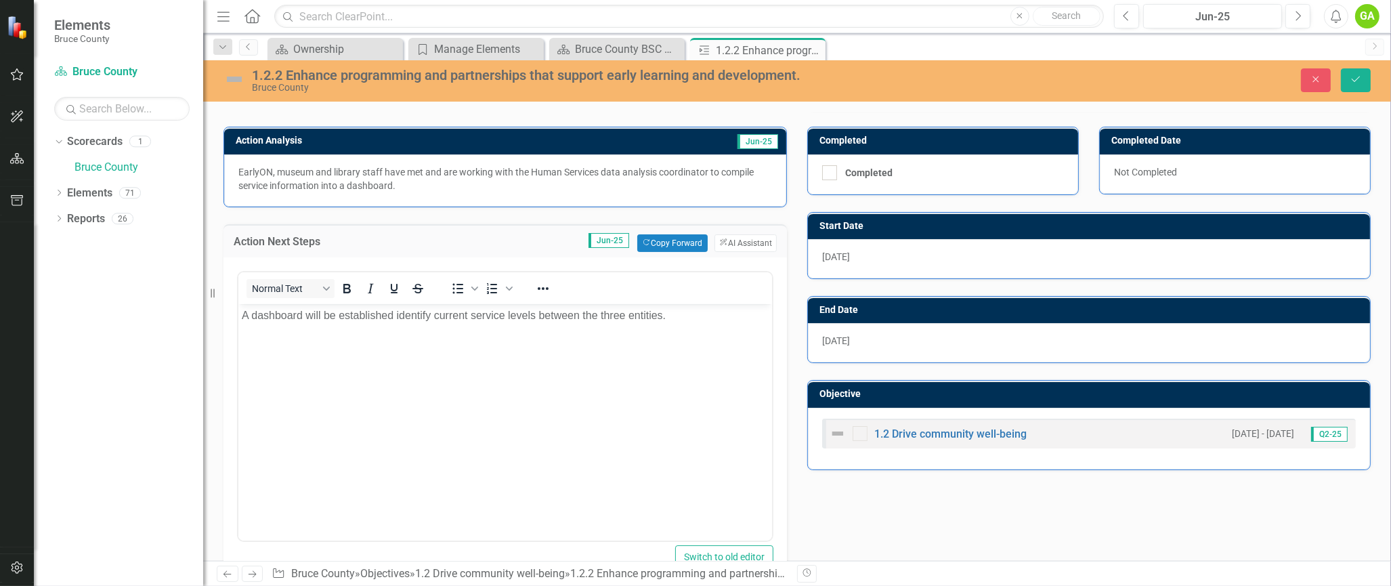
scroll to position [271, 0]
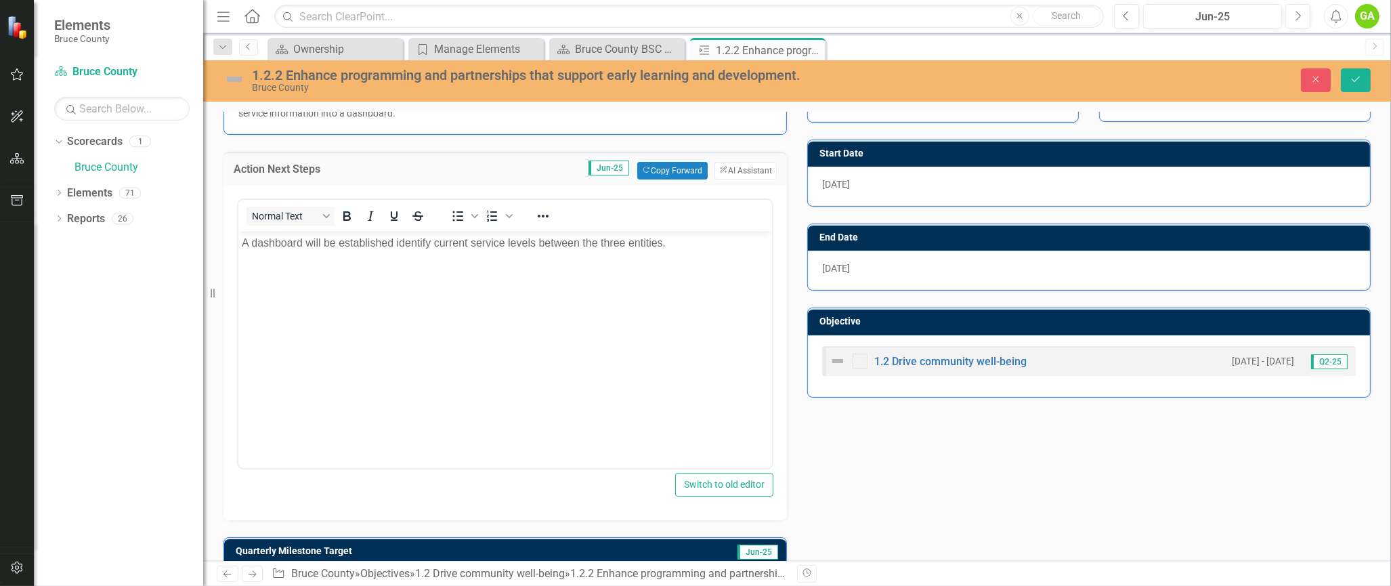
click at [869, 263] on div "2/28/25" at bounding box center [1089, 270] width 562 height 39
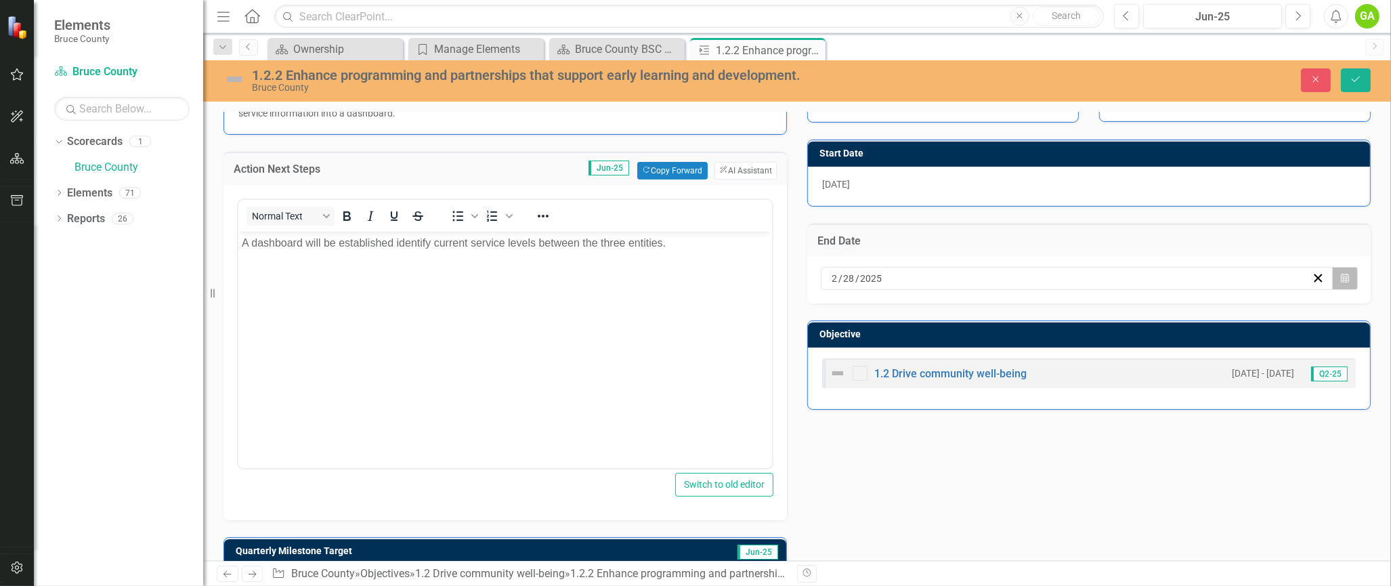
click at [1341, 278] on icon "Calendar" at bounding box center [1345, 278] width 8 height 9
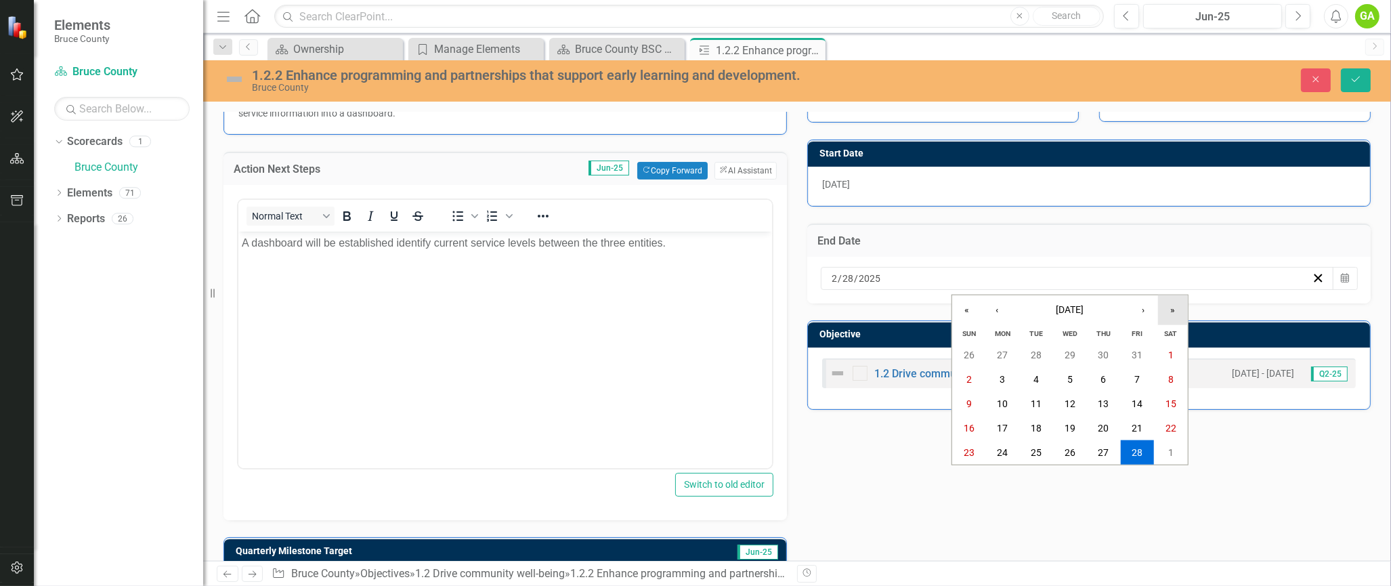
click at [1169, 314] on button "»" at bounding box center [1173, 310] width 30 height 30
click at [968, 306] on button "«" at bounding box center [967, 310] width 30 height 30
click at [972, 306] on button "«" at bounding box center [967, 310] width 30 height 30
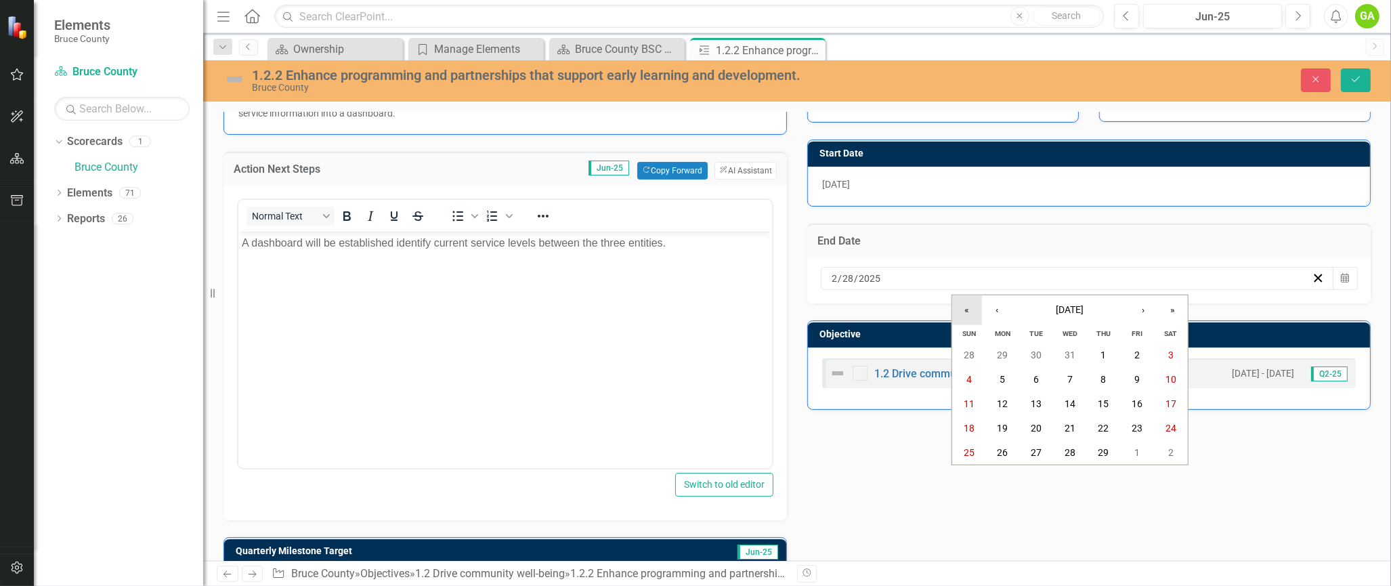
click at [974, 306] on button "«" at bounding box center [967, 310] width 30 height 30
click at [1184, 303] on button "»" at bounding box center [1173, 310] width 30 height 30
click at [1180, 303] on button "»" at bounding box center [1173, 310] width 30 height 30
click at [1077, 317] on button "February 2025" at bounding box center [1070, 310] width 116 height 30
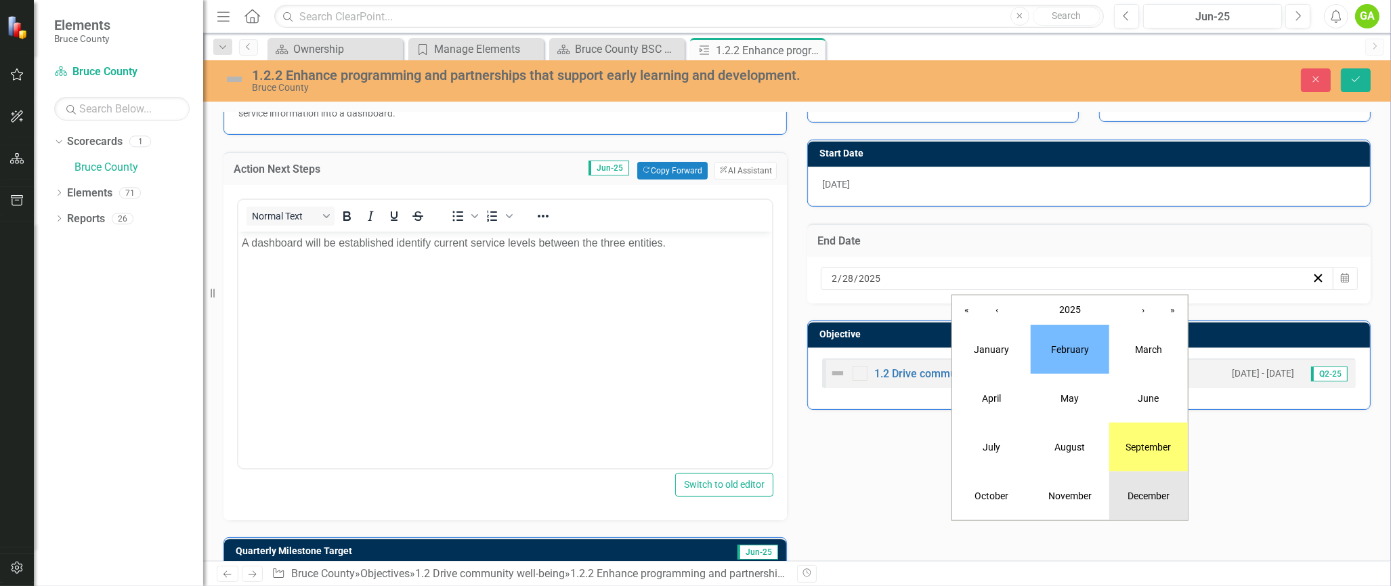
click at [1153, 486] on button "December" at bounding box center [1148, 495] width 79 height 49
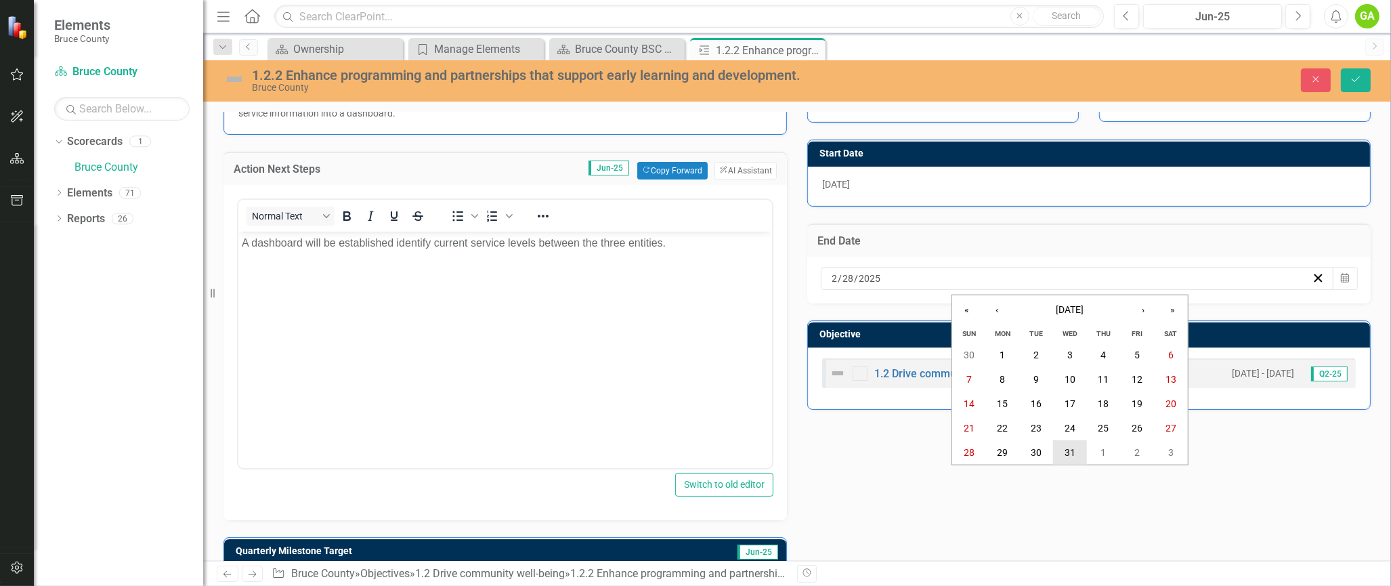
click at [1078, 454] on button "31" at bounding box center [1070, 452] width 34 height 24
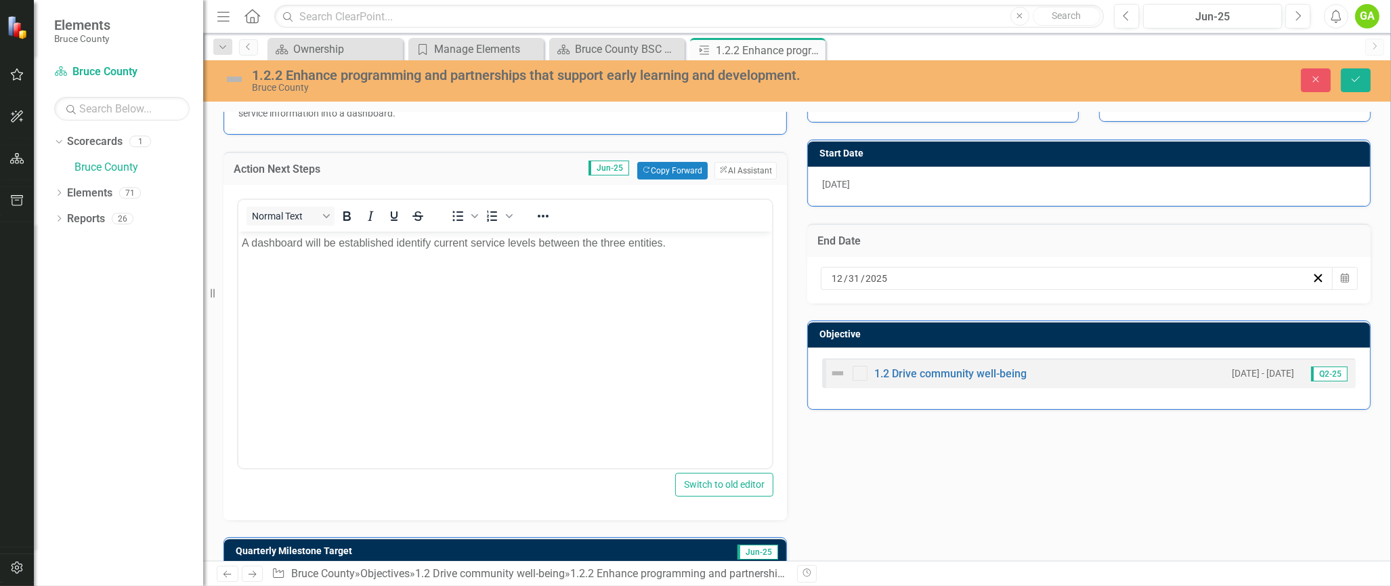
click at [1078, 454] on div "Action Analysis Jun-25 EarlyON, museum and library staff have met and are worki…" at bounding box center [796, 513] width 1167 height 952
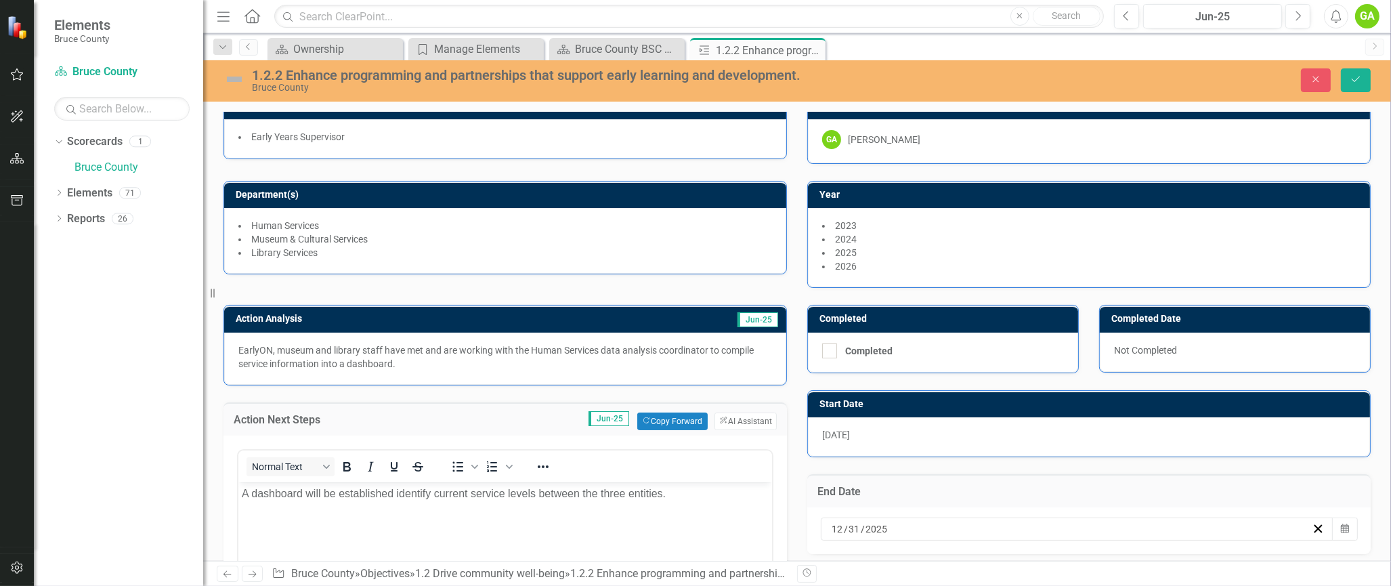
scroll to position [0, 0]
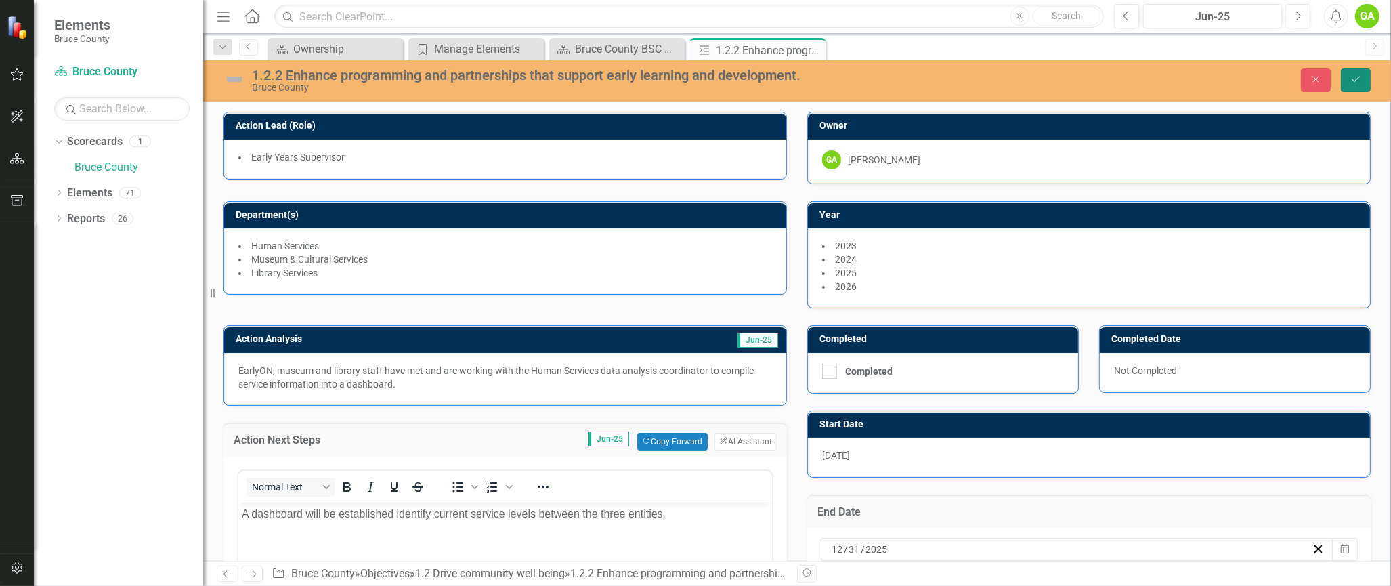
click at [1358, 78] on icon "Save" at bounding box center [1356, 78] width 12 height 9
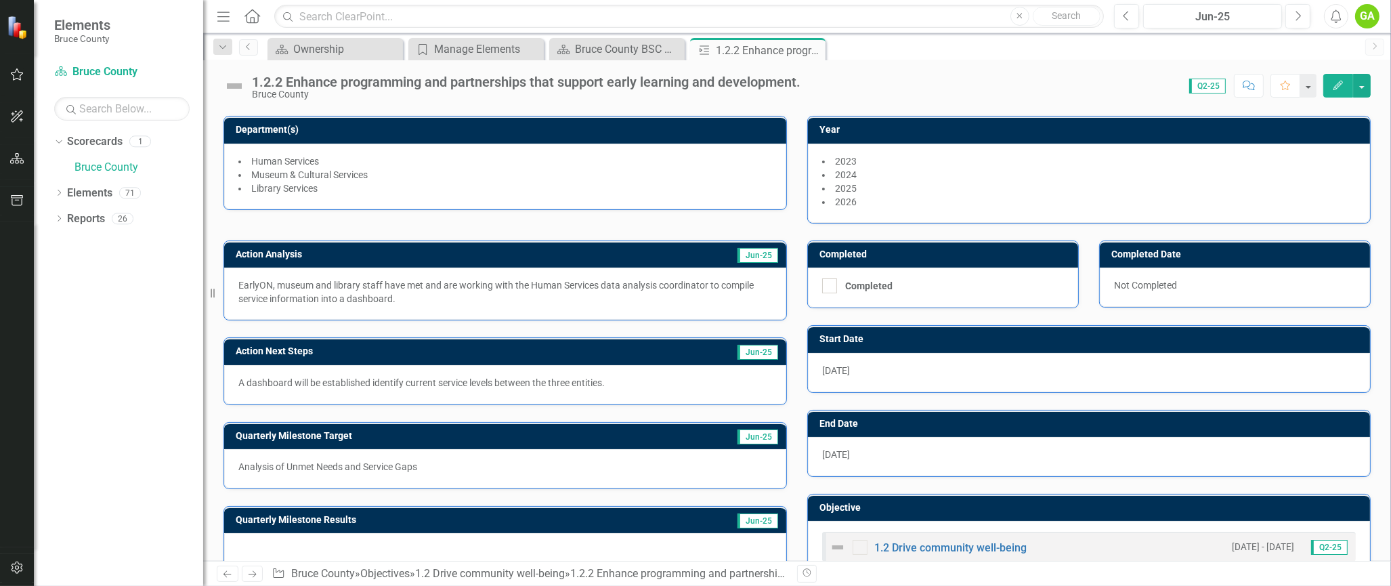
scroll to position [117, 0]
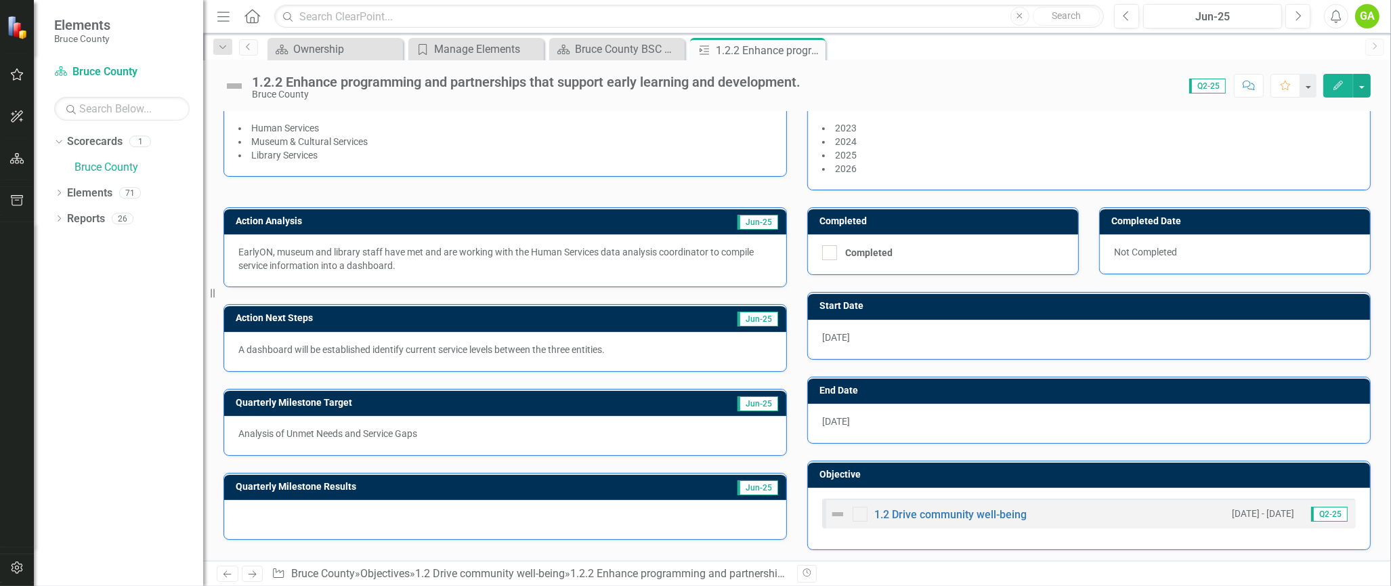
click at [459, 516] on div at bounding box center [505, 519] width 562 height 39
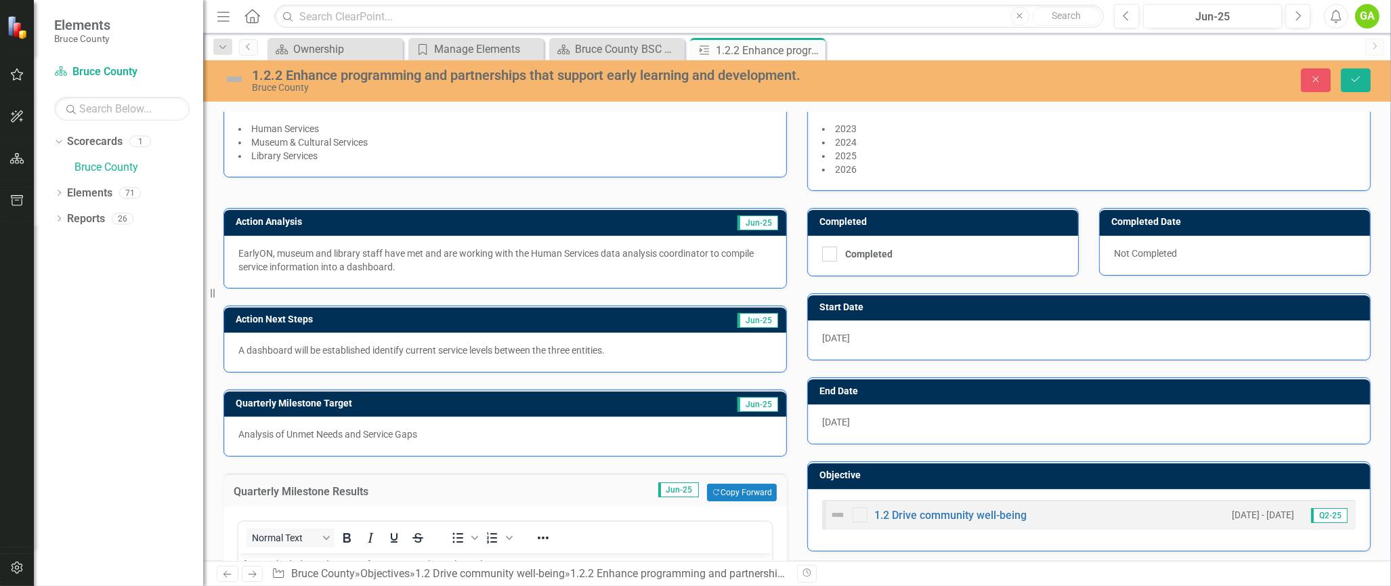
scroll to position [408, 0]
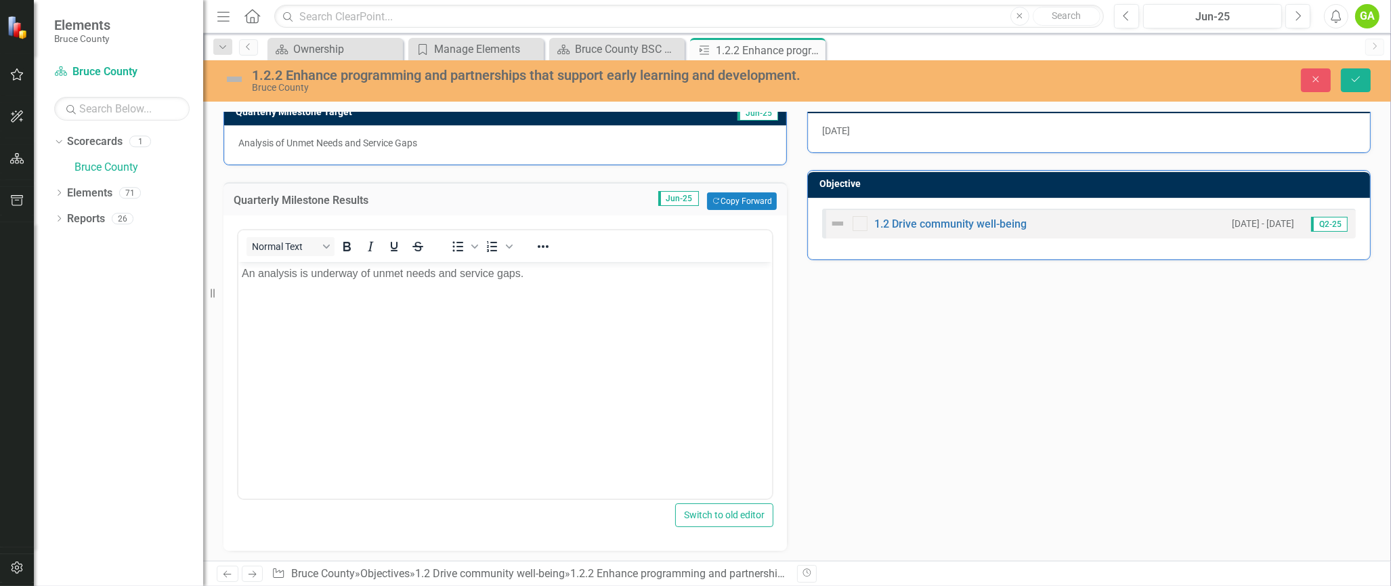
click at [959, 455] on div "Action Analysis Jun-25 EarlyON, museum and library staff have met and are worki…" at bounding box center [796, 225] width 1167 height 651
click at [548, 278] on p "An analysis is underway of unmet needs and service gaps." at bounding box center [504, 273] width 527 height 16
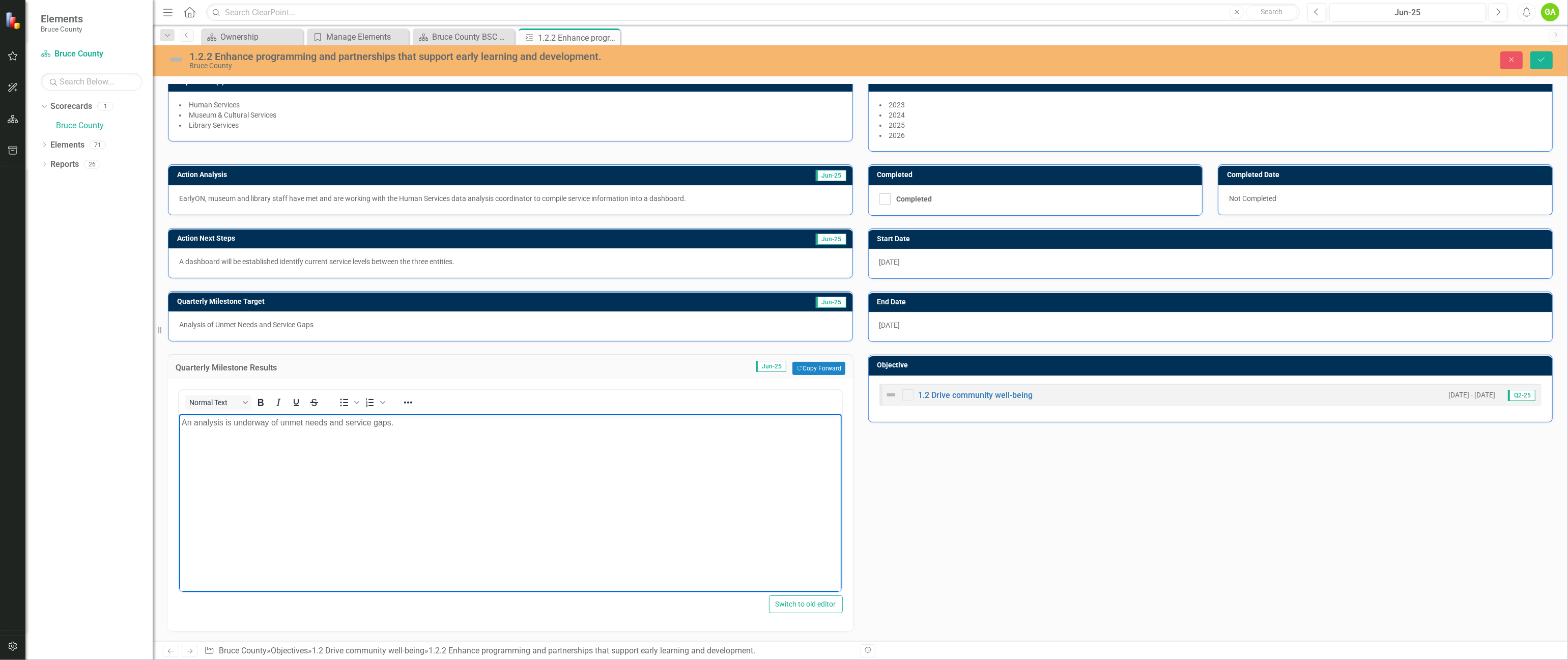
scroll to position [86, 0]
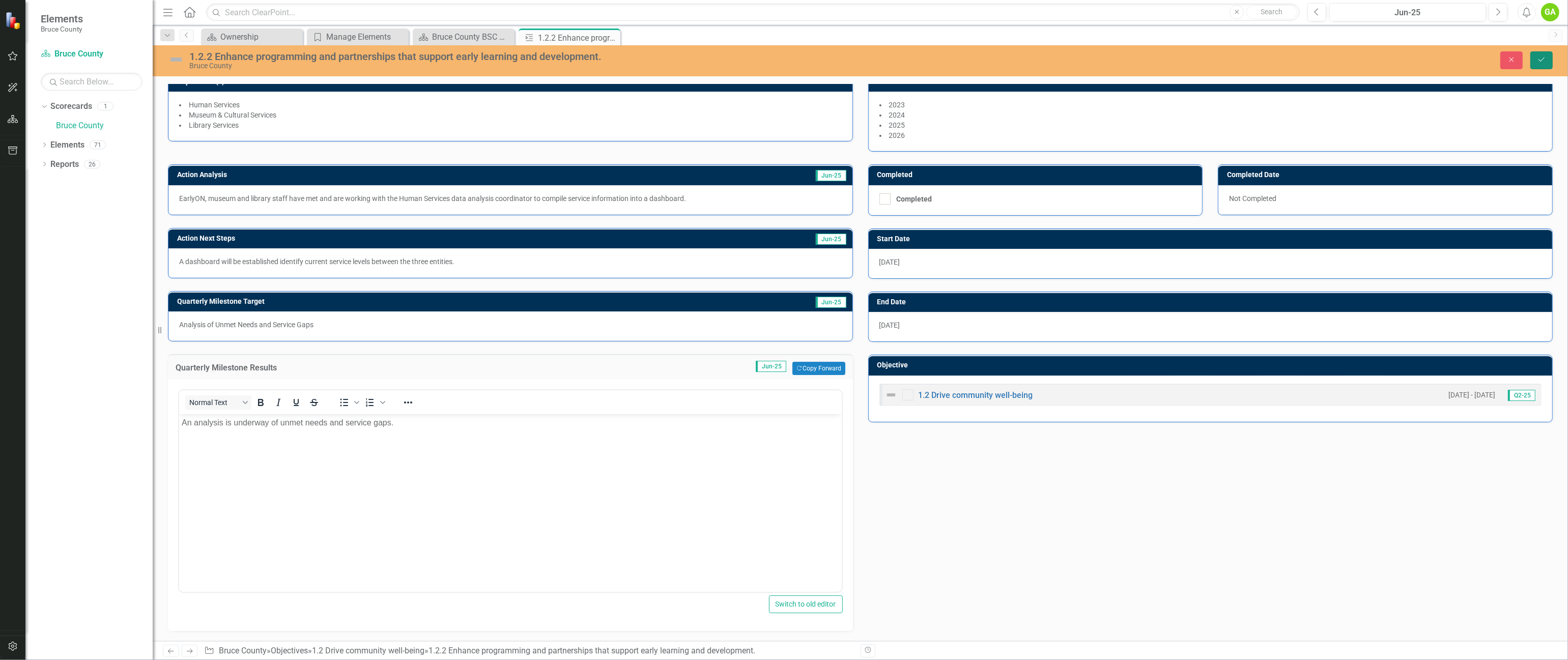
click at [1045, 51] on button "Save" at bounding box center [1542, 60] width 23 height 18
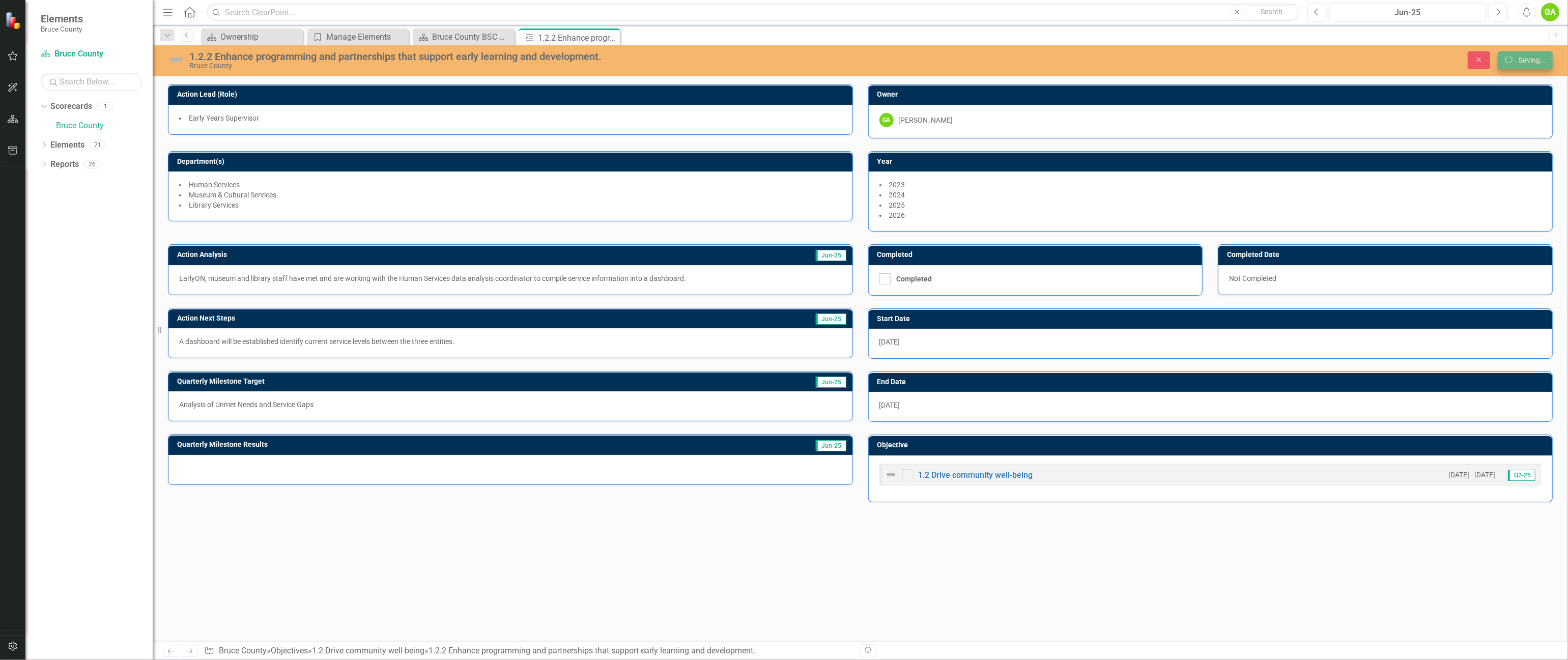
scroll to position [0, 0]
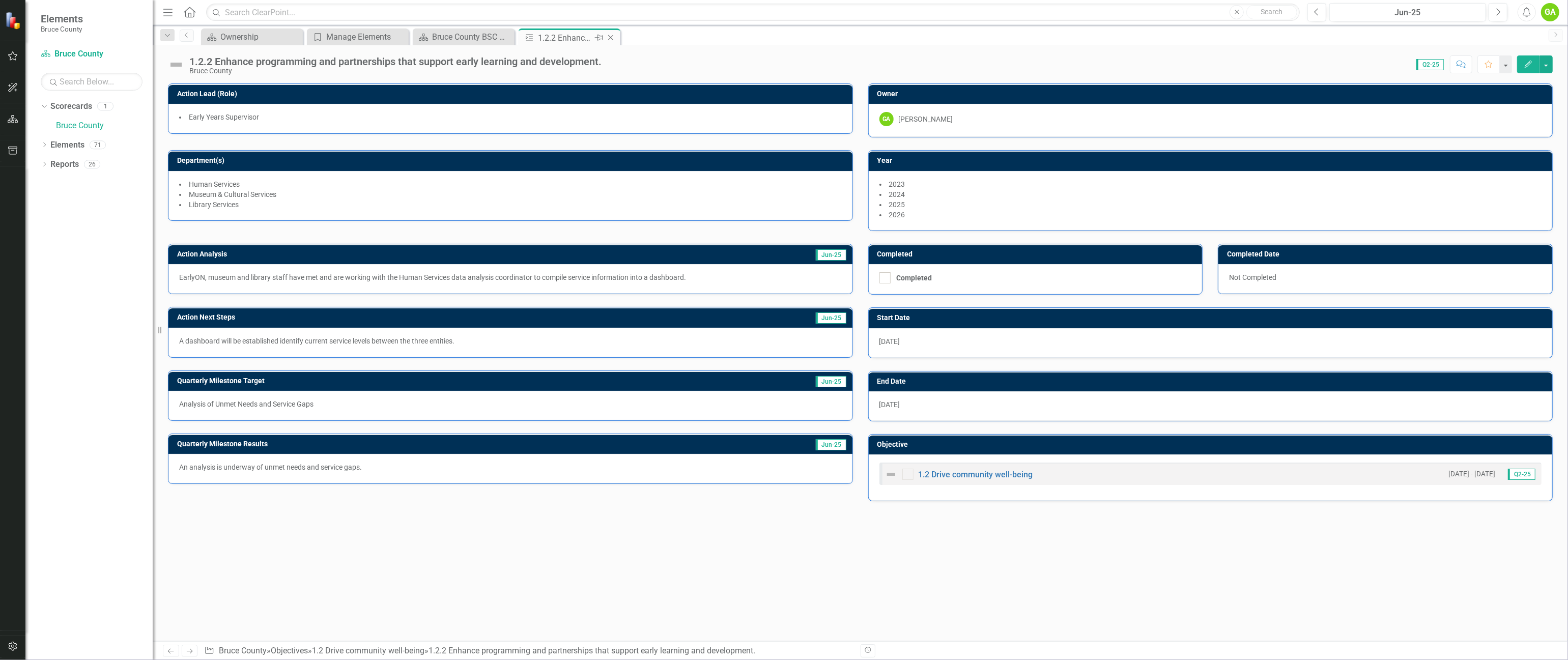
click at [611, 35] on icon "Close" at bounding box center [611, 38] width 11 height 8
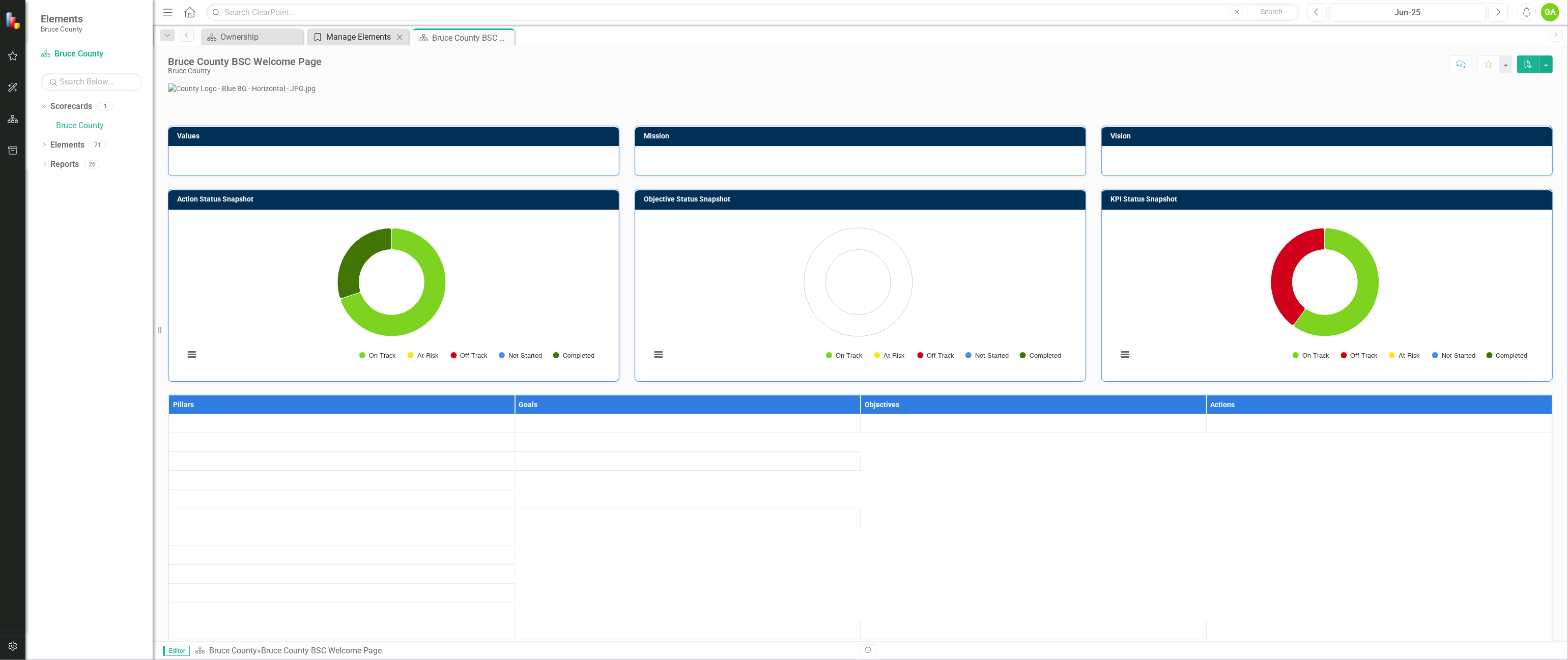
click at [341, 41] on div "Manage Elements" at bounding box center [359, 37] width 67 height 13
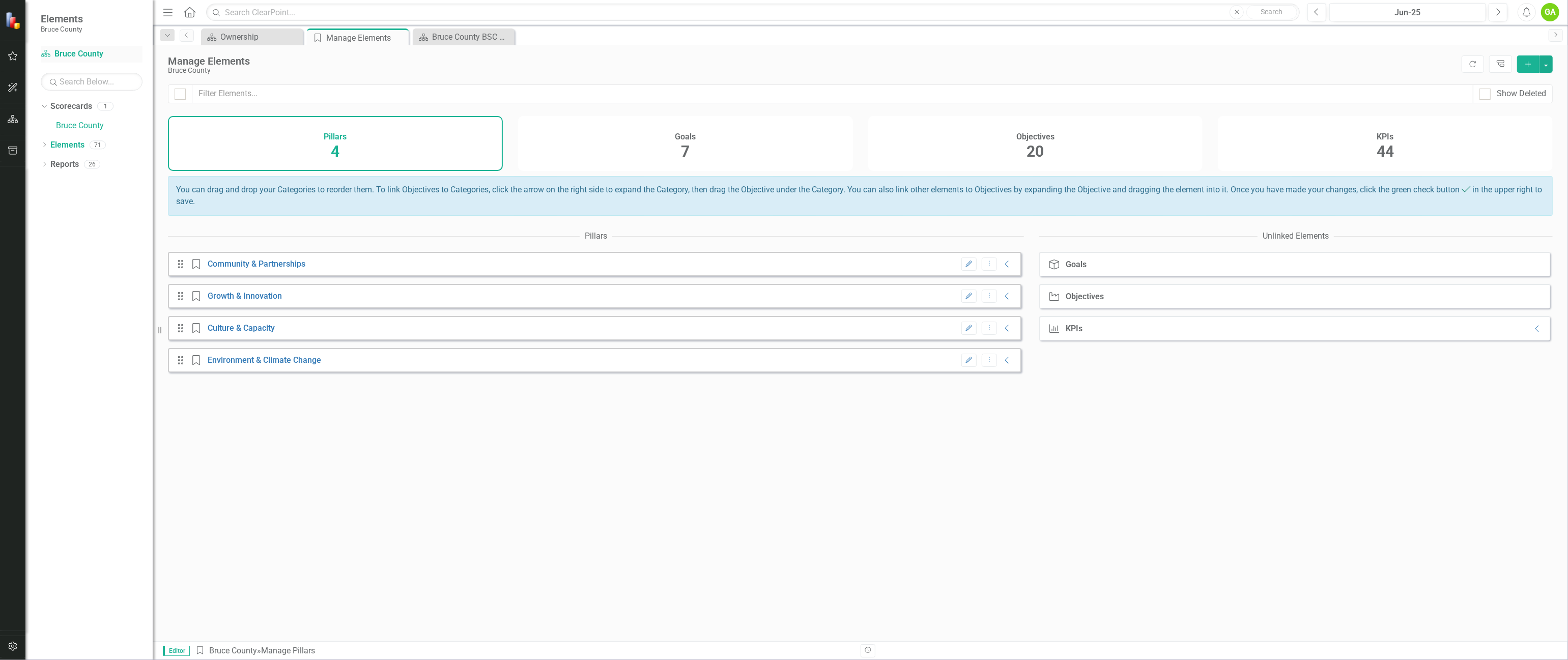
click at [80, 54] on link "Scorecard Bruce County" at bounding box center [91, 54] width 101 height 12
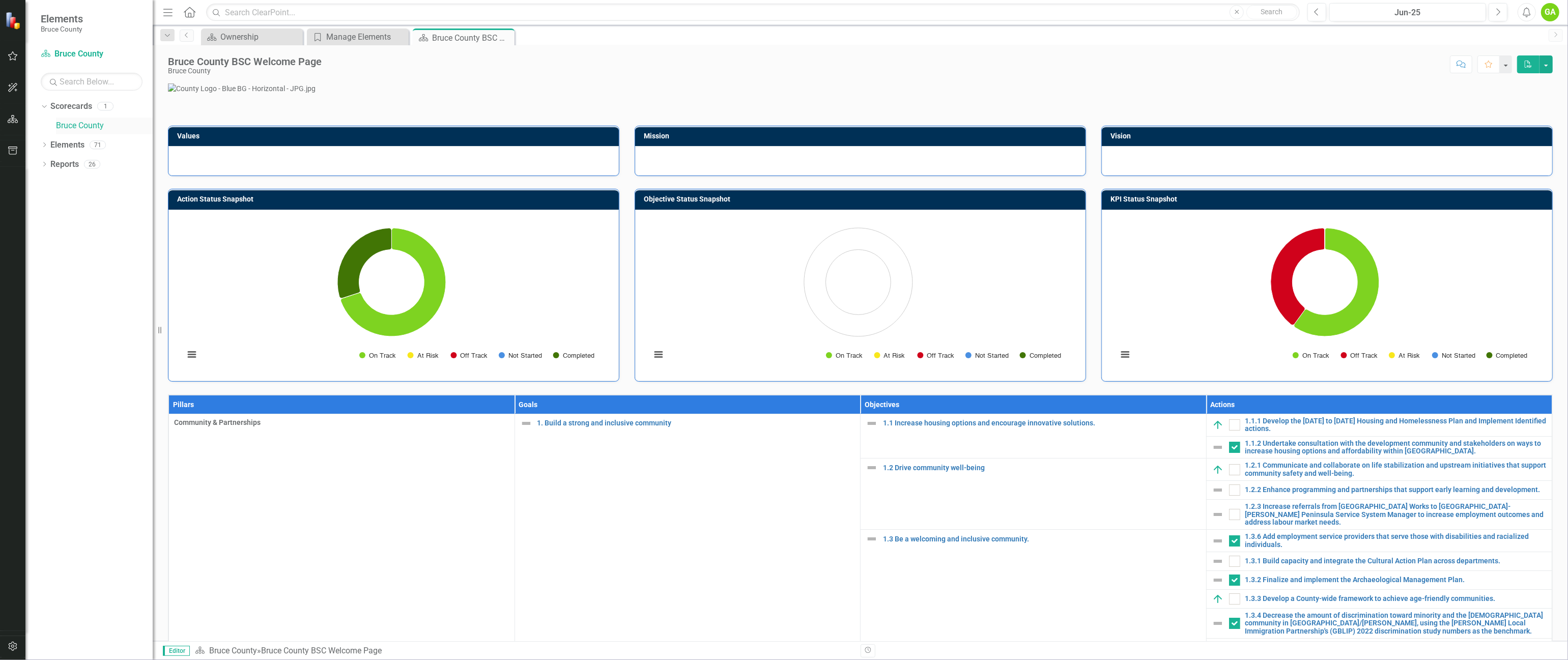
click at [81, 123] on link "Bruce County" at bounding box center [104, 126] width 97 height 12
click at [510, 34] on div "Close" at bounding box center [505, 38] width 13 height 13
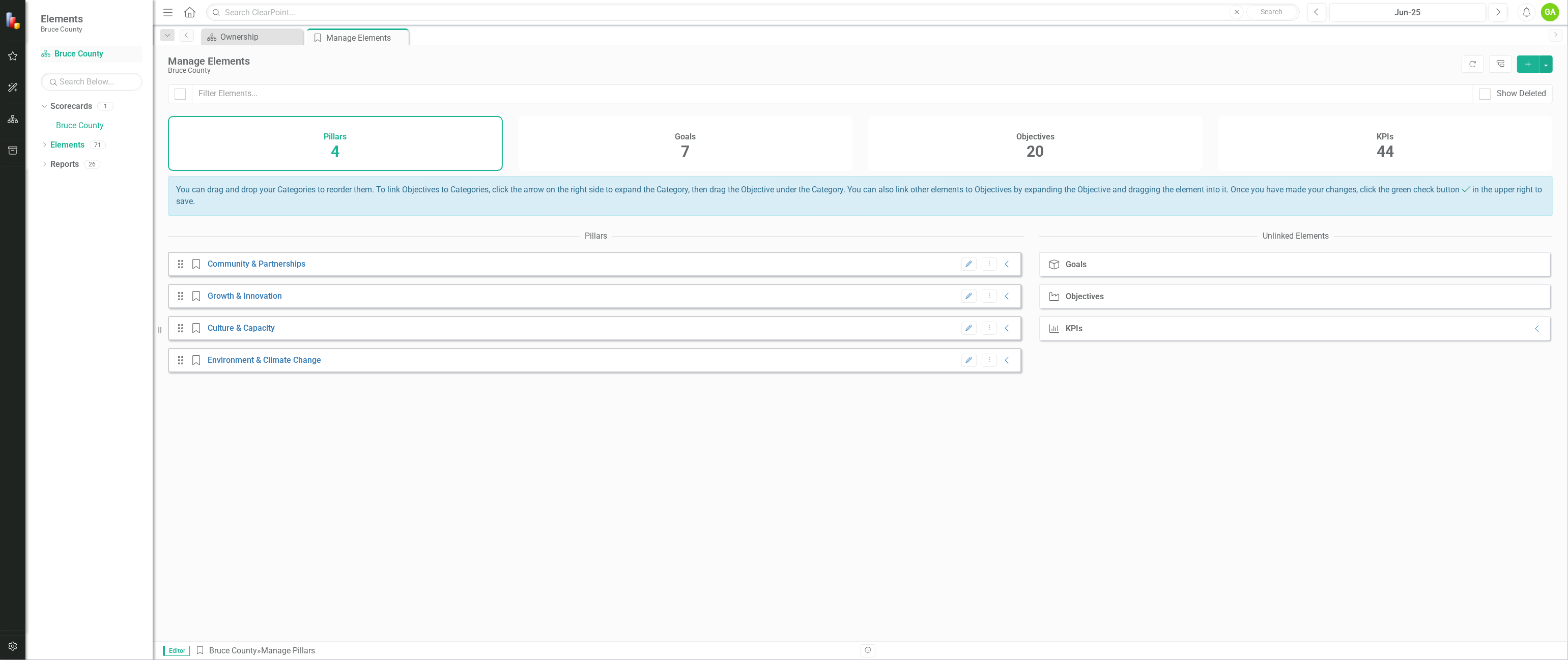
click at [86, 51] on link "Scorecard Bruce County" at bounding box center [91, 54] width 101 height 12
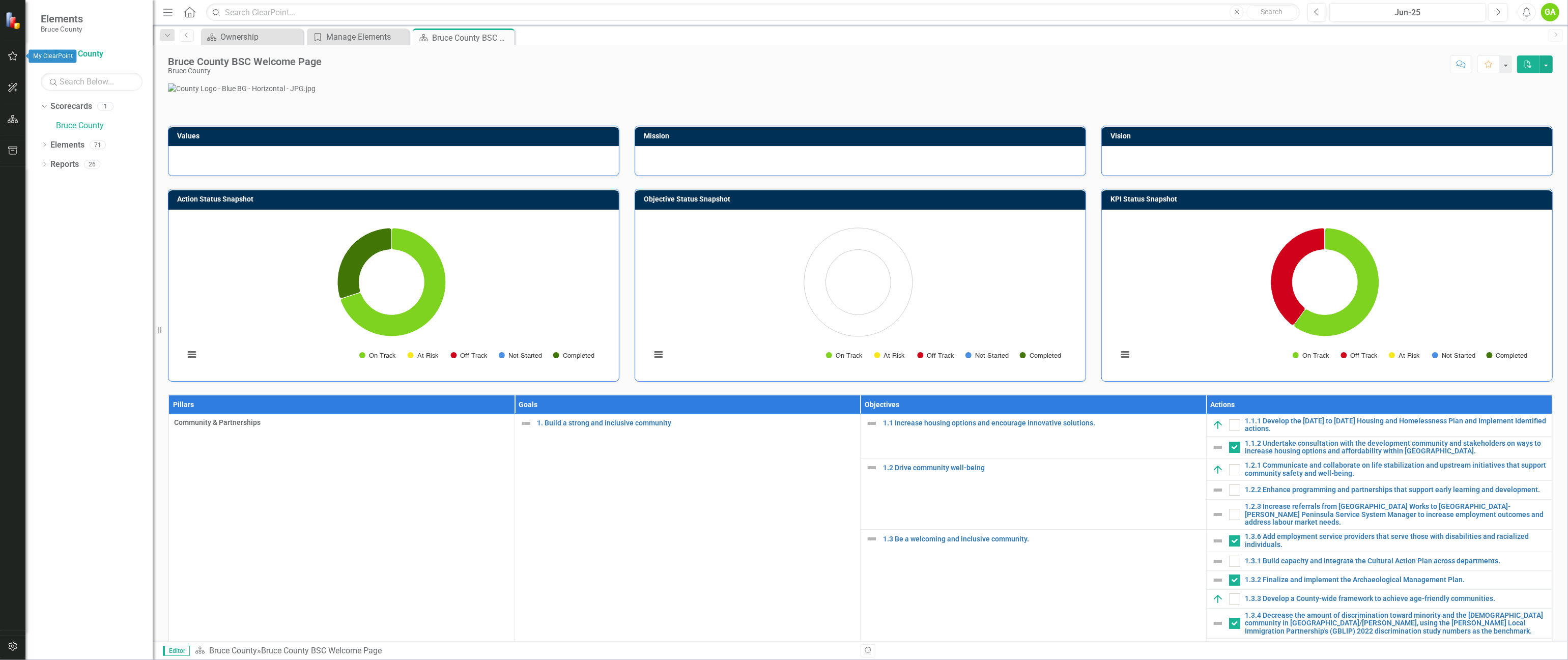
click at [14, 54] on icon "button" at bounding box center [13, 56] width 11 height 8
click at [77, 184] on div "Alert Inbox" at bounding box center [70, 192] width 40 height 17
click at [78, 187] on link "Alert Inbox" at bounding box center [70, 192] width 40 height 12
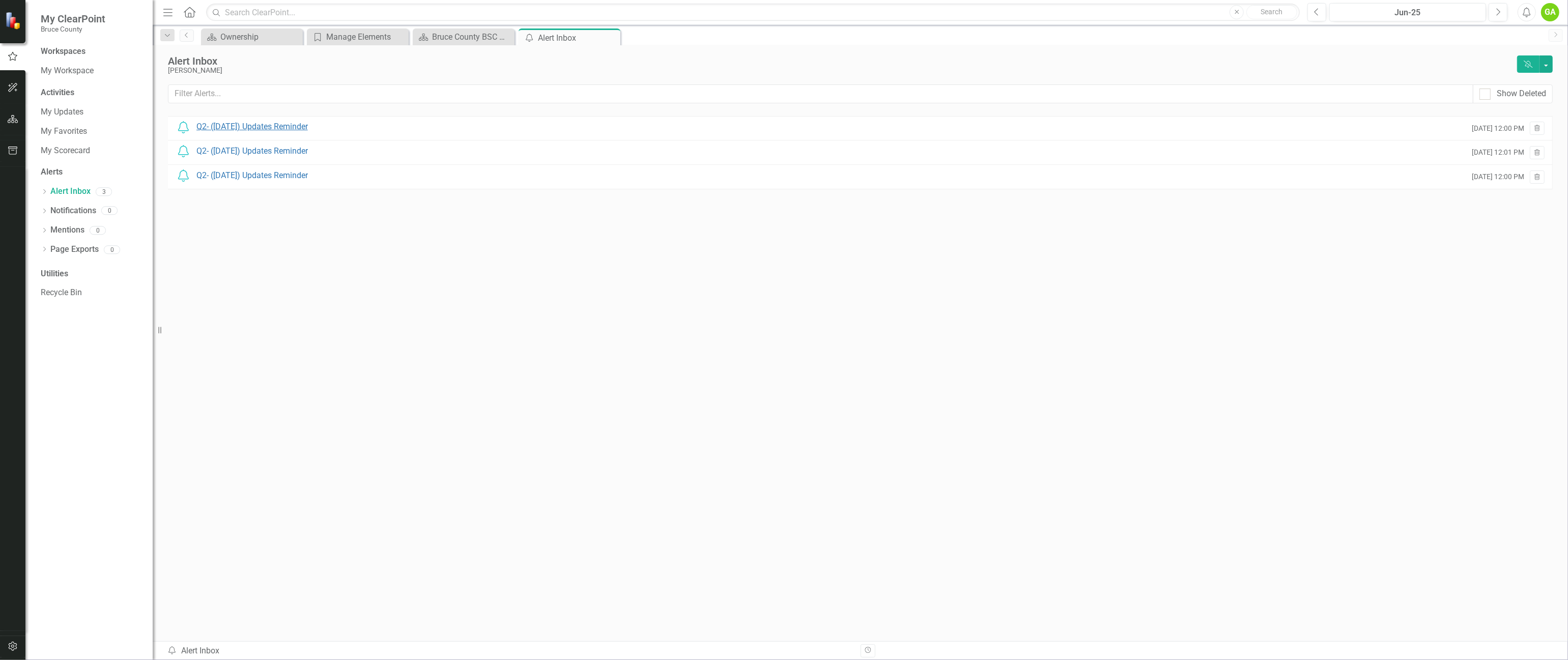
click at [288, 126] on div "Q2- ([DATE]) Updates Reminder" at bounding box center [252, 127] width 111 height 12
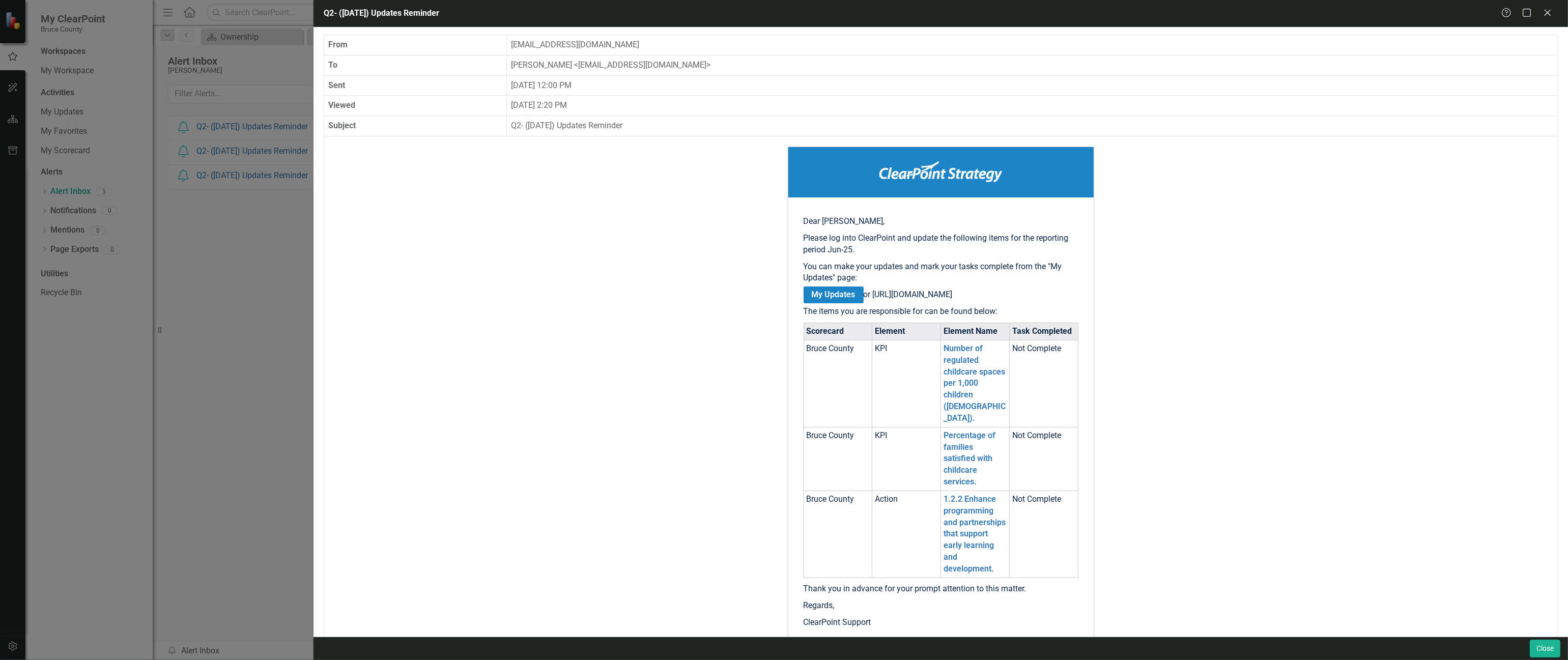
scroll to position [152, 0]
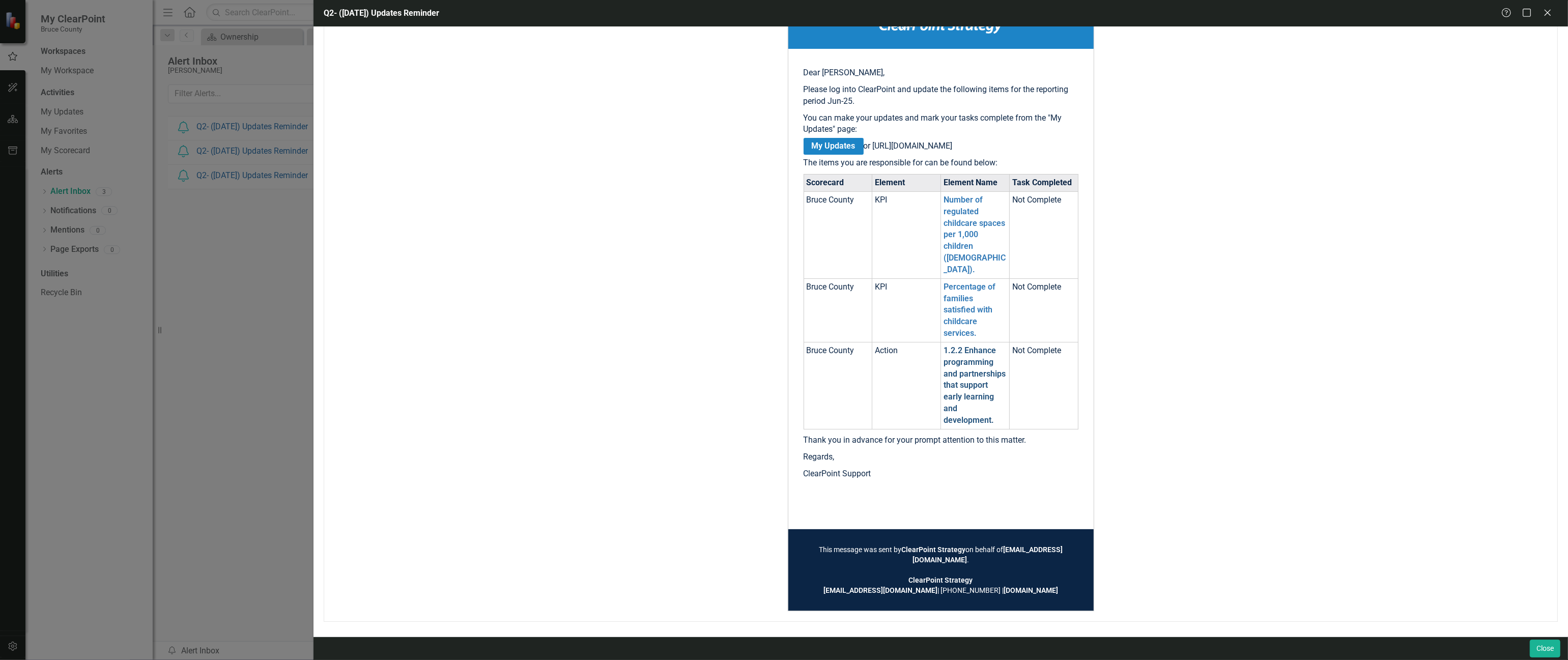
click at [978, 366] on link "1.2.2 Enhance programming and partnerships that support early learning and deve…" at bounding box center [974, 386] width 62 height 80
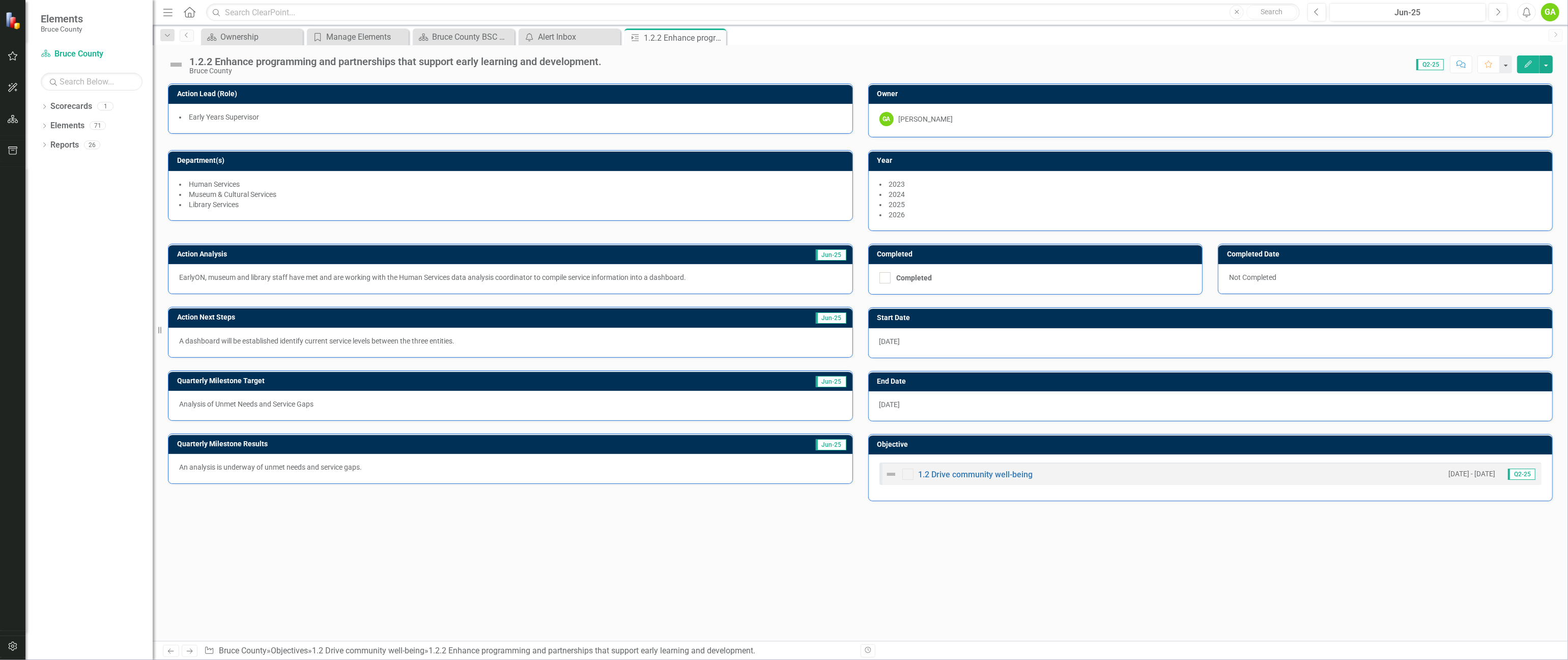
click at [1213, 558] on div "Action Lead (Role) Early Years Supervisor Owner GA [PERSON_NAME] Department(s) …" at bounding box center [860, 362] width 1415 height 558
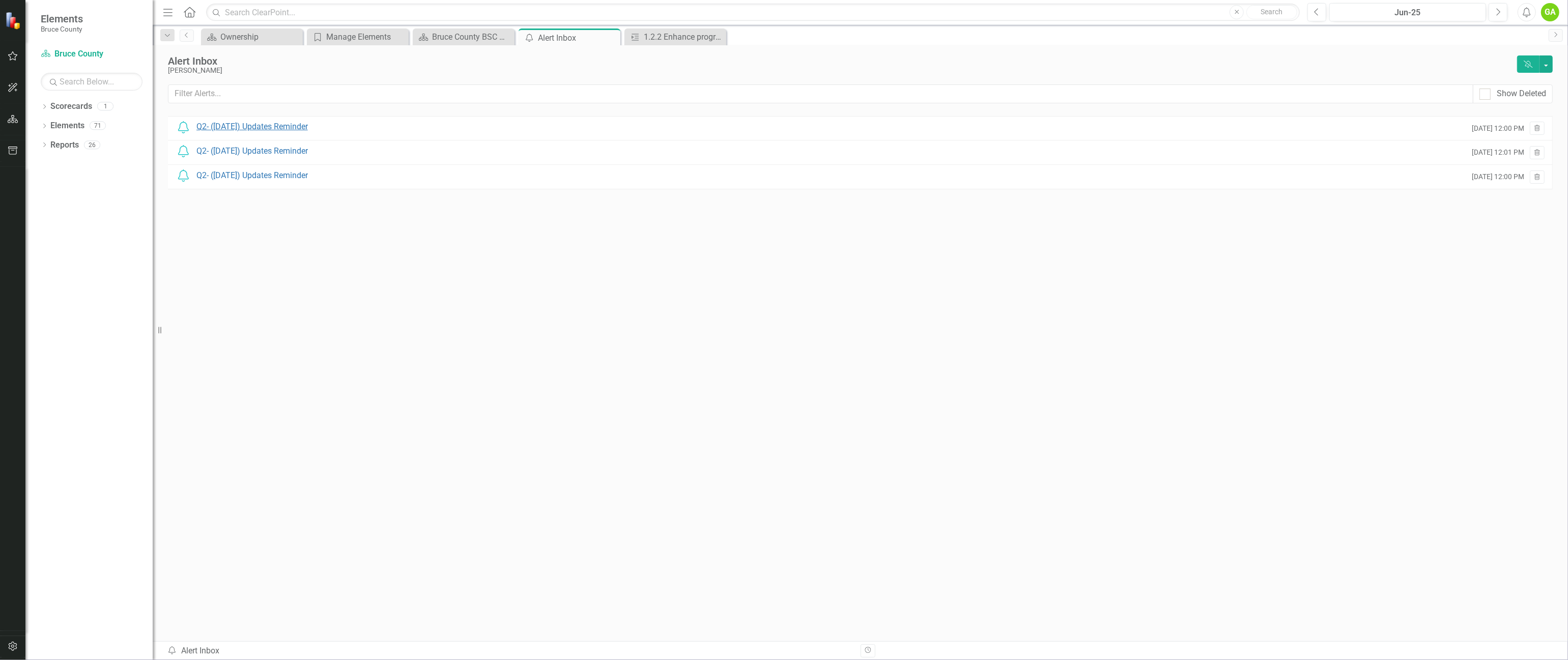
click at [292, 131] on div "Q2- ([DATE]) Updates Reminder" at bounding box center [252, 127] width 111 height 12
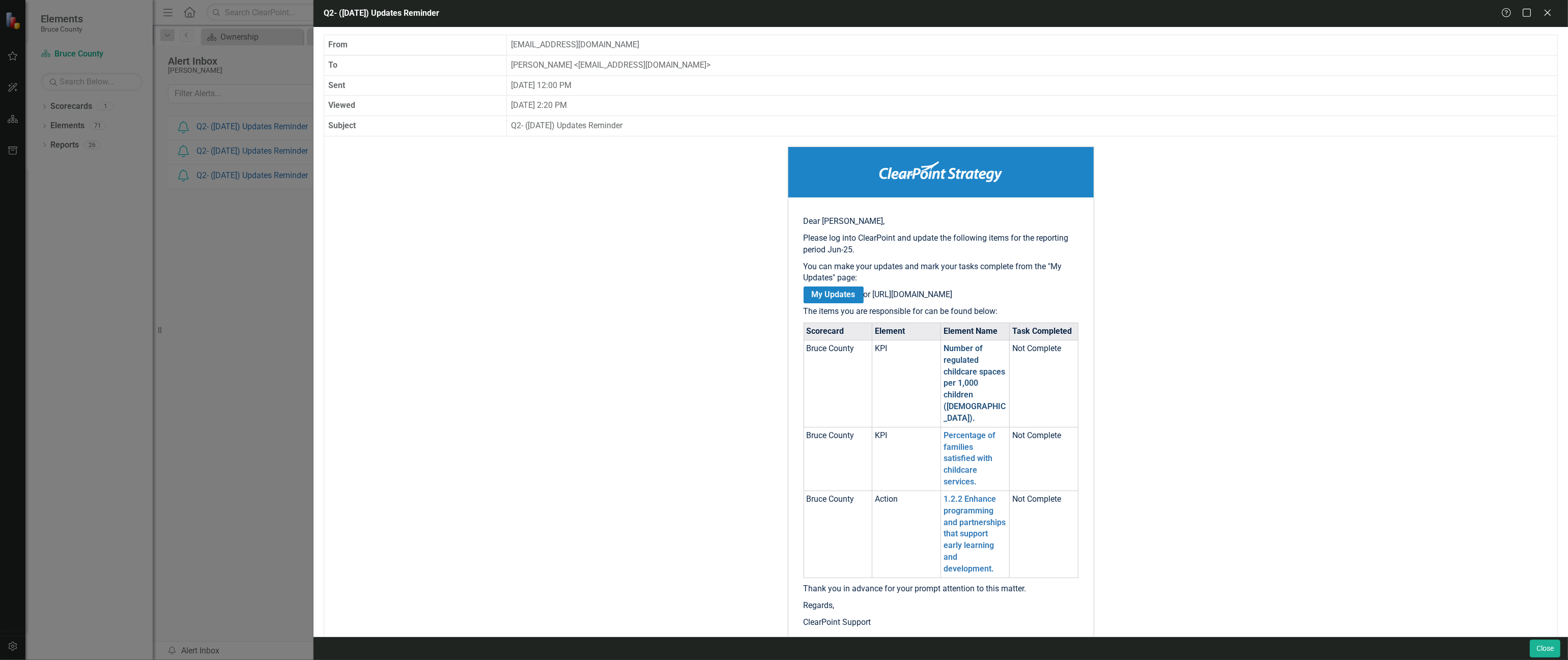
click at [970, 397] on link "Number of regulated childcare spaces per 1,000 children ([DEMOGRAPHIC_DATA])." at bounding box center [974, 383] width 62 height 80
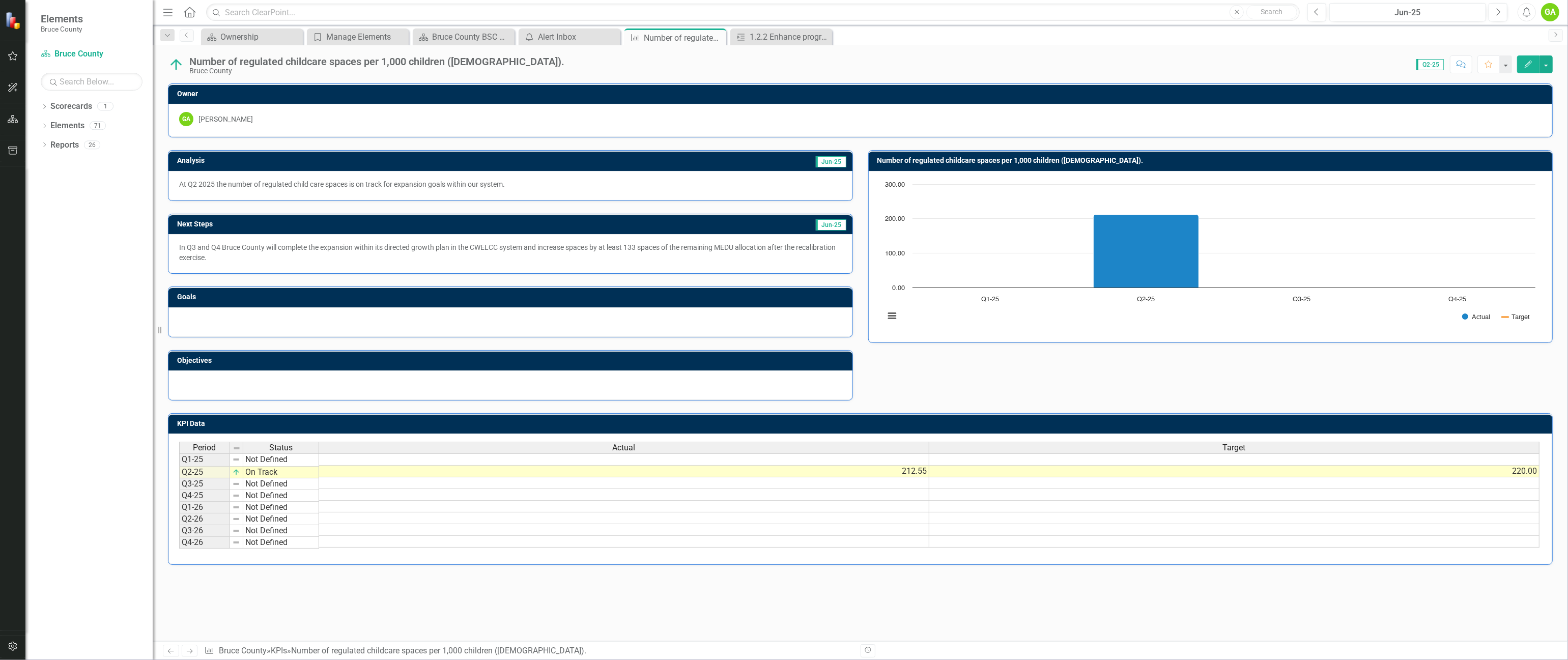
drag, startPoint x: 525, startPoint y: 195, endPoint x: 412, endPoint y: 190, distance: 113.1
click at [412, 190] on div "At Q2 2025 the number of regulated child care spaces is on track for expansion …" at bounding box center [510, 186] width 684 height 29
drag, startPoint x: 516, startPoint y: 182, endPoint x: 415, endPoint y: 177, distance: 101.1
click at [415, 177] on div "At Q2 2025 the number of regulated child care spaces is on track for expansion …" at bounding box center [510, 186] width 684 height 29
click at [501, 180] on div "At Q2 2025 the number of regulated child care spaces is on track for expansion …" at bounding box center [510, 186] width 684 height 29
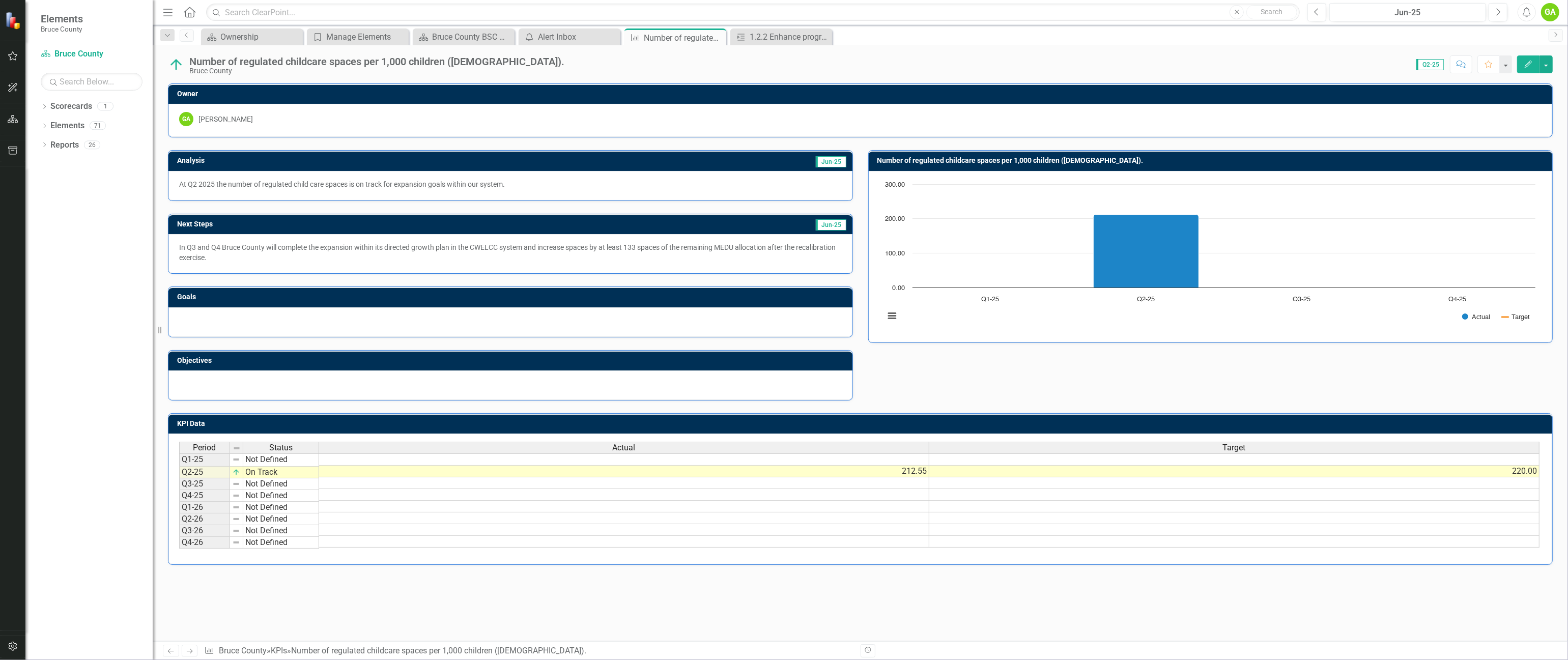
click at [501, 180] on div "At Q2 2025 the number of regulated child care spaces is on track for expansion …" at bounding box center [510, 186] width 684 height 29
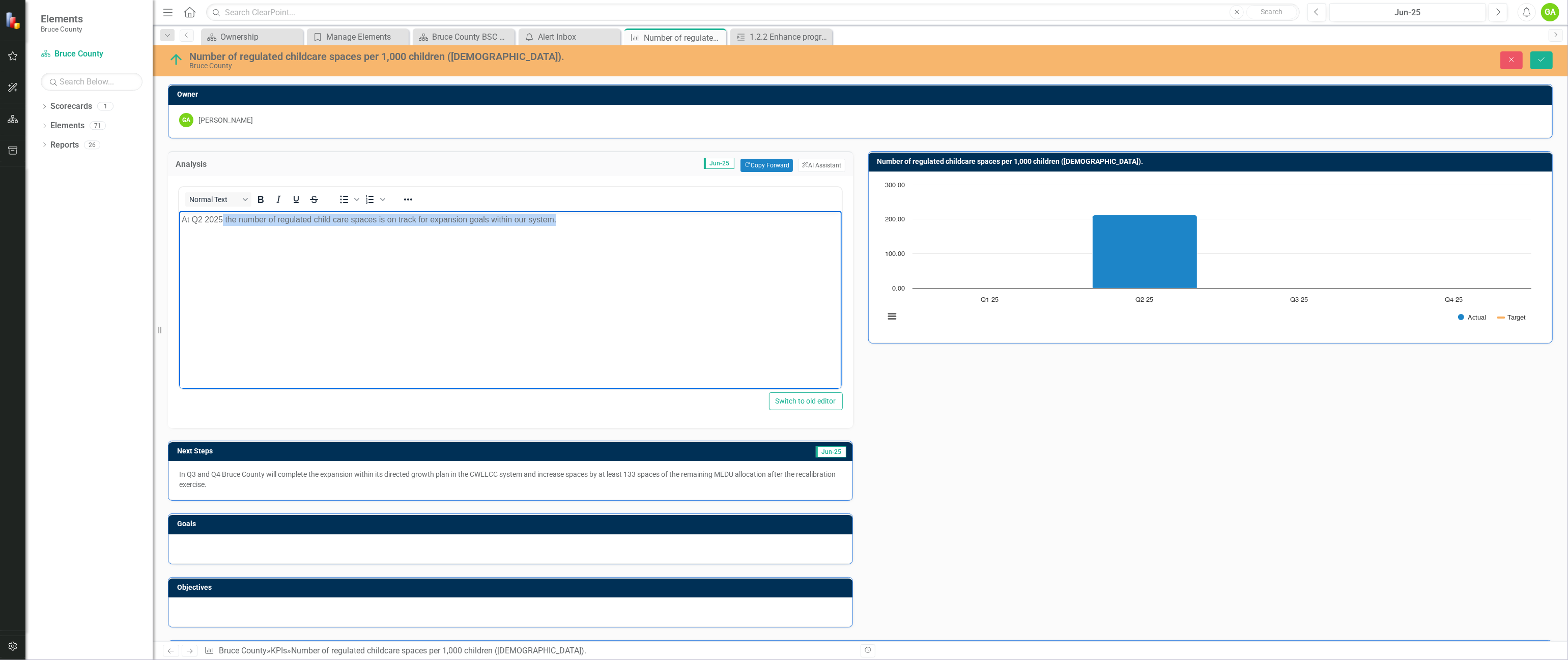
drag, startPoint x: 561, startPoint y: 220, endPoint x: 222, endPoint y: 213, distance: 339.1
click at [222, 213] on p "At Q2 2025 the number of regulated child care spaces is on track for expansion …" at bounding box center [510, 219] width 658 height 12
copy p "the number of regulated child care spaces is on track for expansion goals withi…"
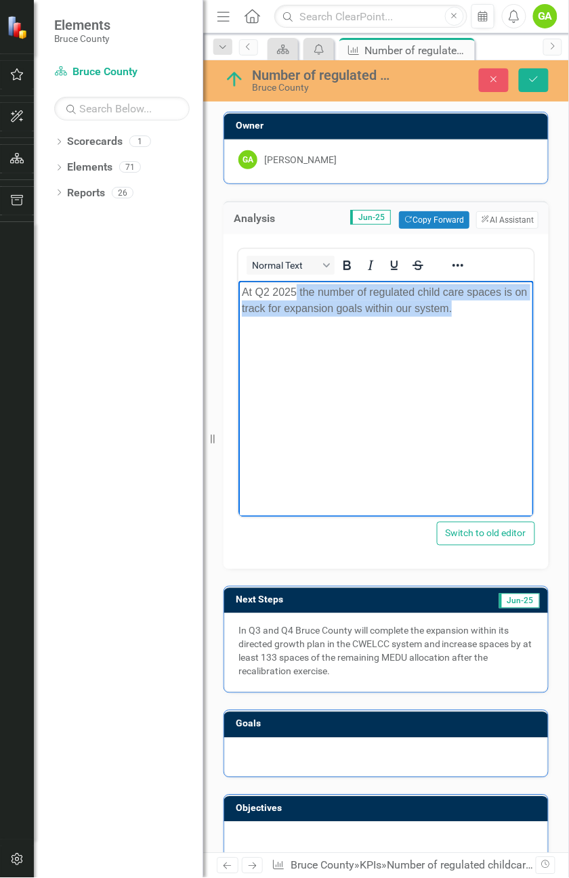
click at [370, 361] on body "At Q2 2025 the number of regulated child care spaces is on track for expansion …" at bounding box center [385, 381] width 295 height 203
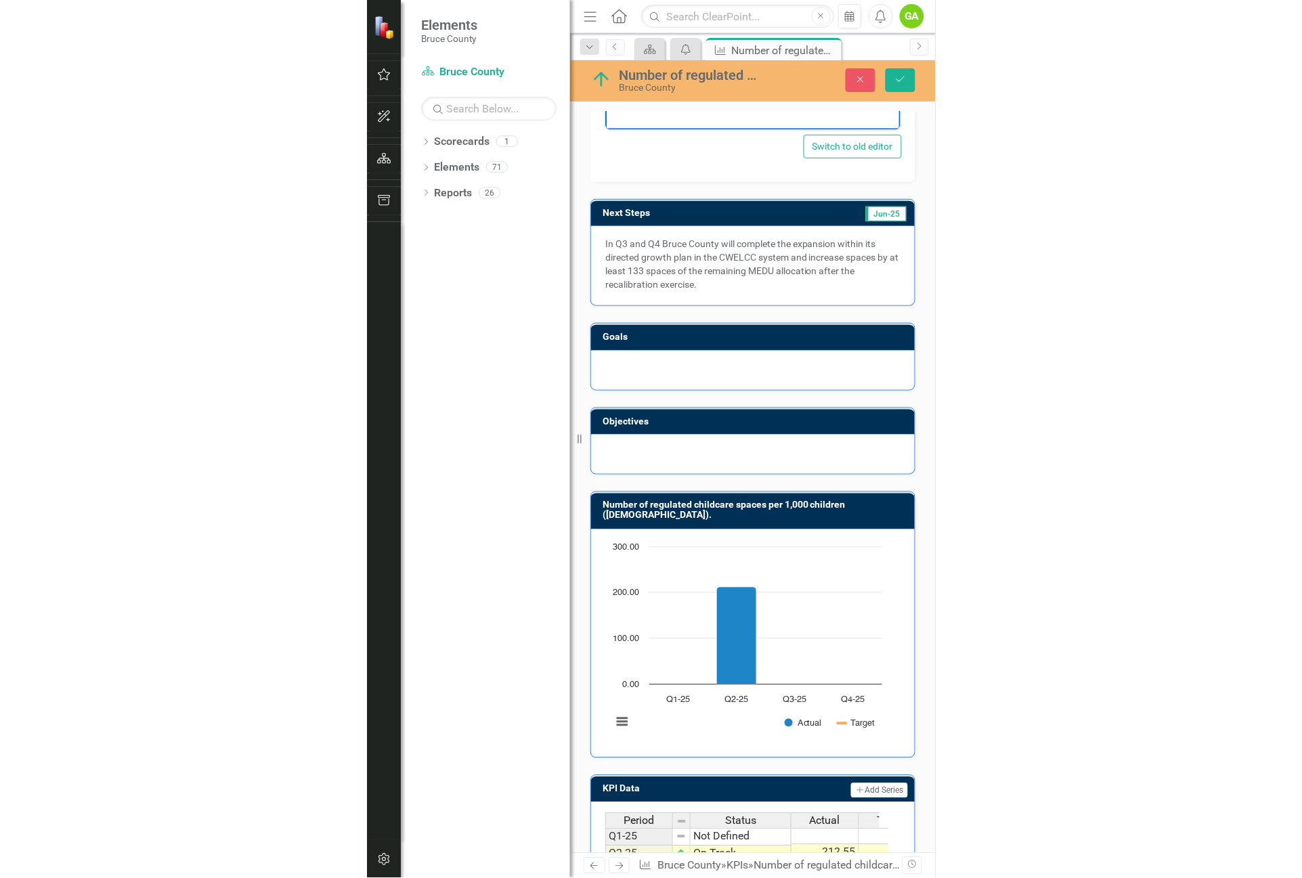
scroll to position [406, 0]
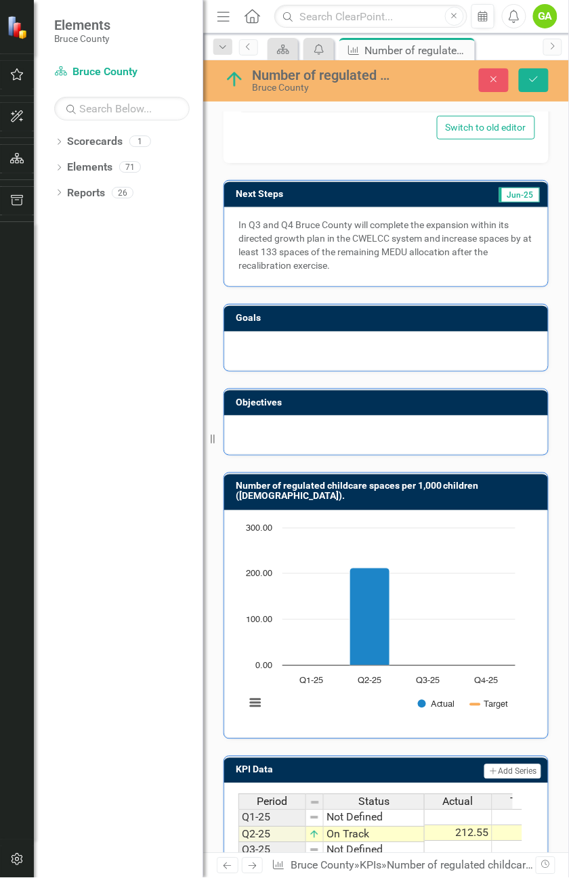
click at [351, 340] on div at bounding box center [386, 351] width 324 height 39
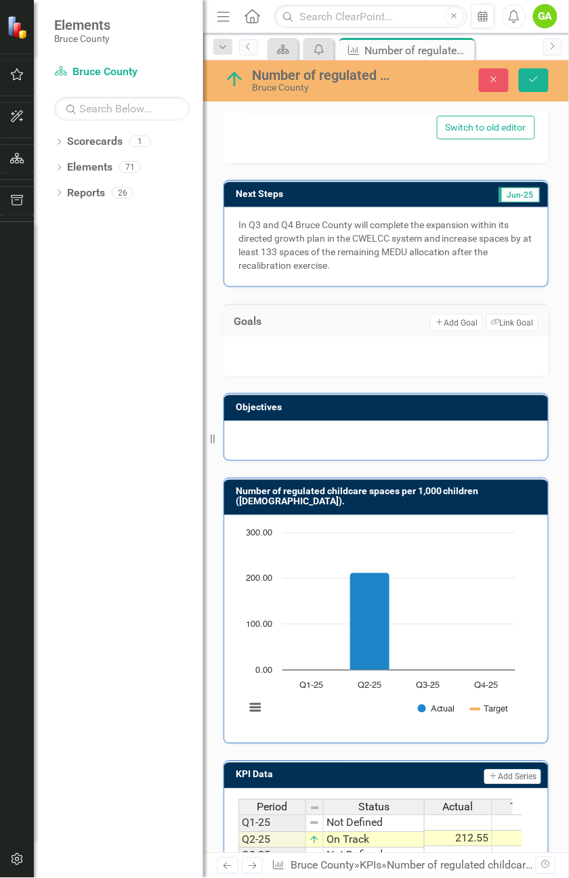
click at [301, 353] on div at bounding box center [385, 356] width 325 height 39
click at [259, 343] on div at bounding box center [385, 356] width 325 height 39
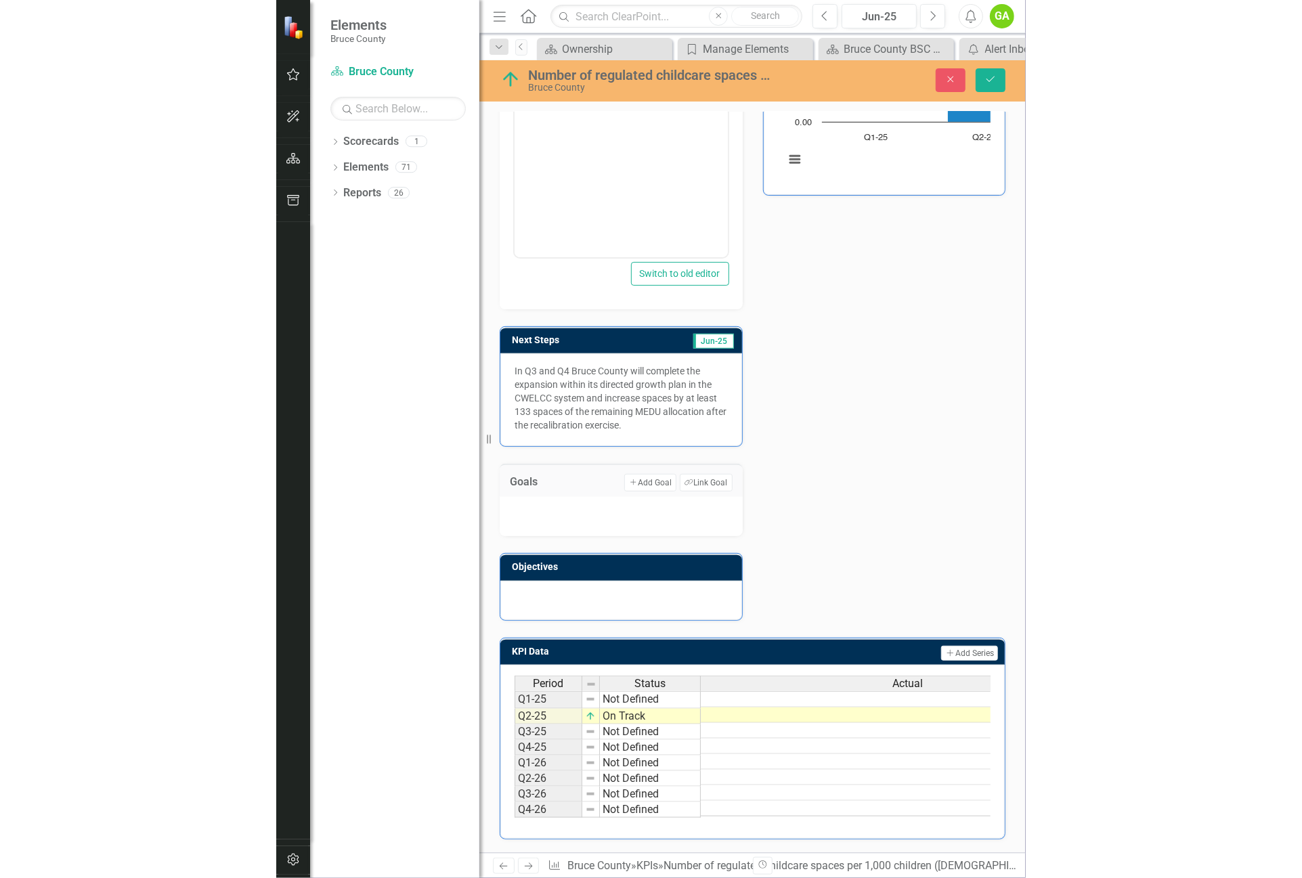
scroll to position [236, 0]
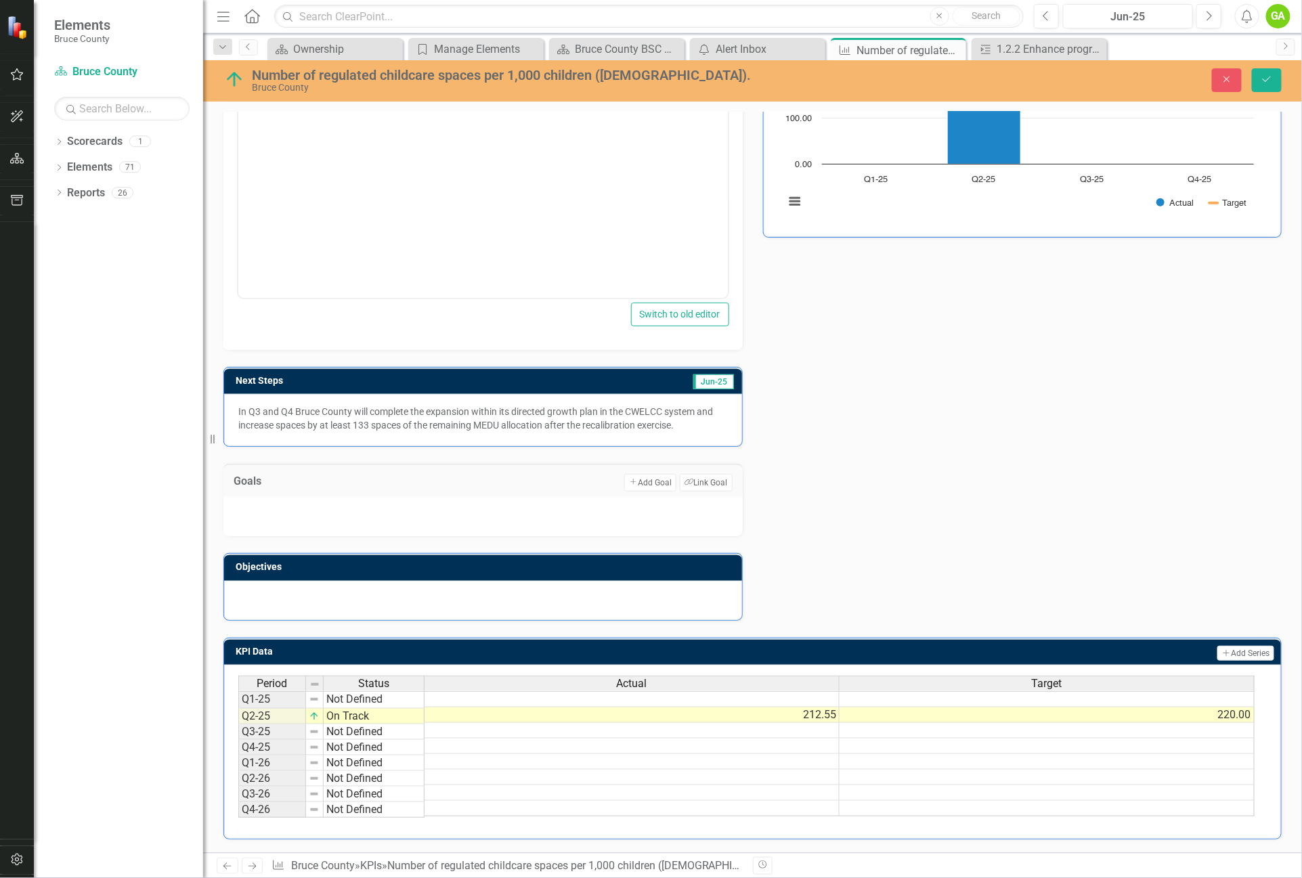
click at [293, 480] on div "Goals Add Add Goal Link Tag Link Goal" at bounding box center [482, 480] width 519 height 33
click at [291, 479] on td "Goals" at bounding box center [285, 483] width 102 height 18
drag, startPoint x: 251, startPoint y: 490, endPoint x: 230, endPoint y: 496, distance: 22.1
click at [230, 497] on div at bounding box center [482, 516] width 519 height 39
click at [500, 498] on div at bounding box center [482, 516] width 519 height 39
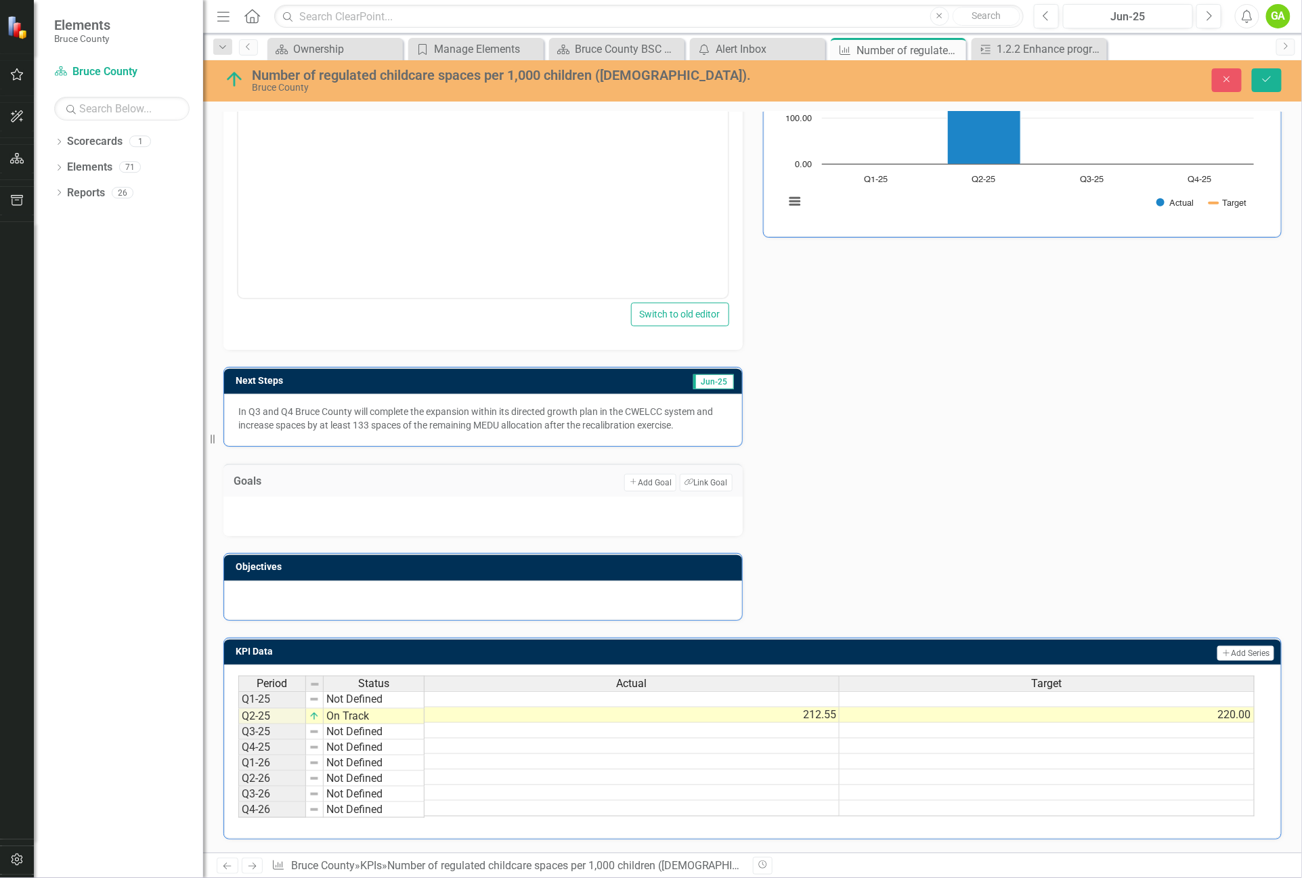
click at [500, 498] on div at bounding box center [482, 516] width 519 height 39
click at [425, 481] on div "Goals Add Add Goal Link Tag Link Goal" at bounding box center [482, 480] width 519 height 33
click at [722, 474] on button "Link Tag Link Goal" at bounding box center [706, 483] width 52 height 18
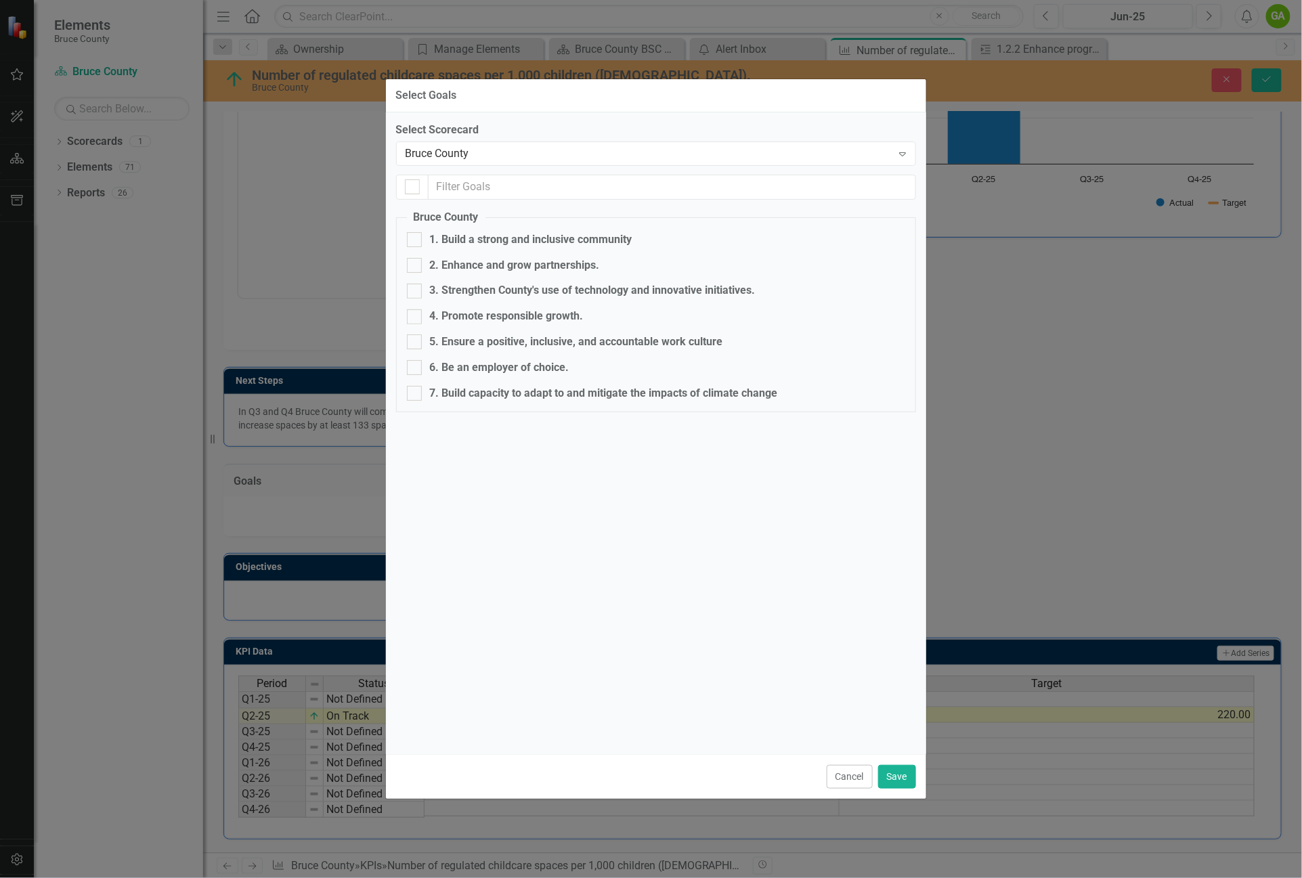
checkbox input "false"
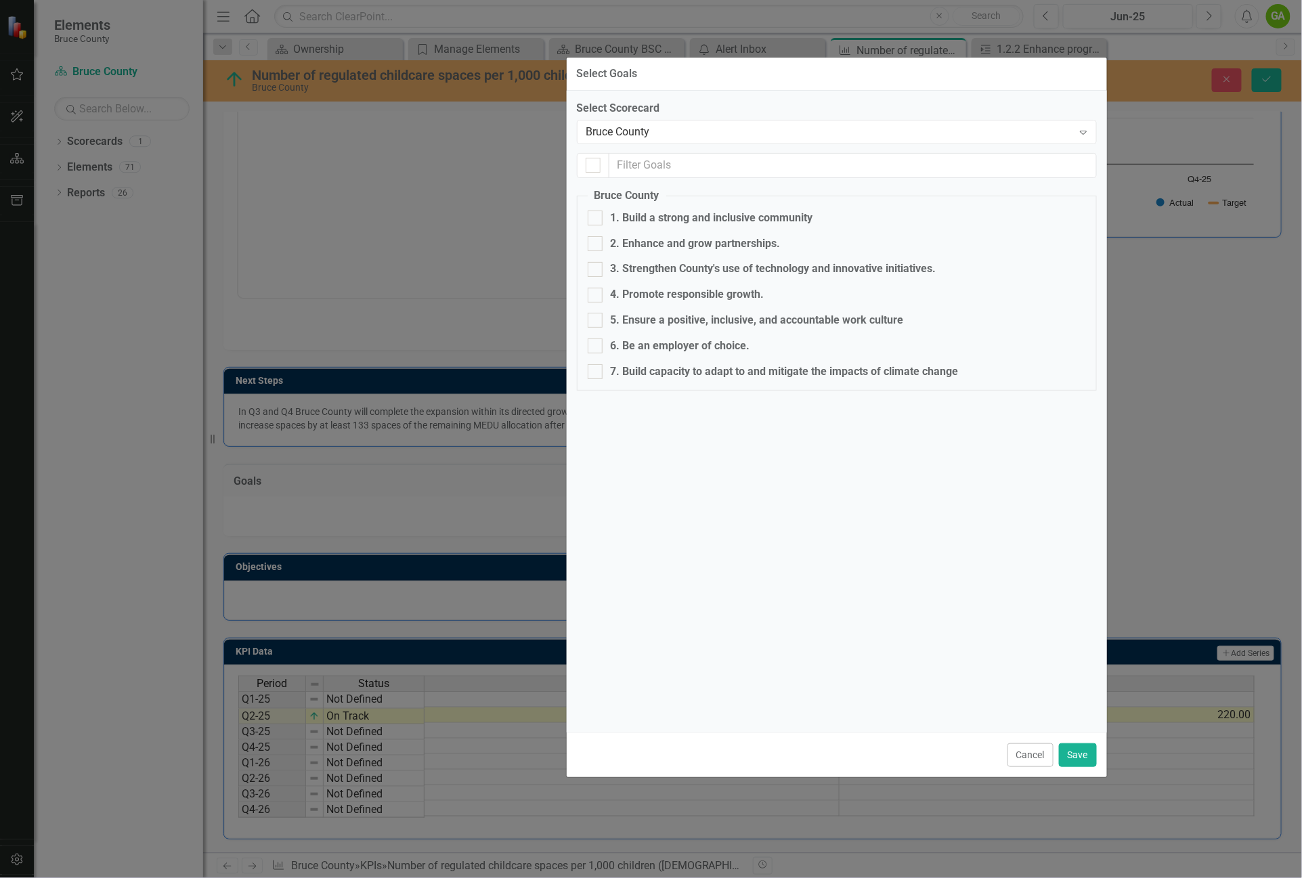
drag, startPoint x: 638, startPoint y: 104, endPoint x: 819, endPoint y: 83, distance: 182.1
click at [819, 83] on div "Select Goals" at bounding box center [837, 74] width 540 height 33
click at [598, 211] on div at bounding box center [595, 218] width 15 height 15
click at [597, 211] on input "1. Build a strong and inclusive community" at bounding box center [592, 215] width 9 height 9
checkbox input "true"
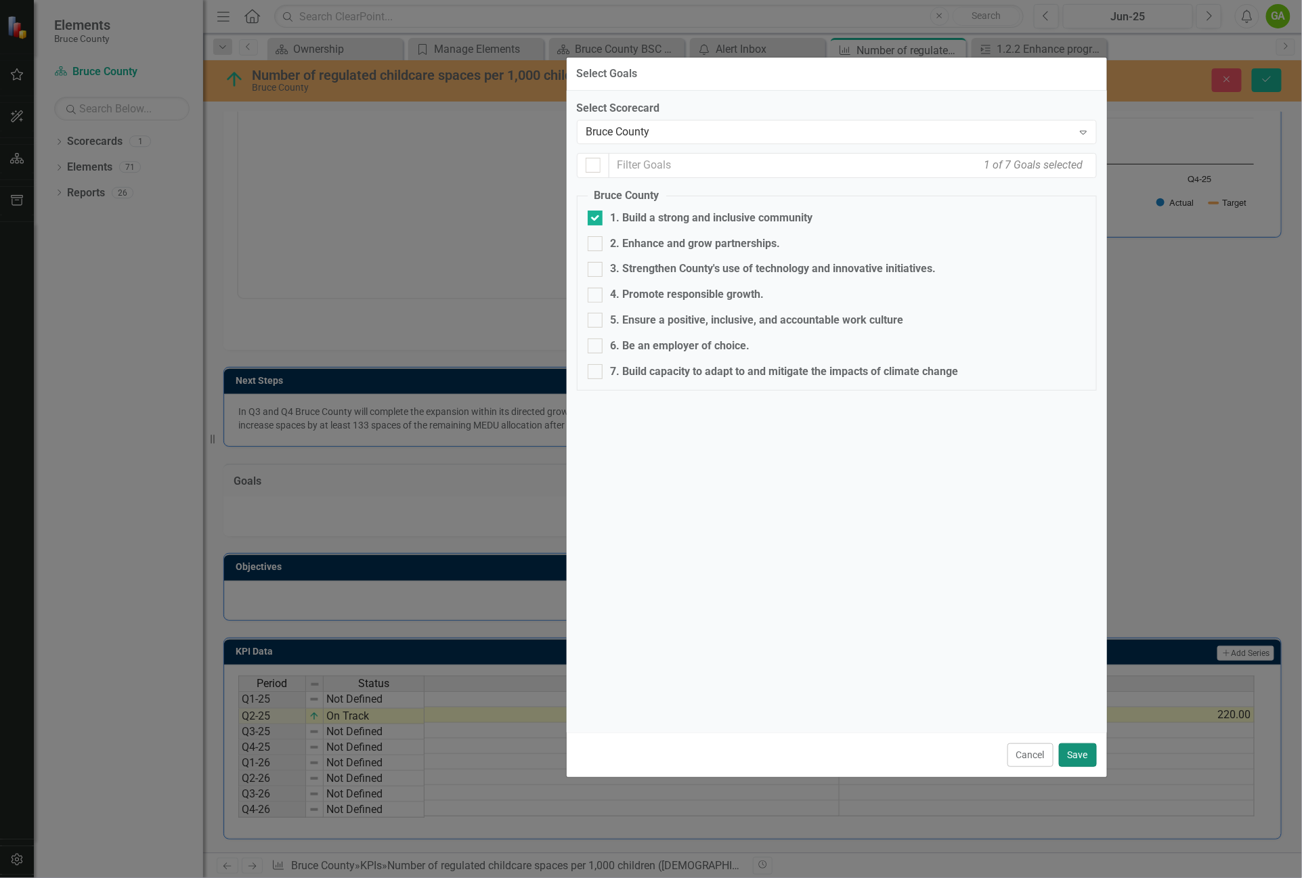
click at [1075, 758] on button "Save" at bounding box center [1078, 756] width 38 height 24
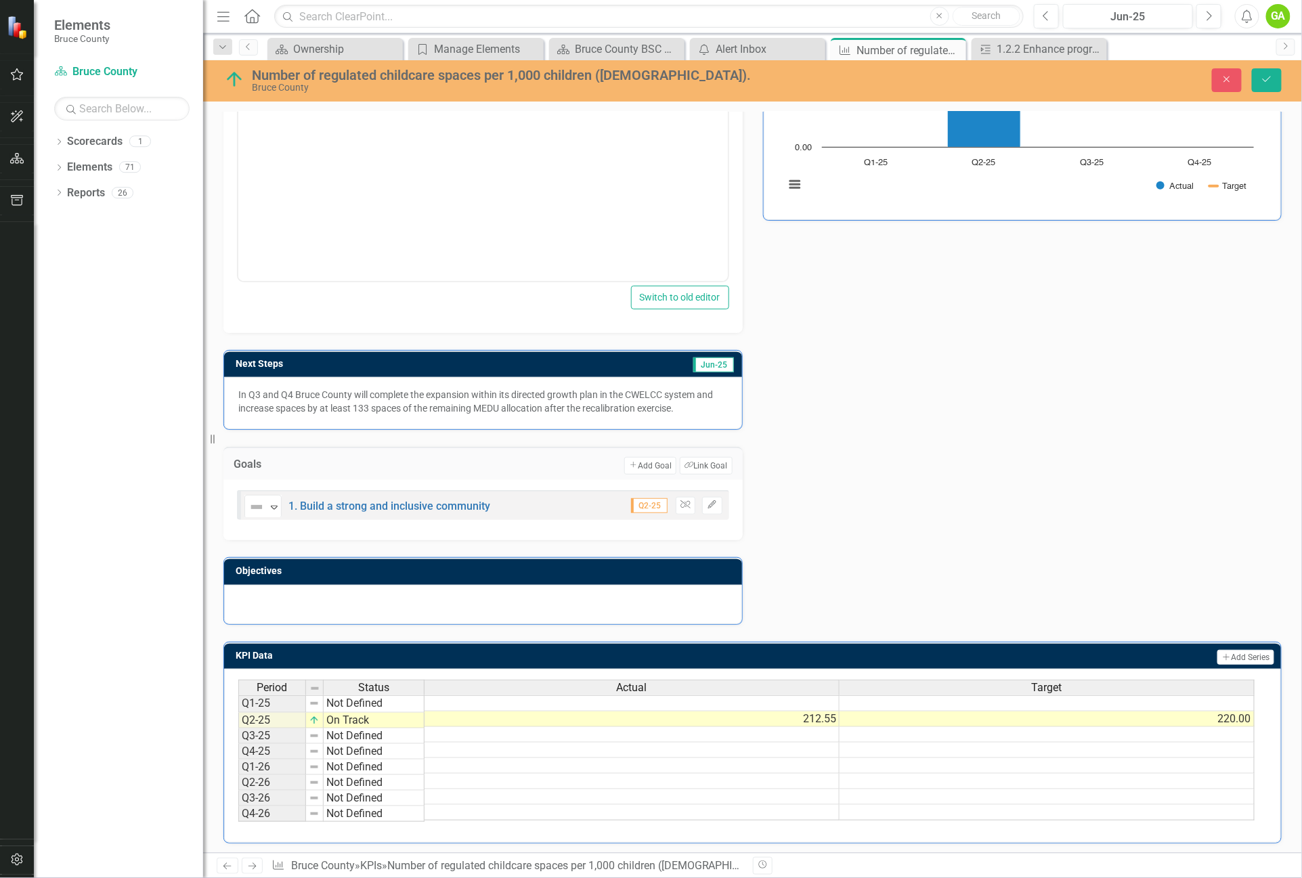
click at [571, 598] on div at bounding box center [483, 604] width 518 height 39
click at [572, 598] on div at bounding box center [483, 604] width 518 height 39
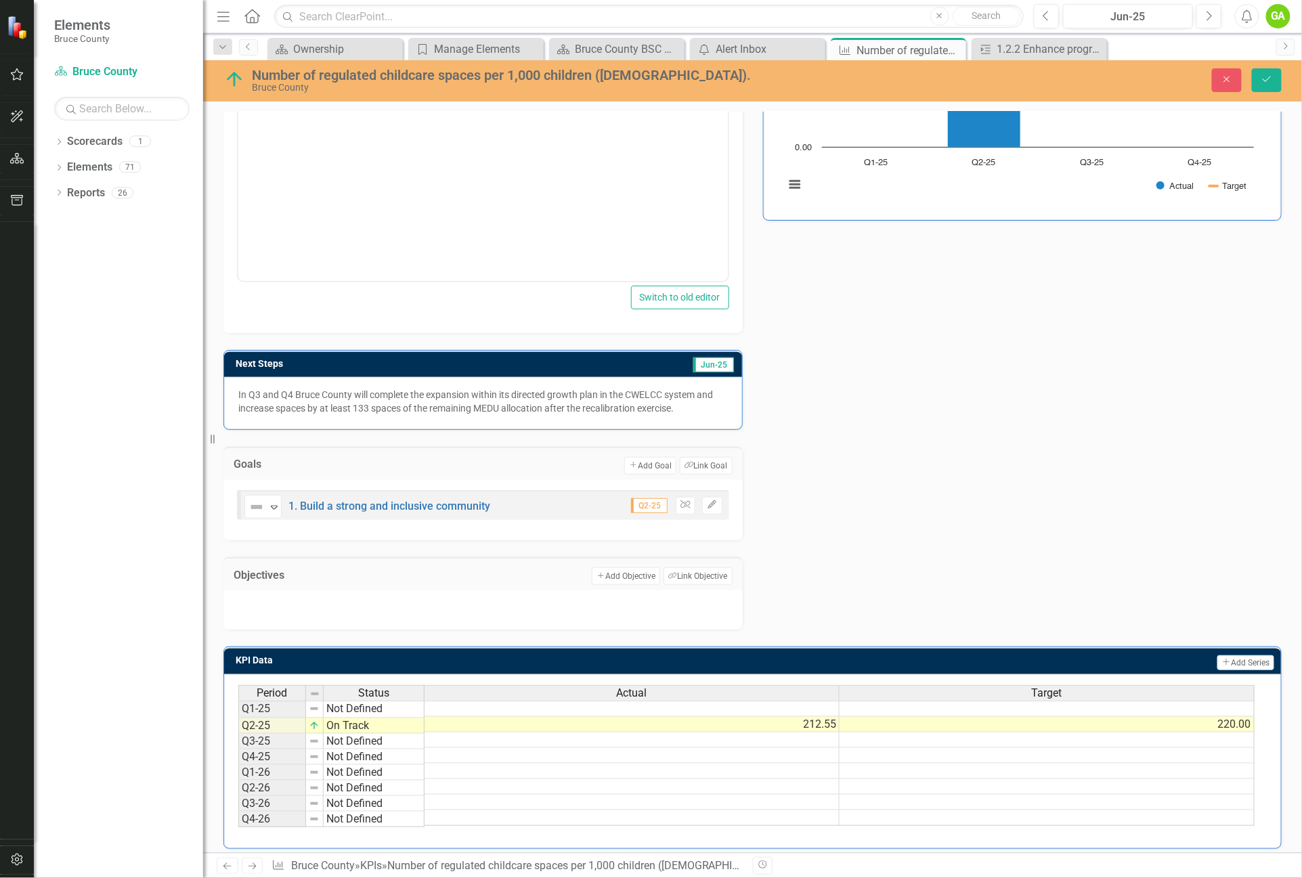
click at [436, 603] on div at bounding box center [482, 609] width 519 height 39
click at [701, 584] on button "Link Tag Link Objective" at bounding box center [698, 576] width 68 height 18
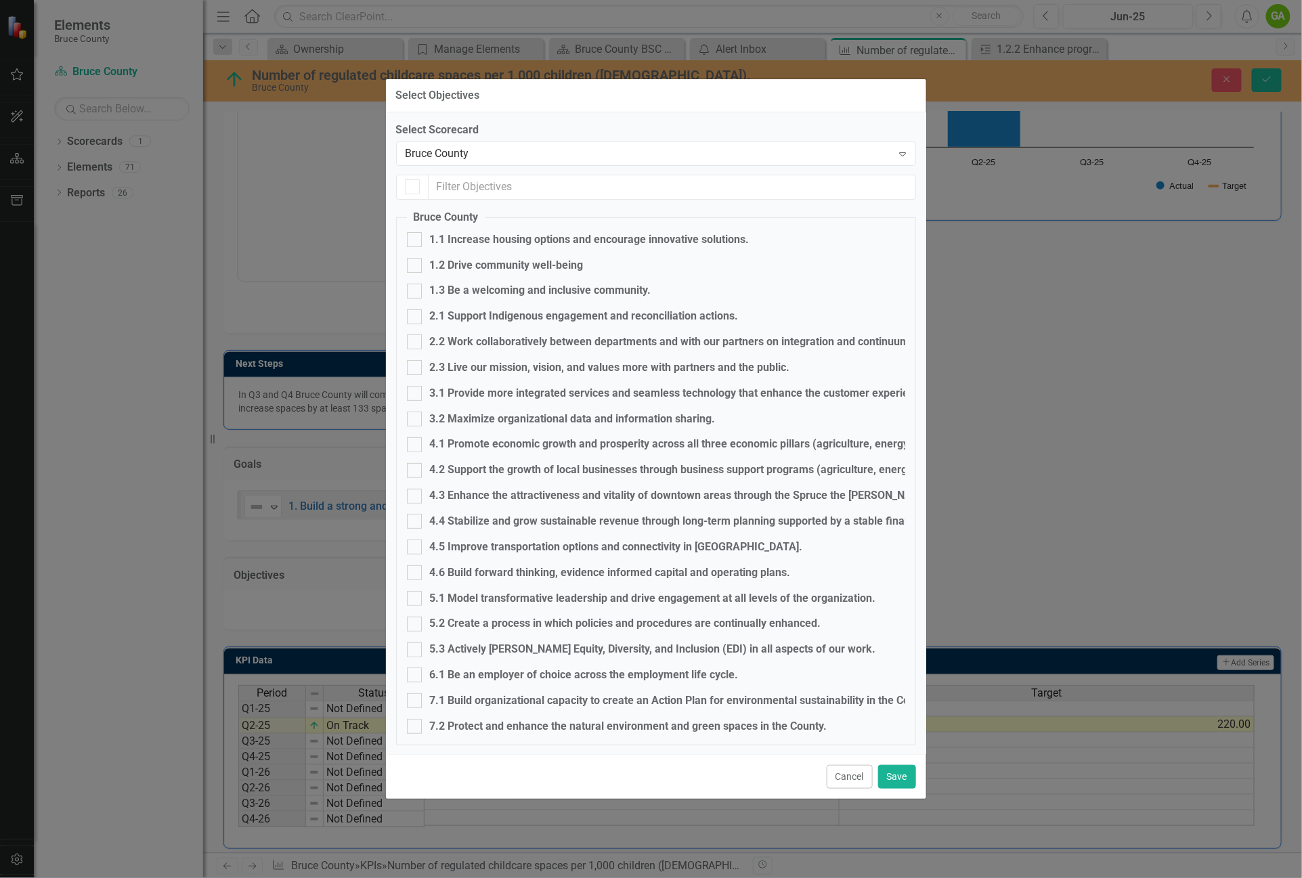
checkbox input "false"
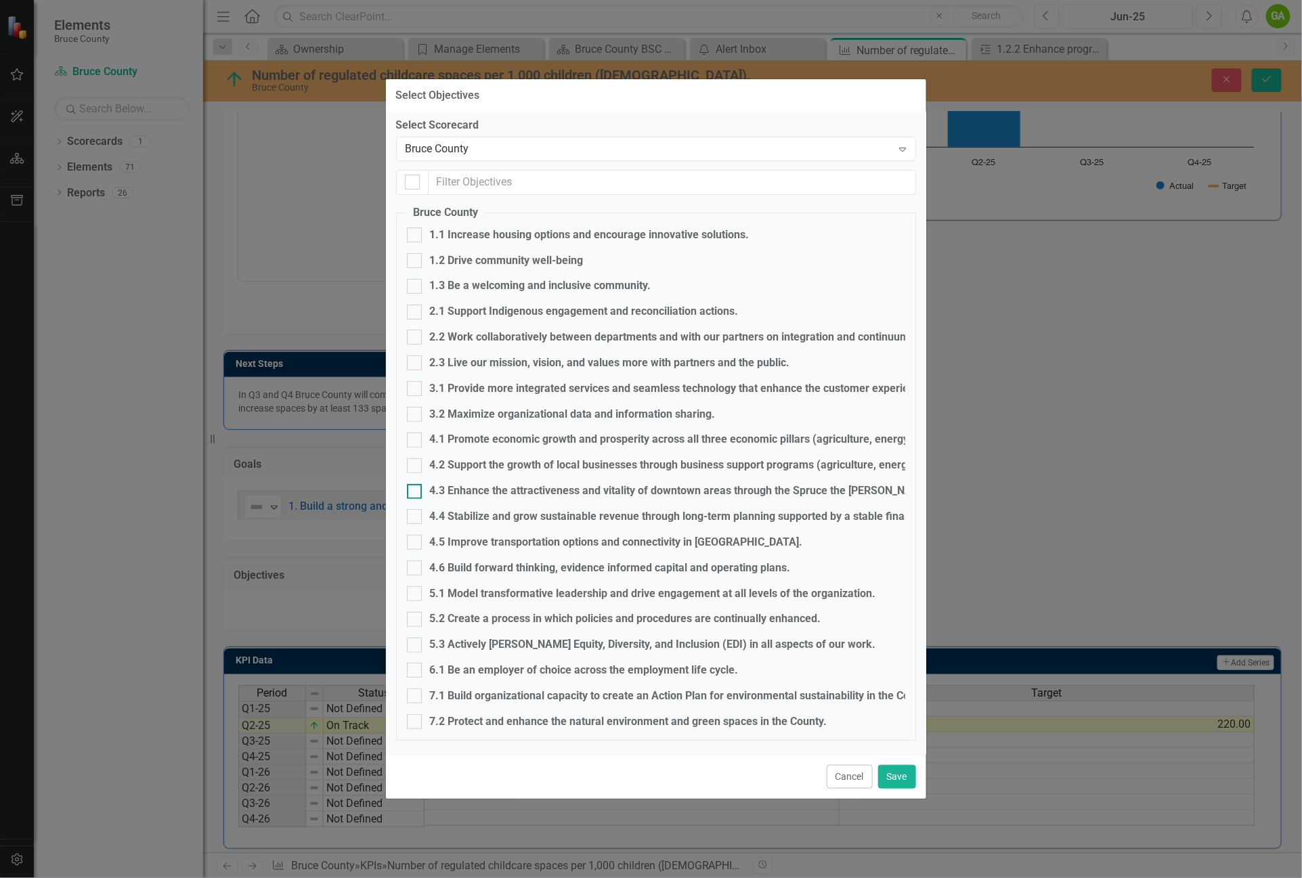
scroll to position [0, 0]
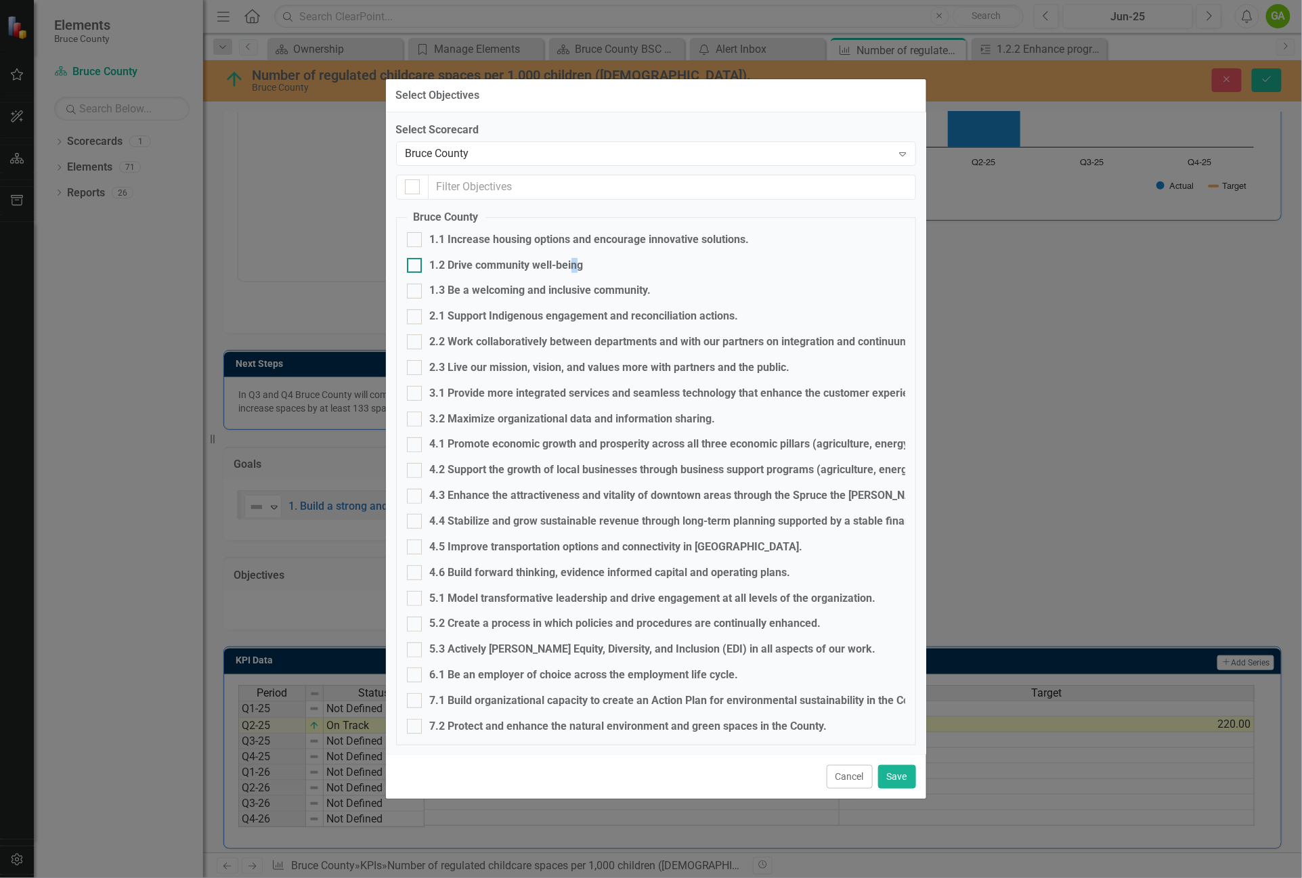
click at [578, 263] on div "1.2 Drive community well-being" at bounding box center [507, 266] width 154 height 16
drag, startPoint x: 578, startPoint y: 263, endPoint x: 412, endPoint y: 260, distance: 165.2
click at [412, 260] on input "1.2 Drive community well-being" at bounding box center [411, 262] width 9 height 9
checkbox input "true"
click at [416, 287] on input "1.3 Be a welcoming and inclusive community." at bounding box center [411, 288] width 9 height 9
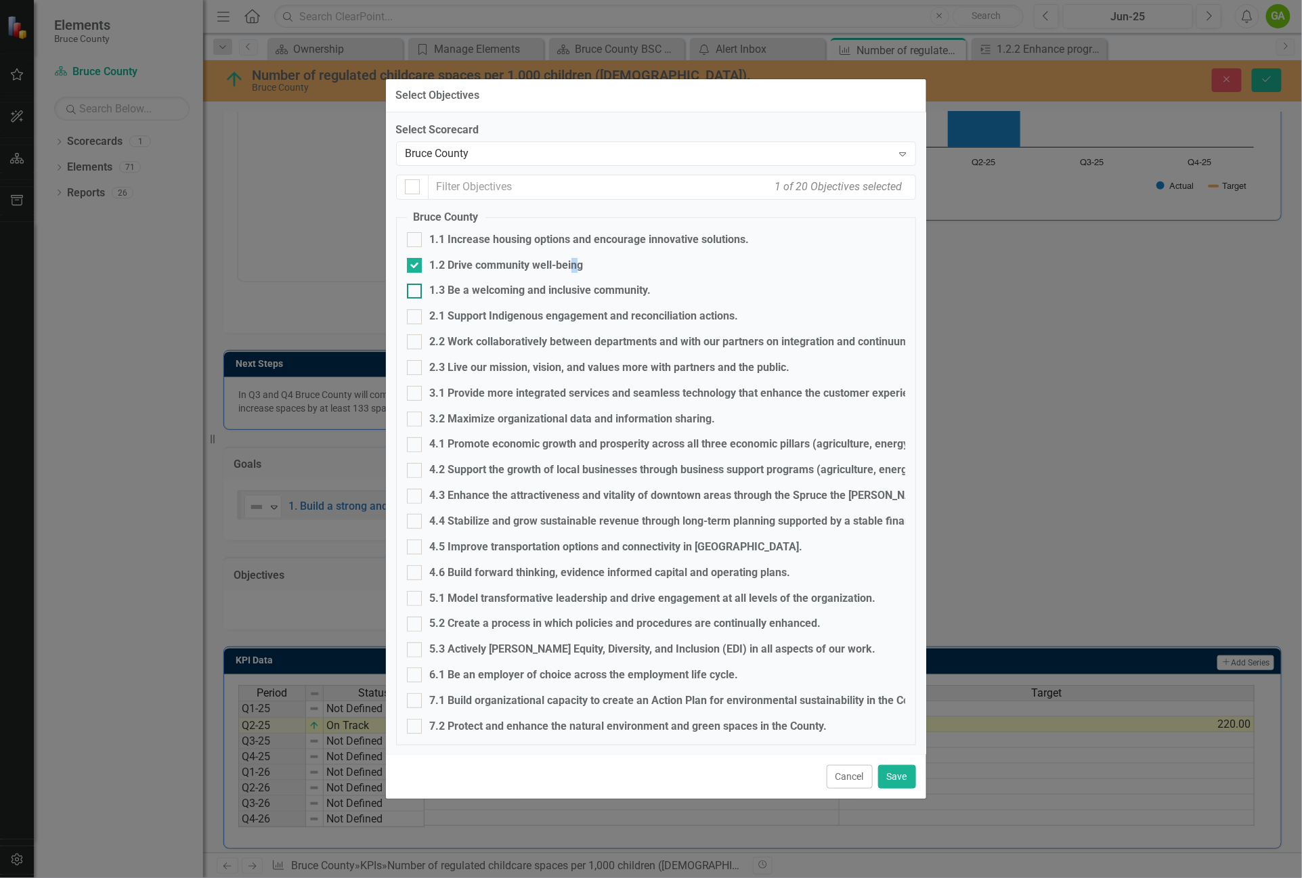
checkbox input "true"
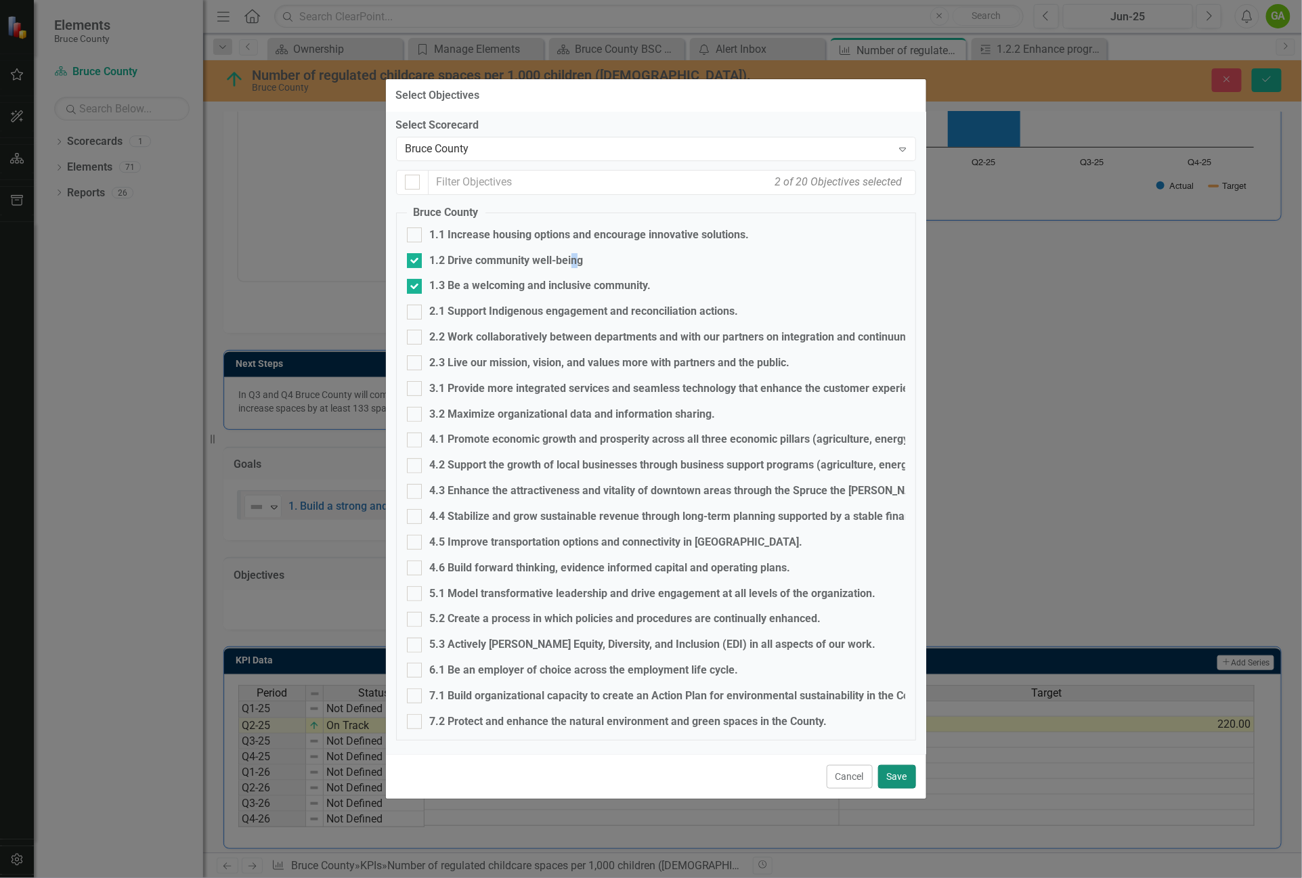
click at [900, 779] on button "Save" at bounding box center [897, 777] width 38 height 24
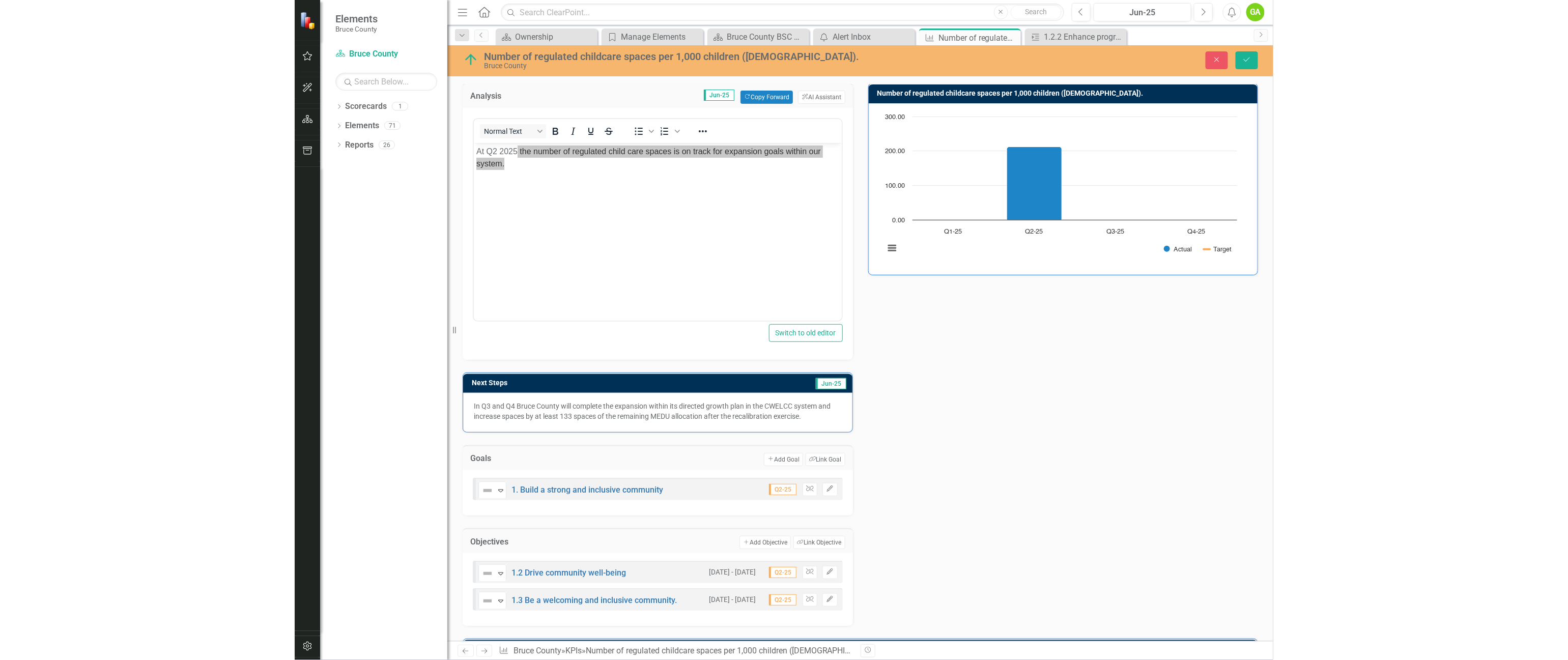
scroll to position [0, 0]
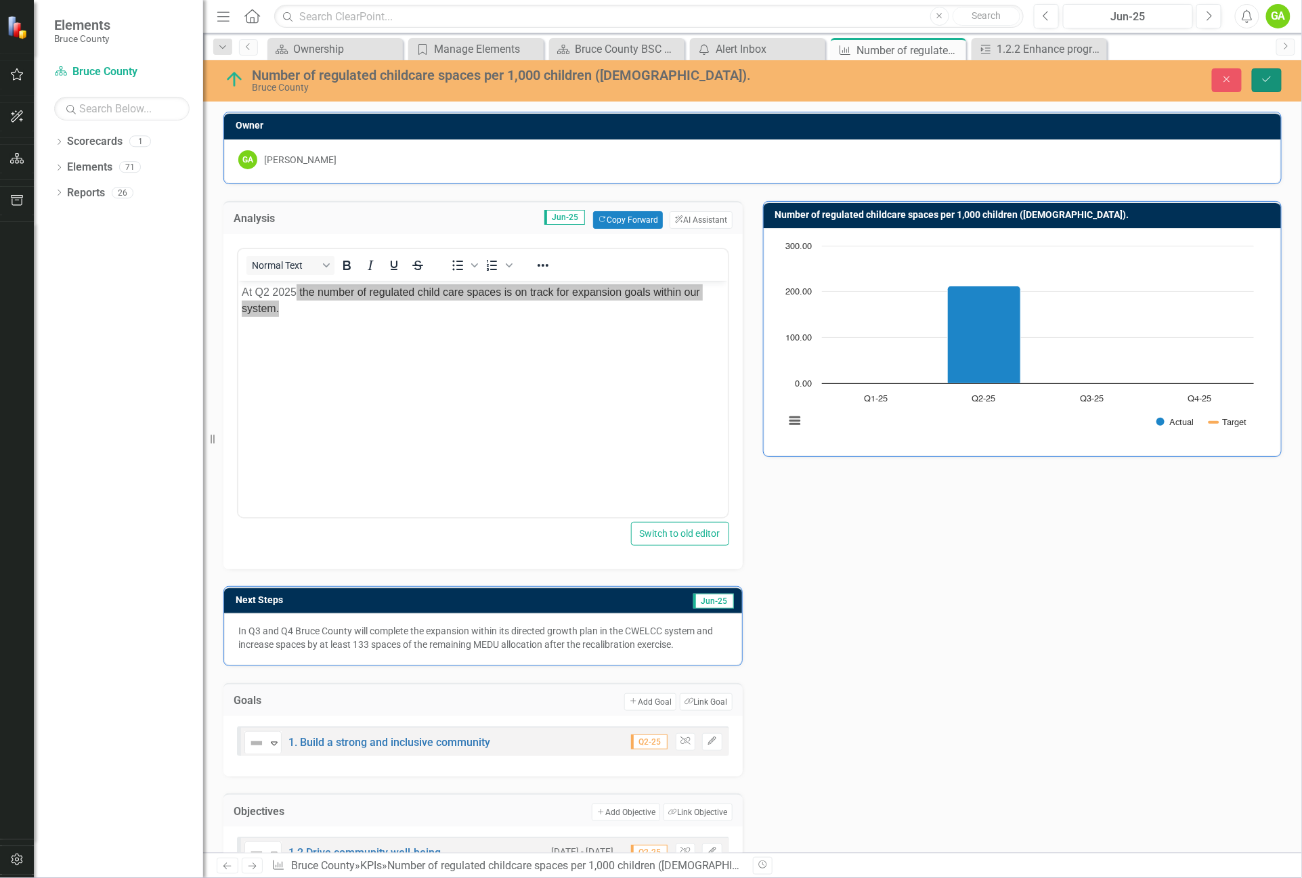
click at [1270, 68] on button "Save" at bounding box center [1267, 80] width 30 height 24
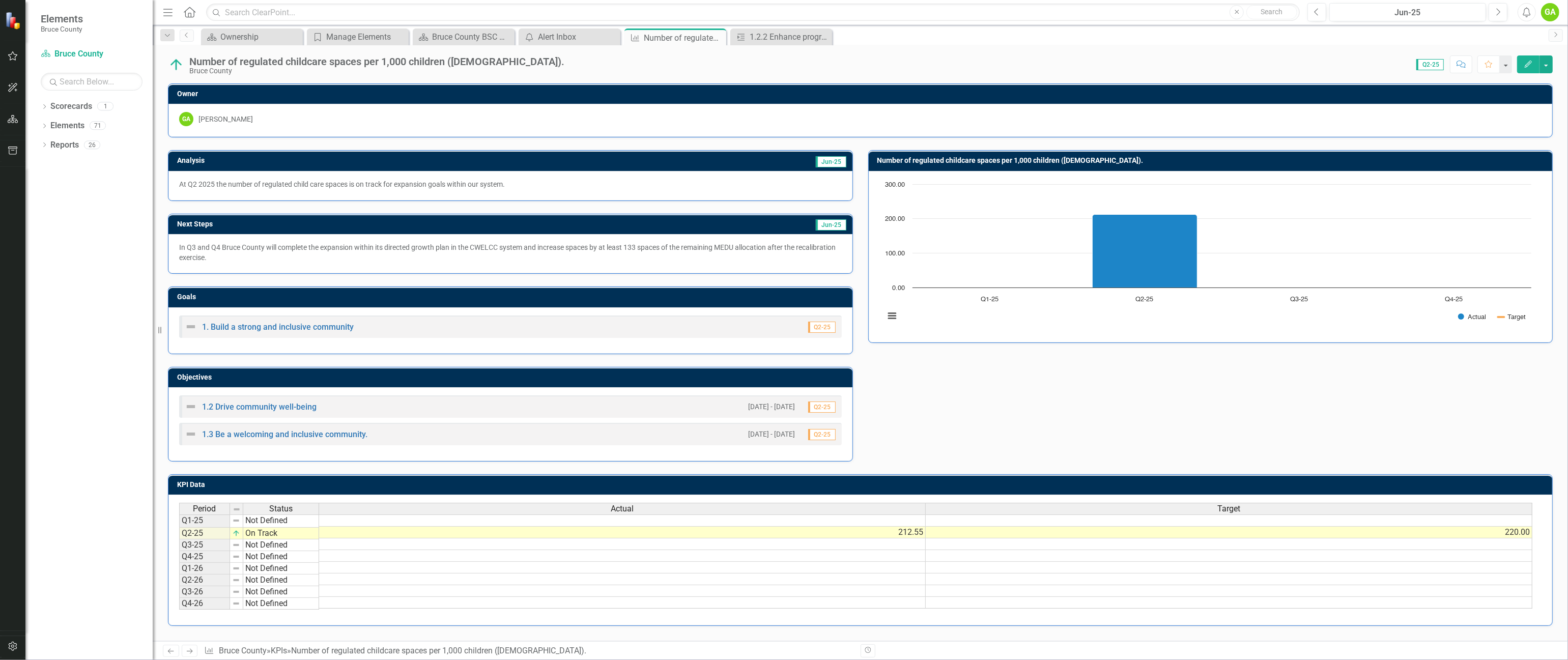
scroll to position [2, 0]
